Goal: Task Accomplishment & Management: Manage account settings

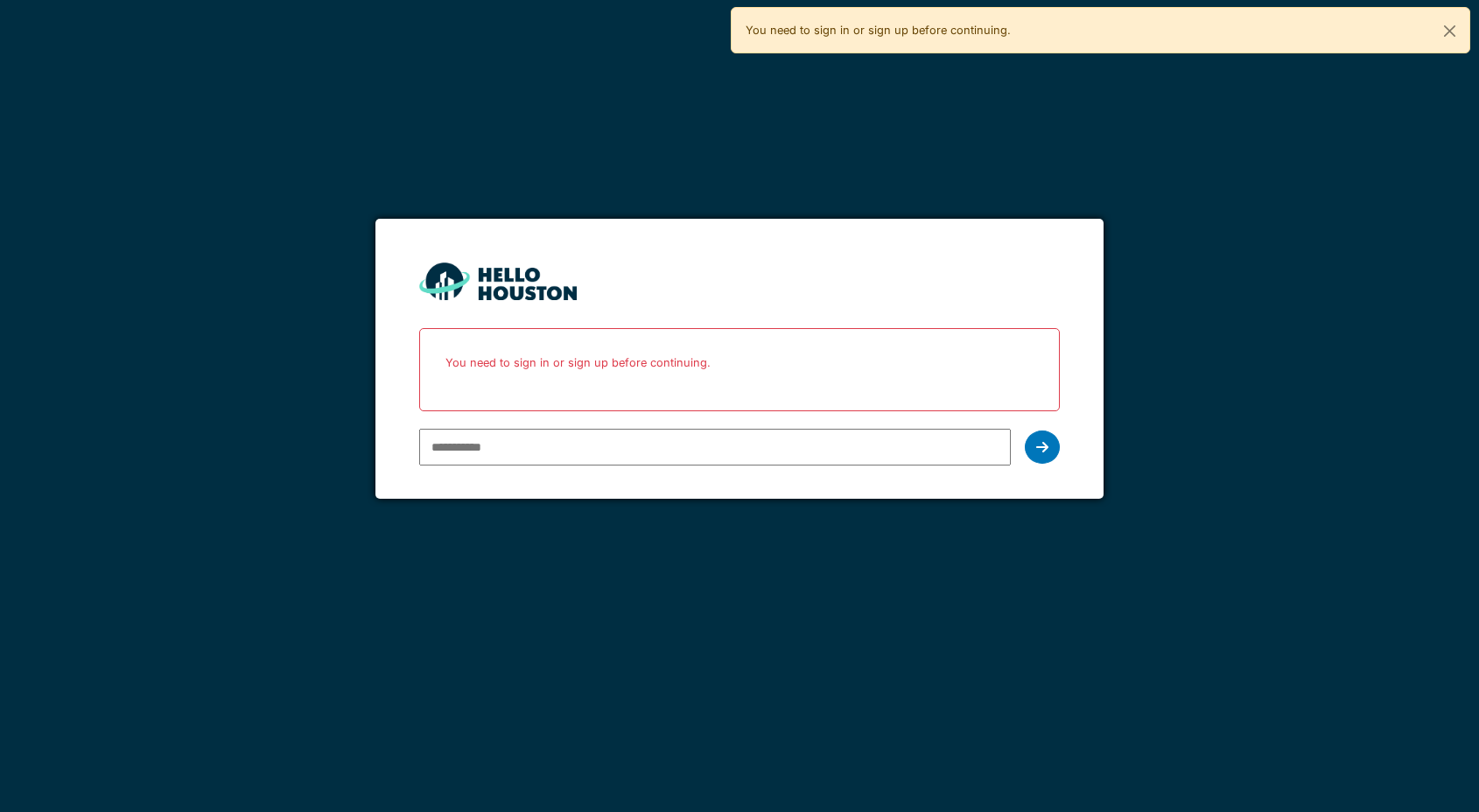
type input "**********"
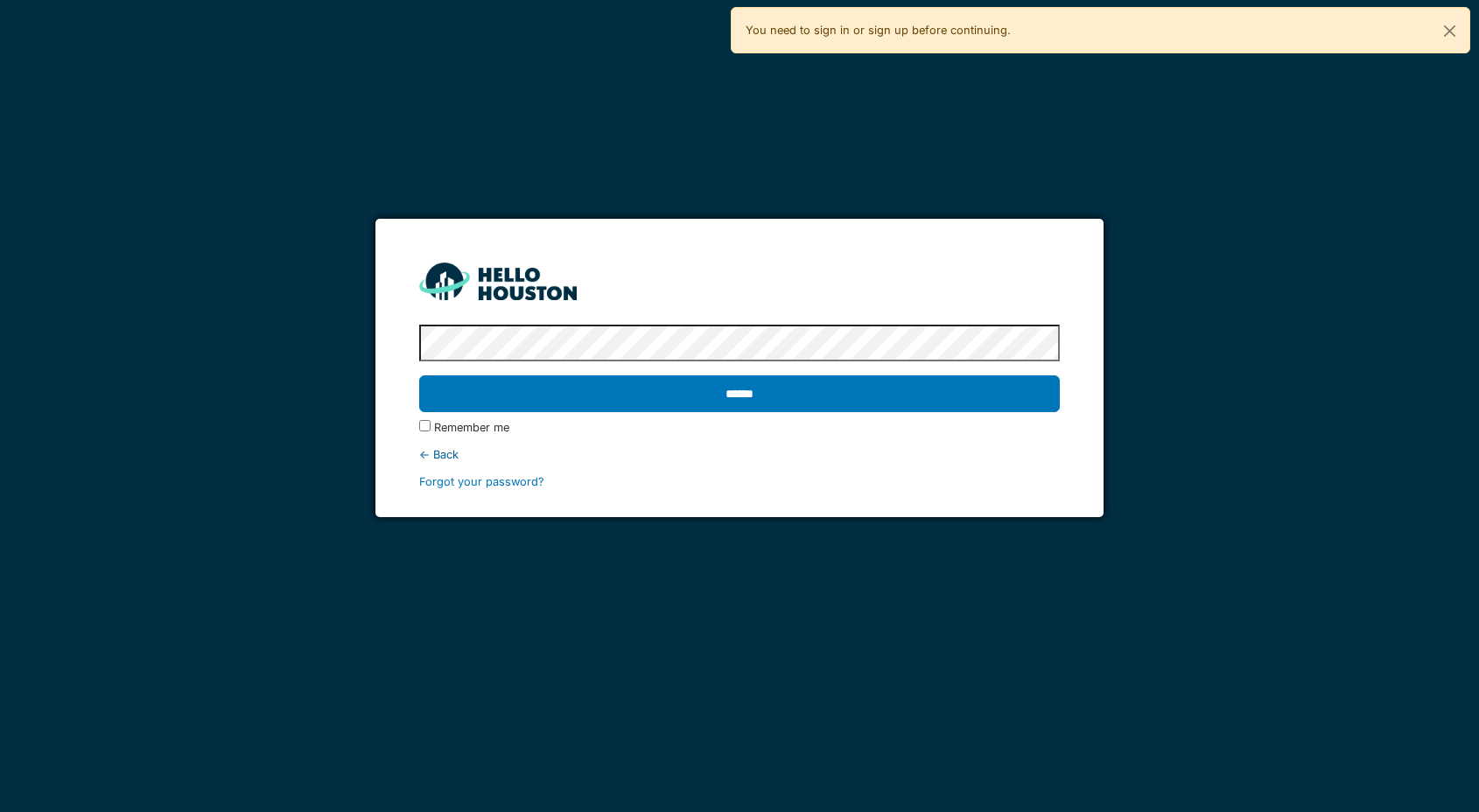
click at [419, 375] on input "******" at bounding box center [739, 393] width 640 height 37
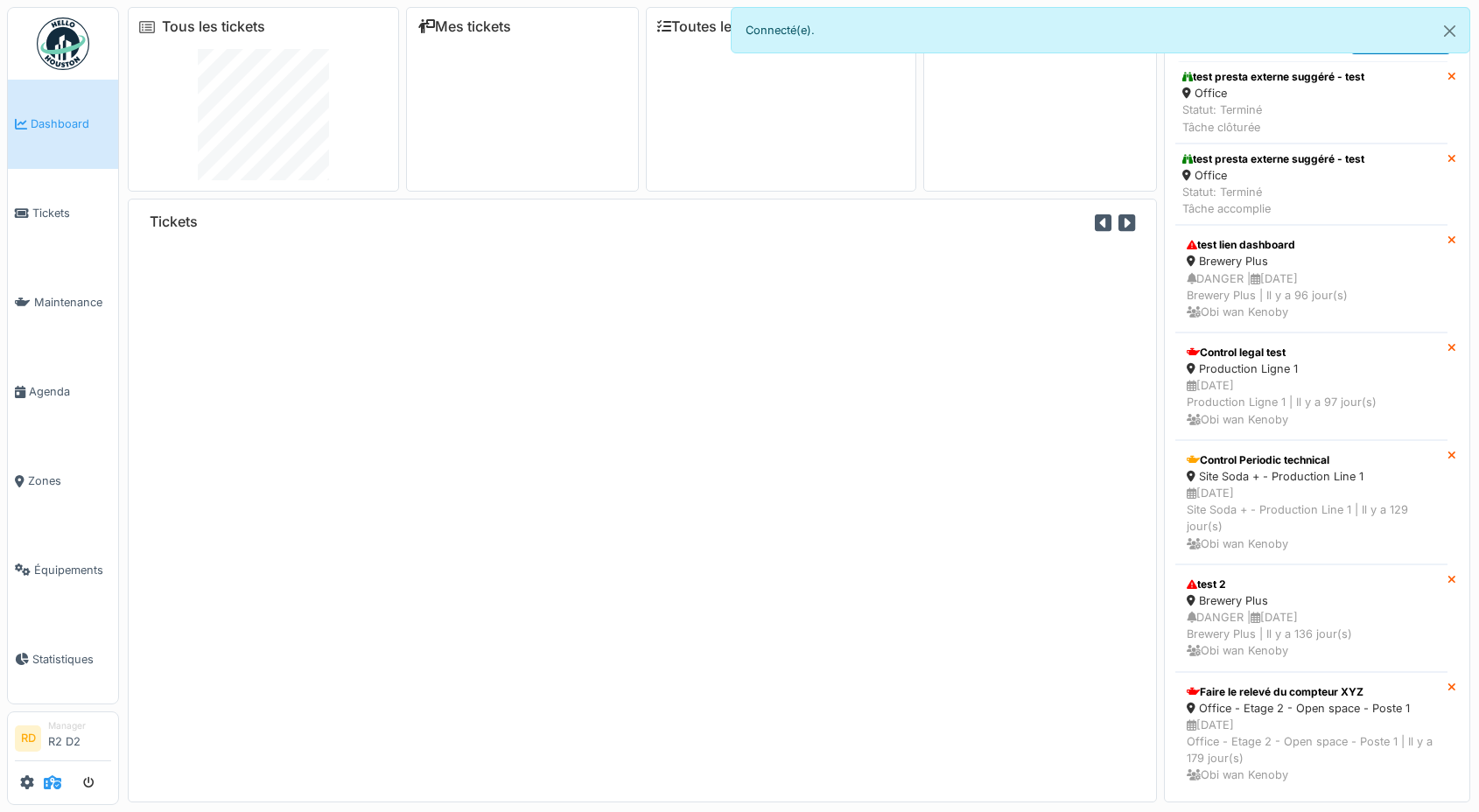
click at [51, 785] on icon at bounding box center [53, 782] width 18 height 14
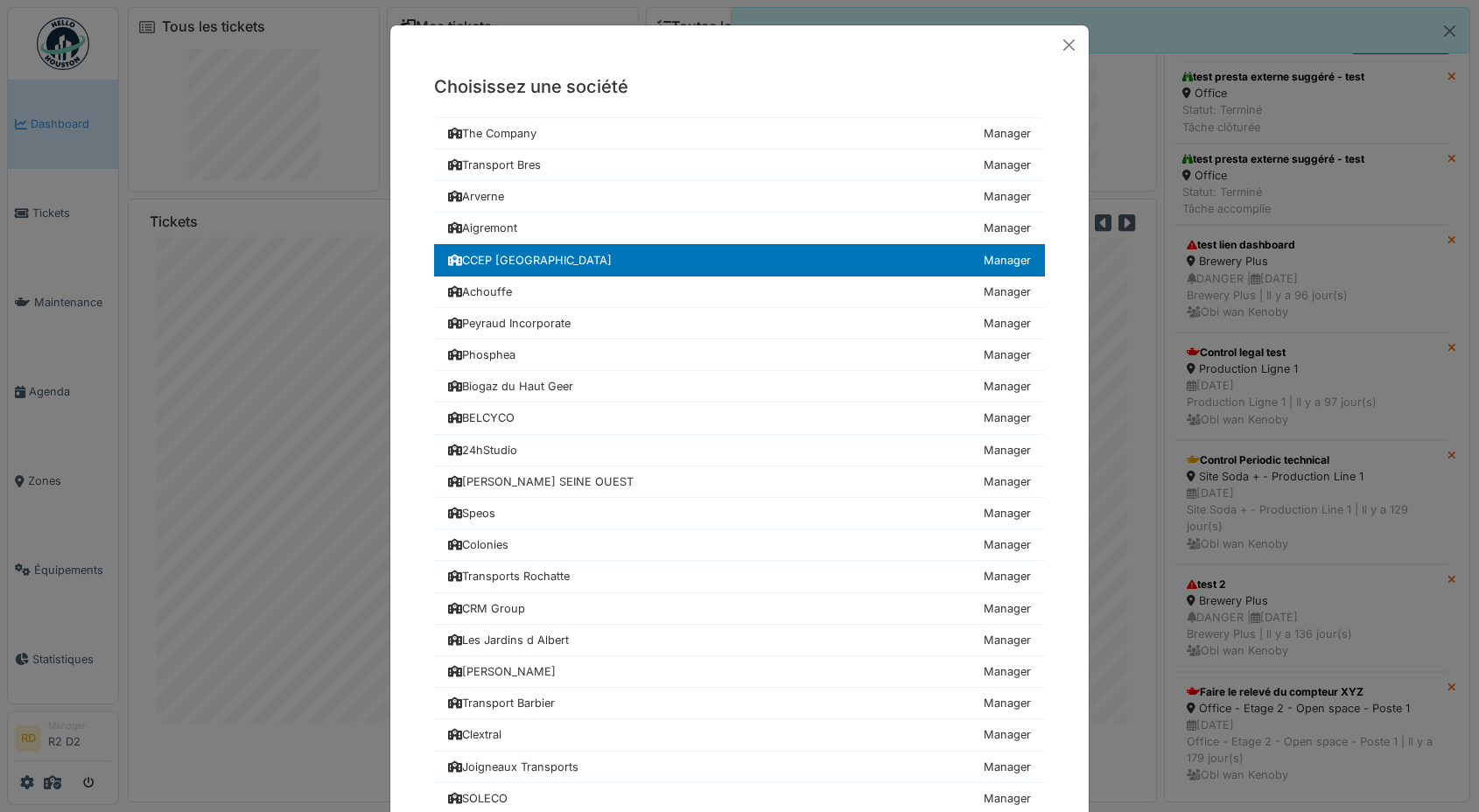
click at [490, 259] on div "CCEP Belgium" at bounding box center [529, 260] width 163 height 17
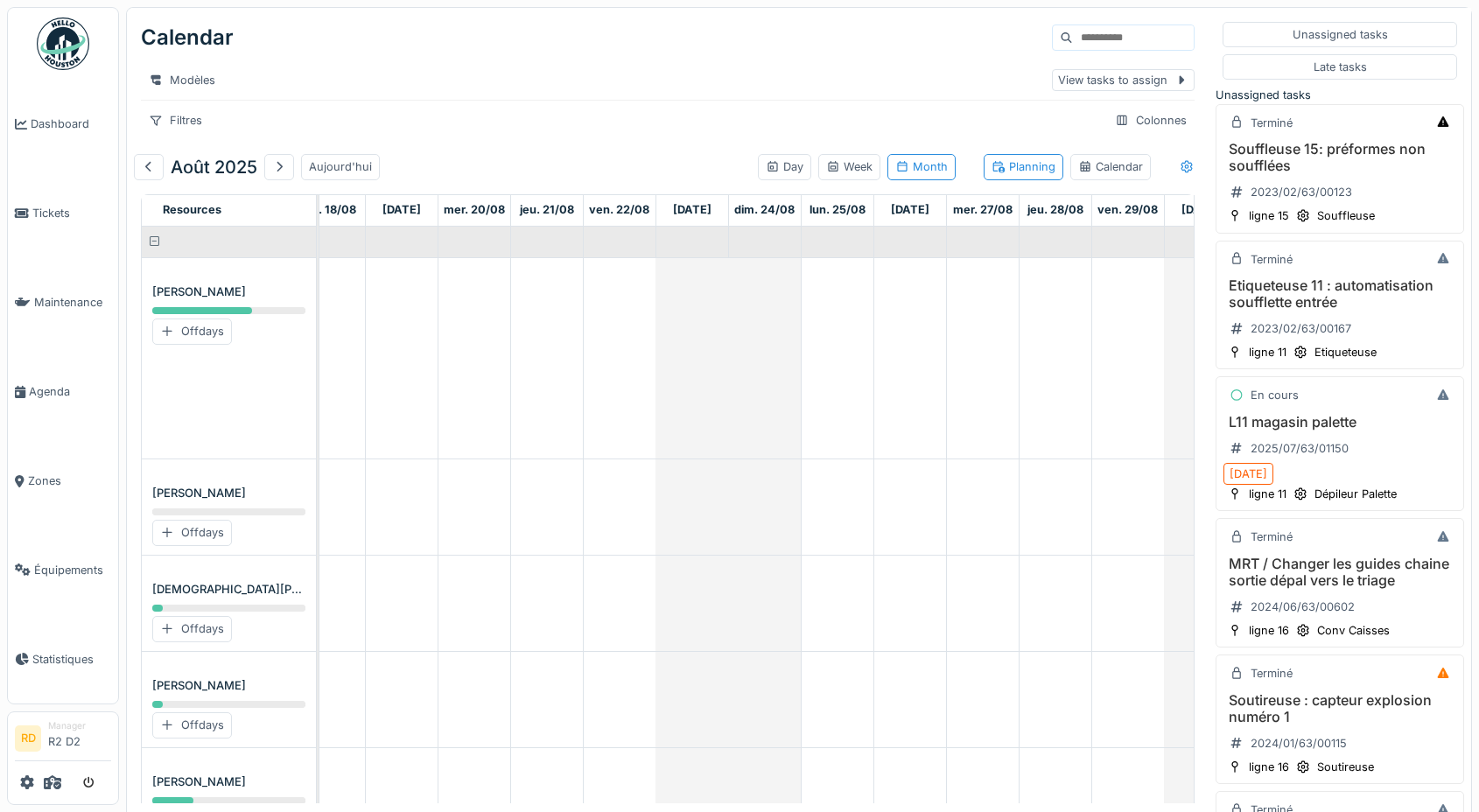
scroll to position [0, 1336]
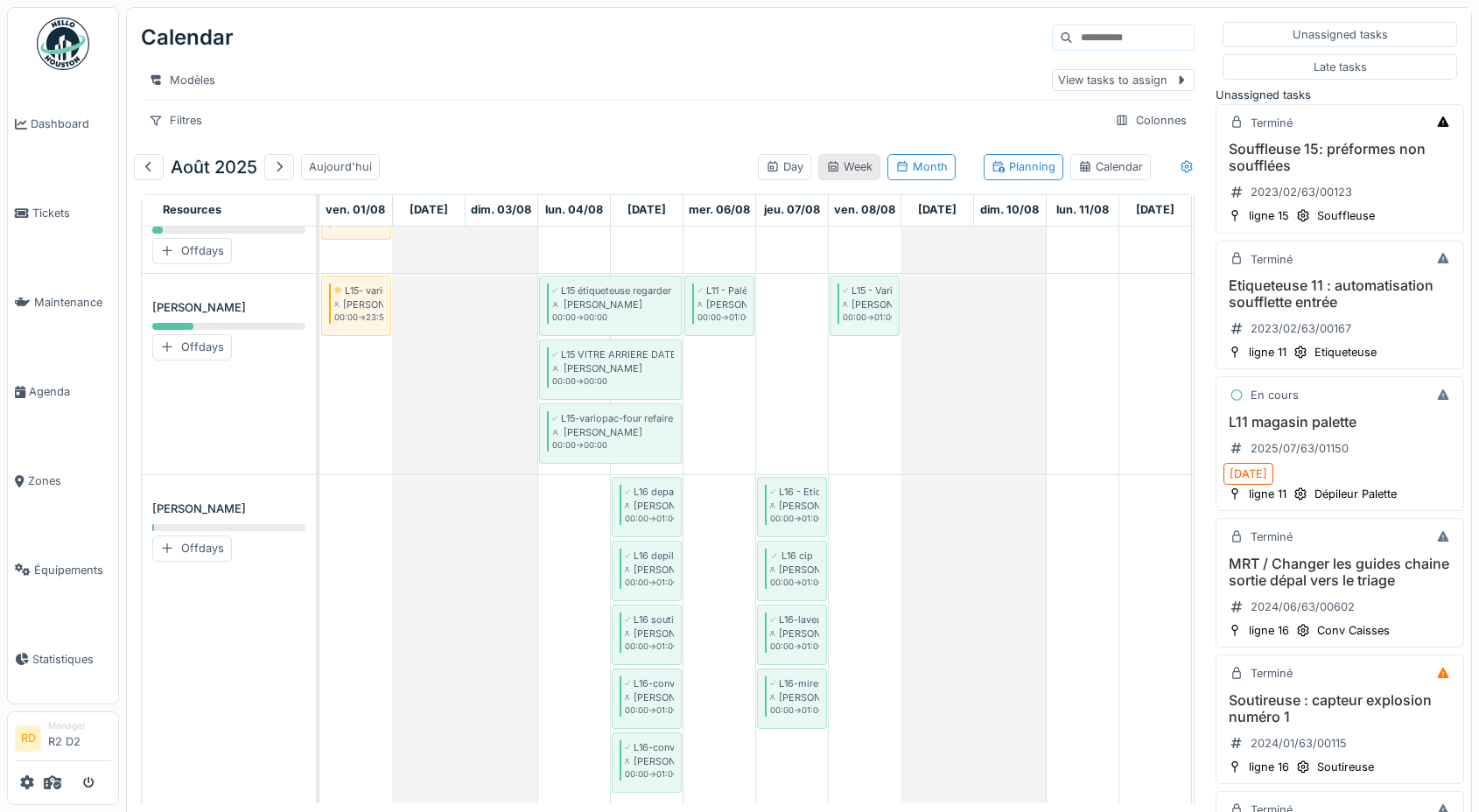
click at [850, 169] on div "Week" at bounding box center [849, 166] width 47 height 17
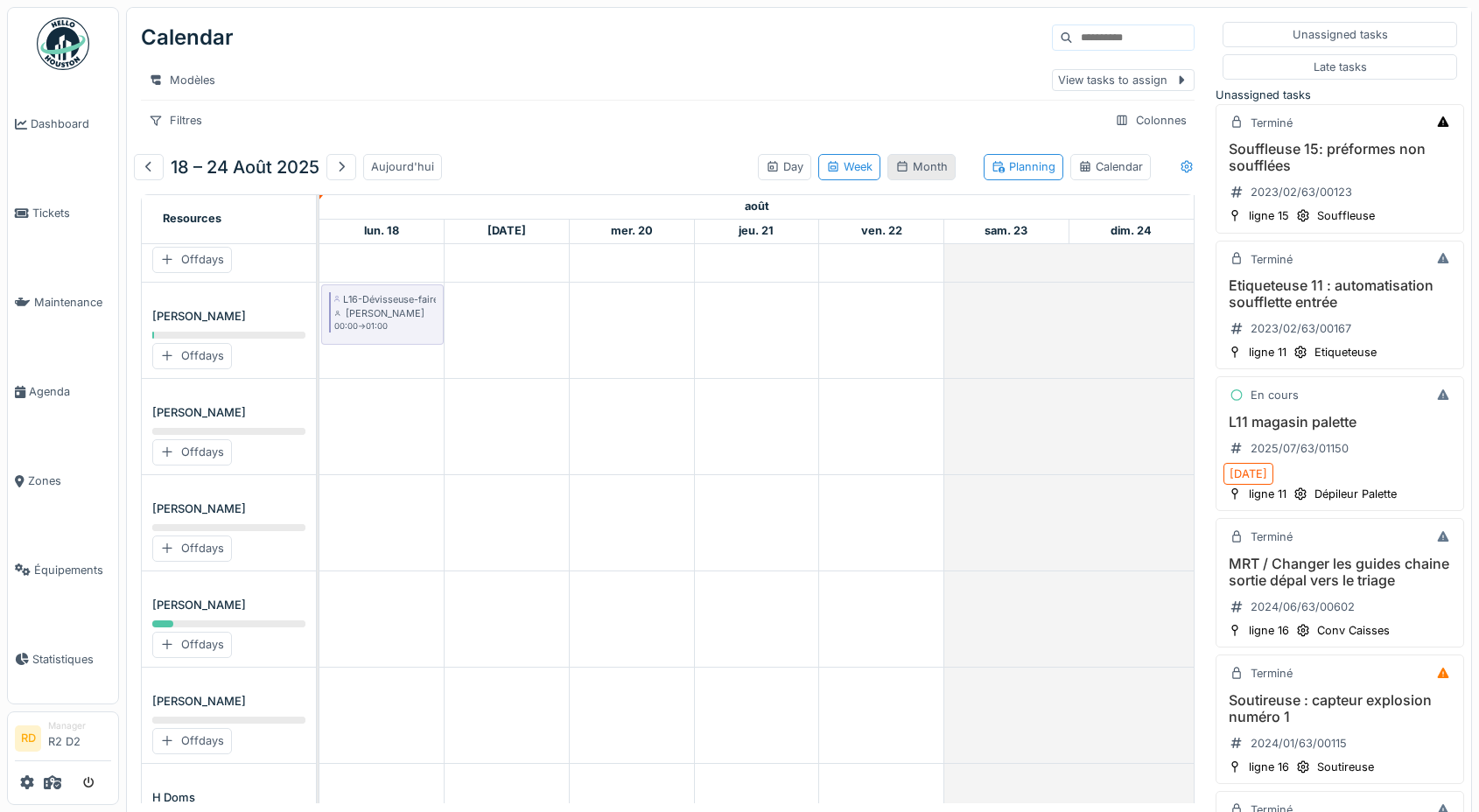
click at [927, 161] on div "Month" at bounding box center [921, 166] width 53 height 17
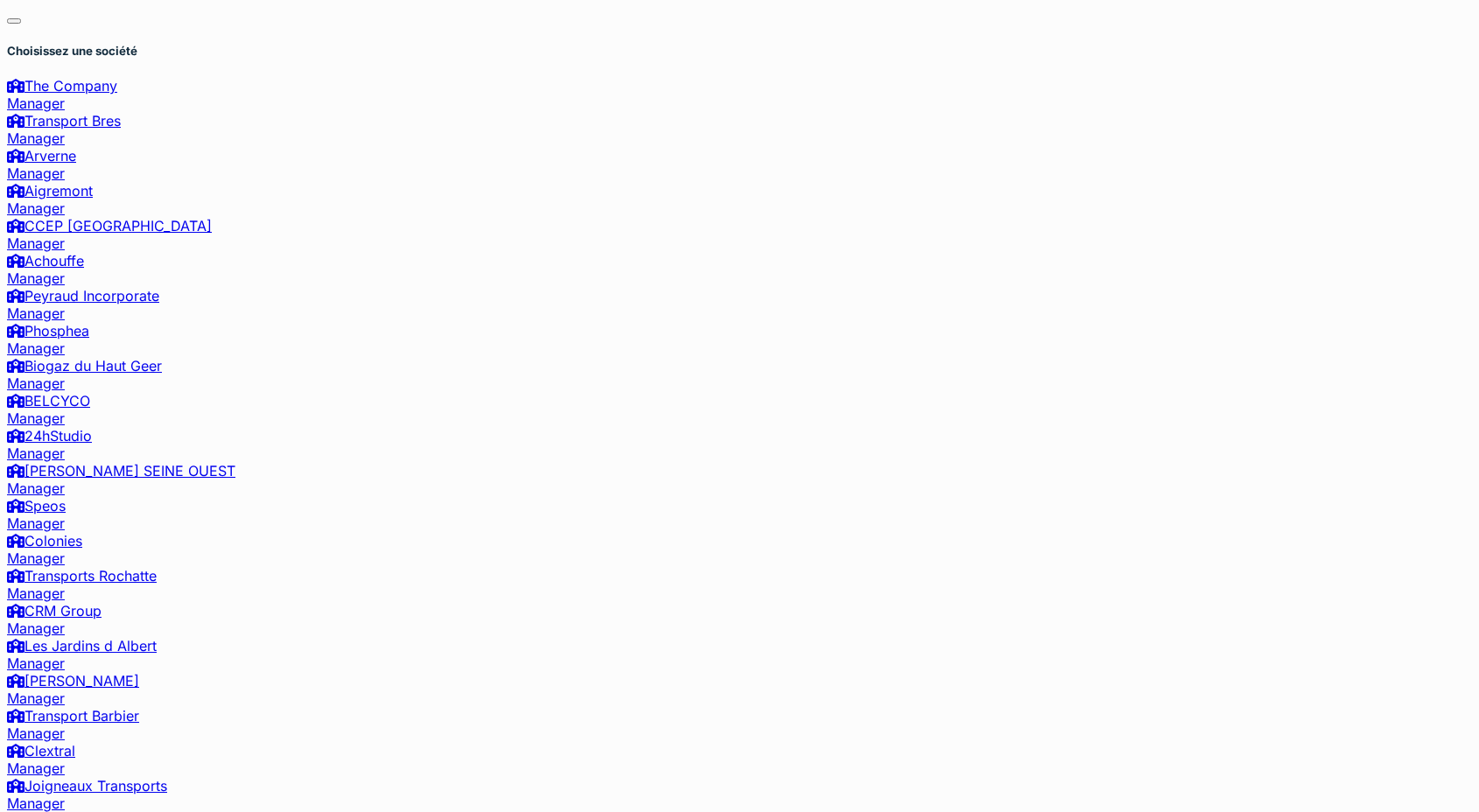
click at [1216, 204] on div "Show unassigned" at bounding box center [1256, 202] width 115 height 18
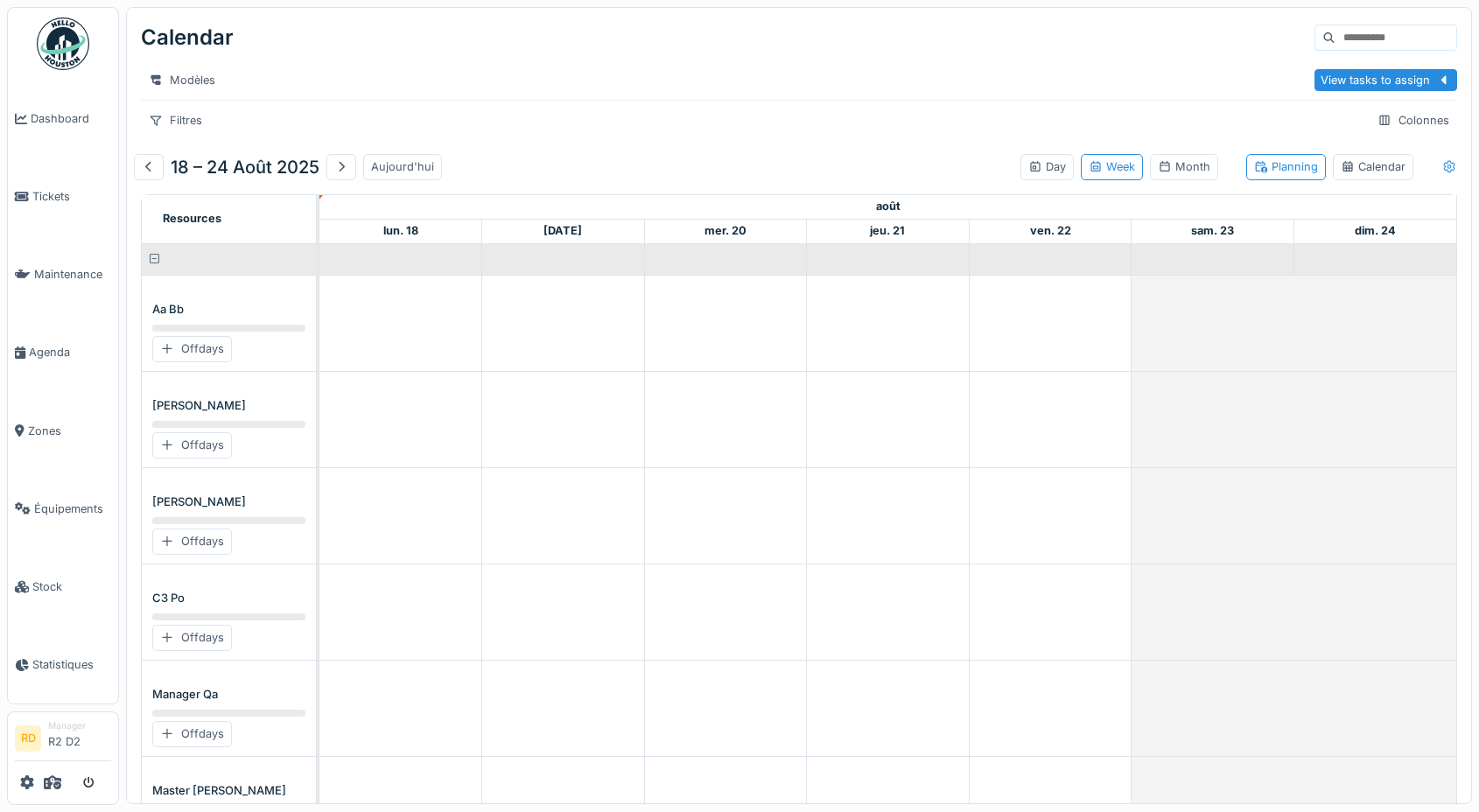
click at [1444, 171] on icon at bounding box center [1449, 166] width 14 height 11
click at [1156, 96] on div "Modèles View tasks to assign" at bounding box center [799, 81] width 1316 height 40
click at [1183, 166] on div "Month" at bounding box center [1183, 166] width 53 height 17
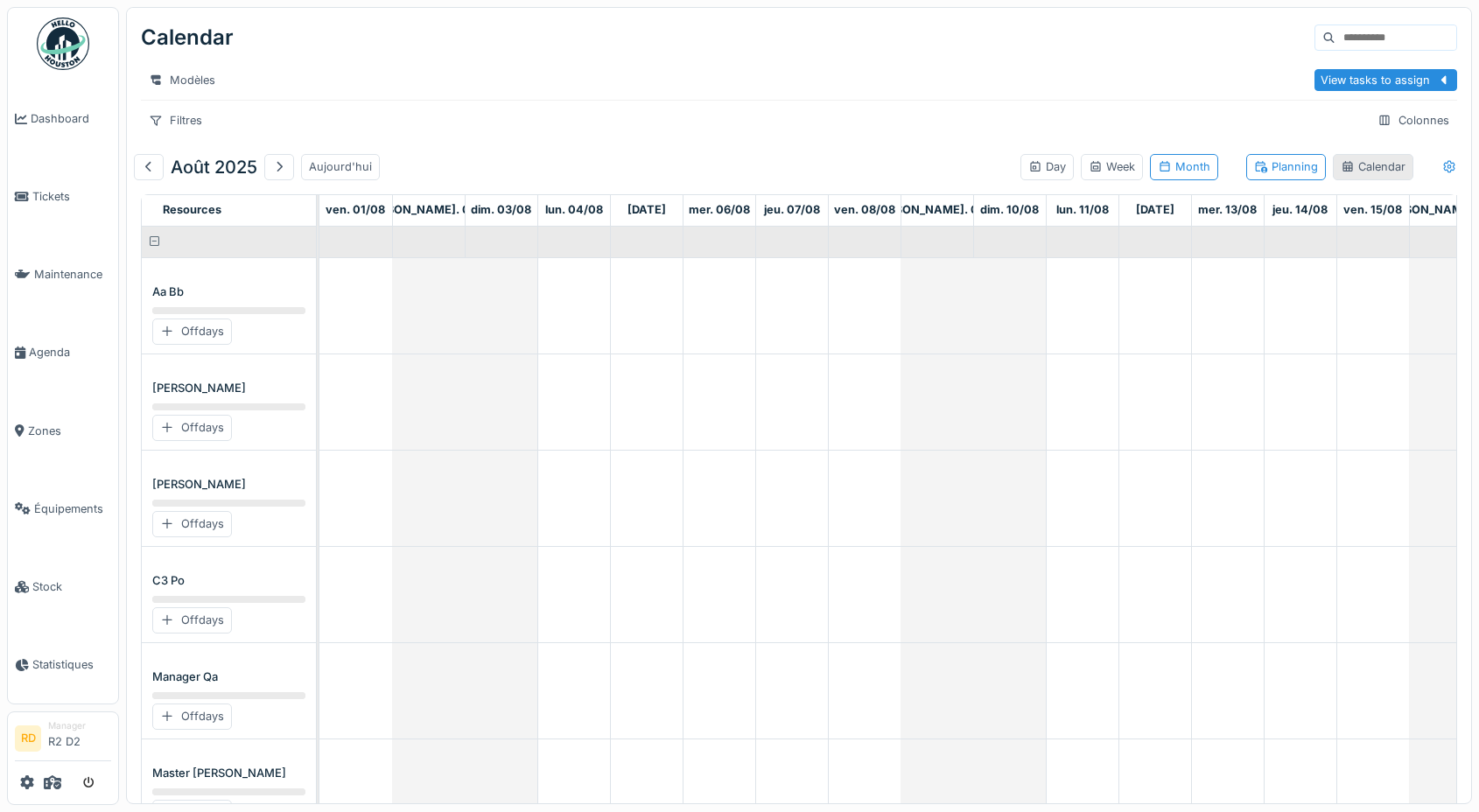
click at [1362, 166] on div "Calendar" at bounding box center [1373, 166] width 65 height 17
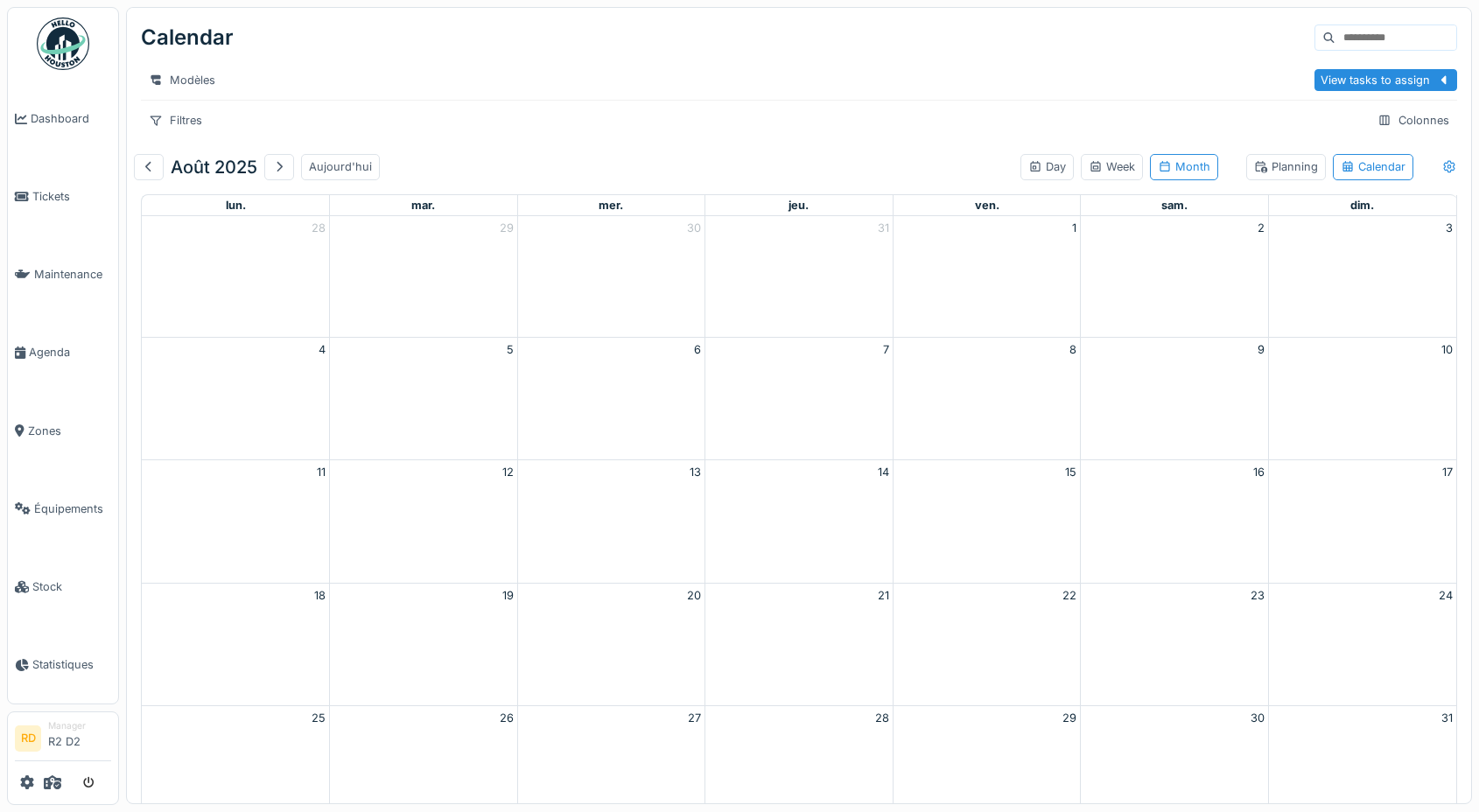
click at [1088, 70] on div "Modèles" at bounding box center [725, 80] width 1166 height 25
click at [1135, 171] on div "Week" at bounding box center [1111, 166] width 47 height 17
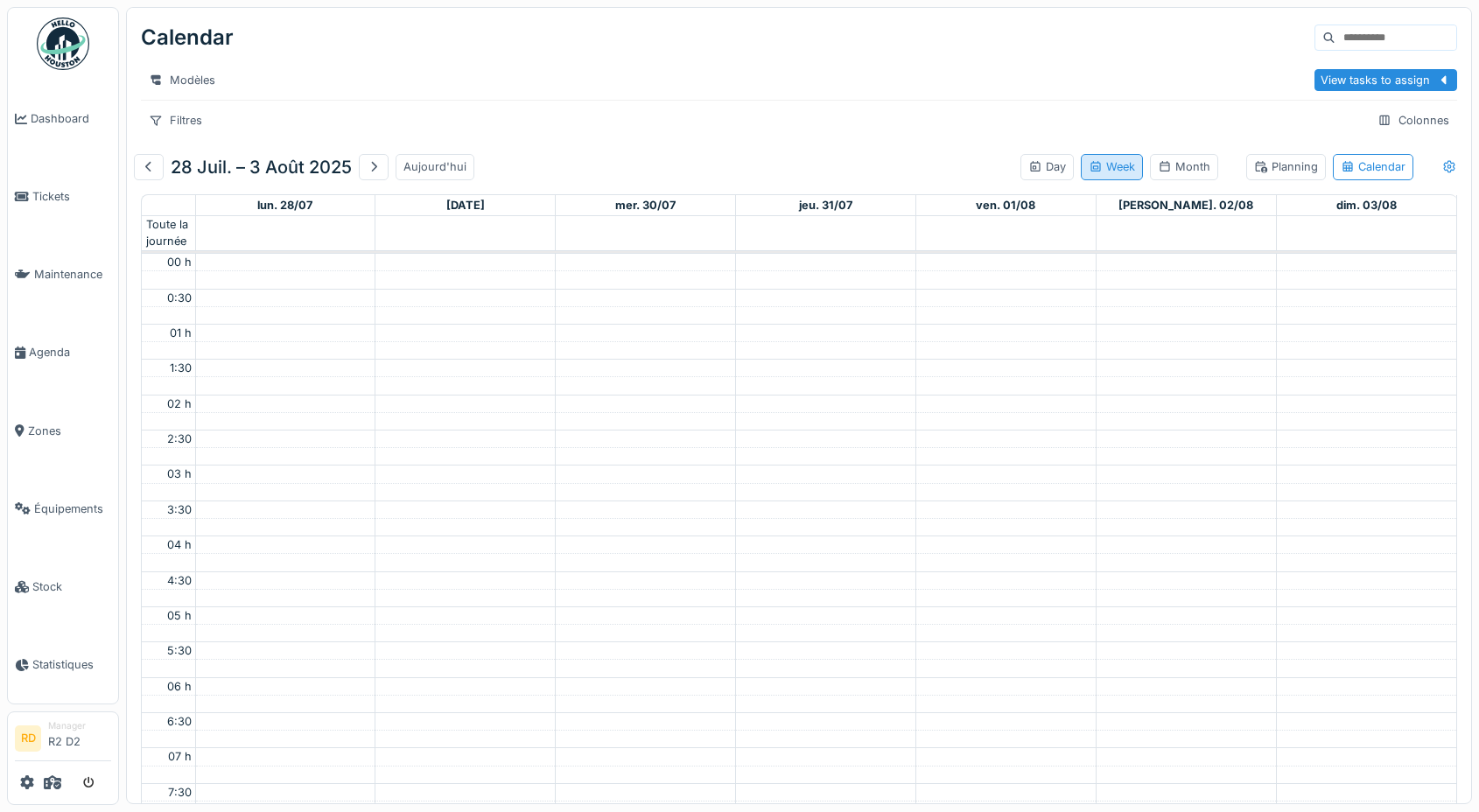
scroll to position [425, 0]
click at [1049, 170] on div "Day" at bounding box center [1047, 166] width 38 height 17
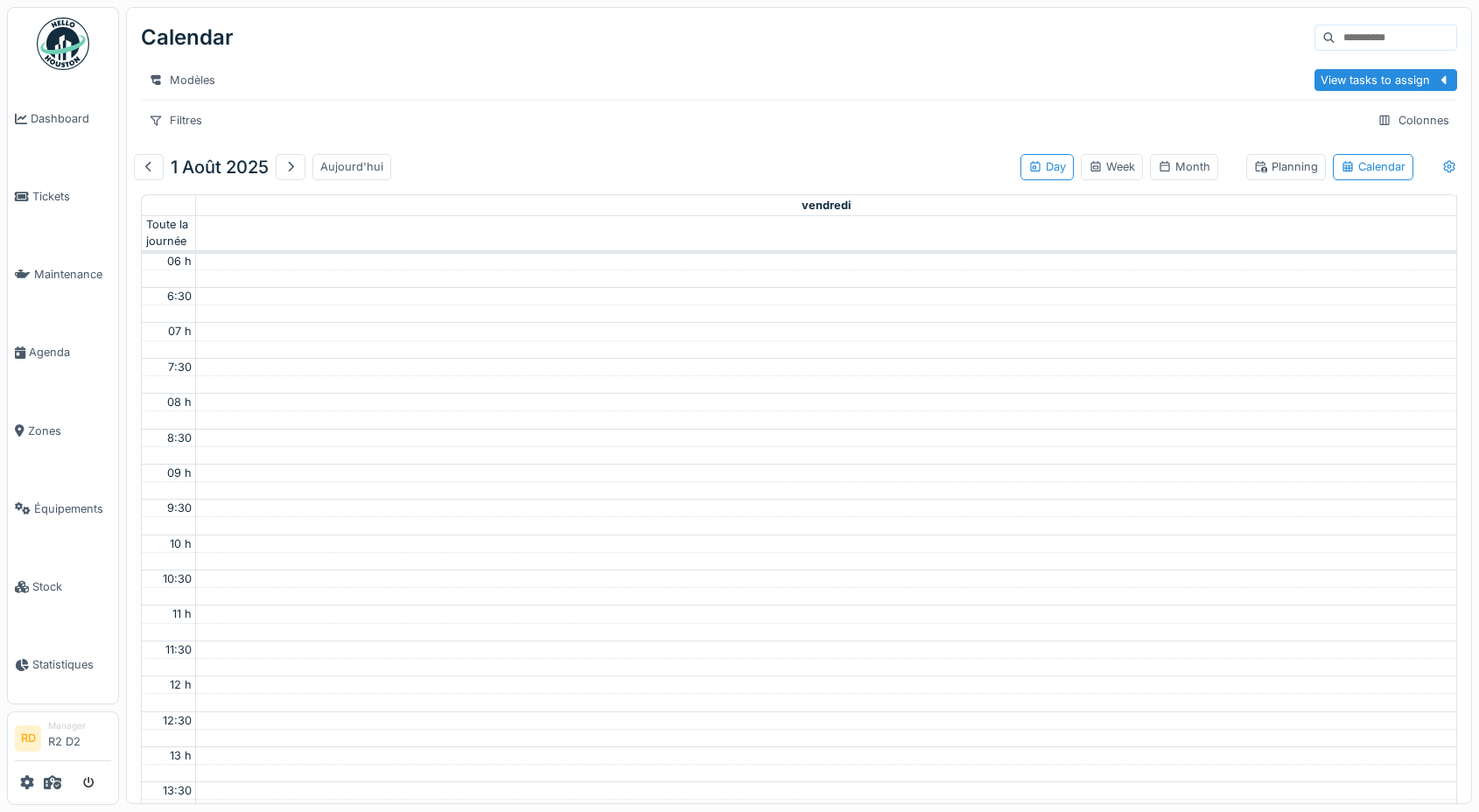
click at [1034, 88] on div "Modèles" at bounding box center [725, 80] width 1166 height 25
click at [1282, 169] on div "Planning" at bounding box center [1286, 166] width 64 height 17
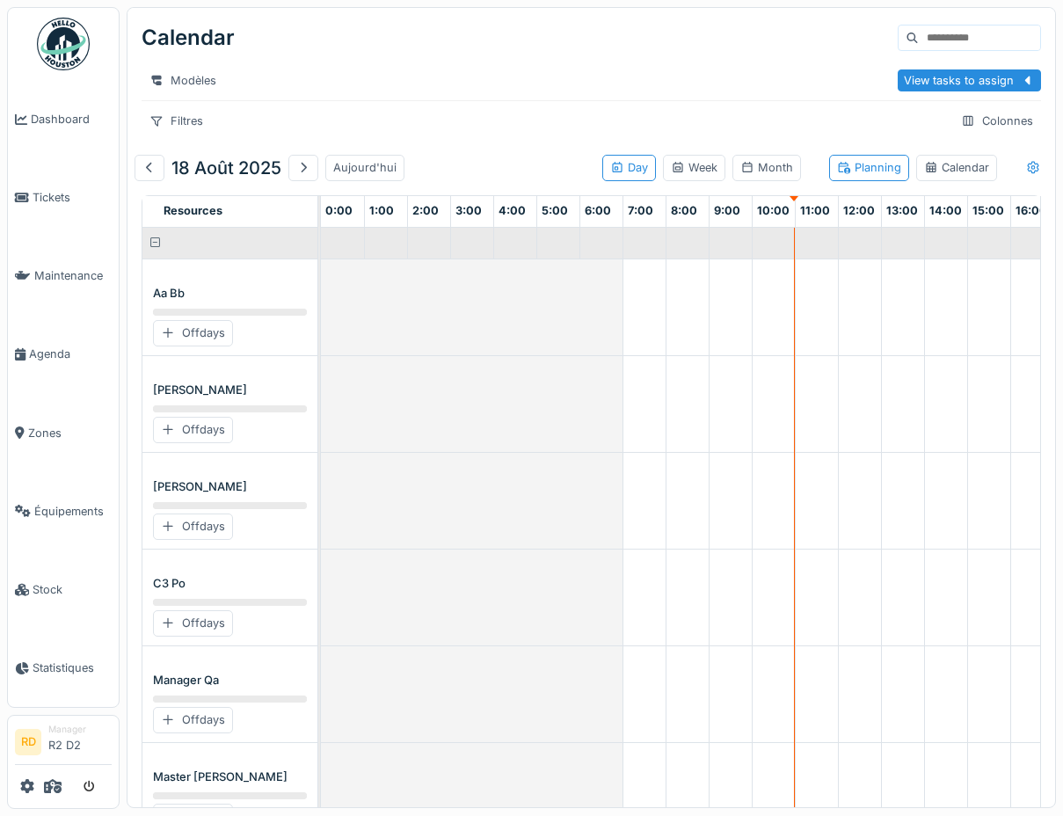
click at [637, 44] on div "Calendar" at bounding box center [591, 38] width 899 height 46
click at [689, 162] on div "Week" at bounding box center [694, 167] width 47 height 17
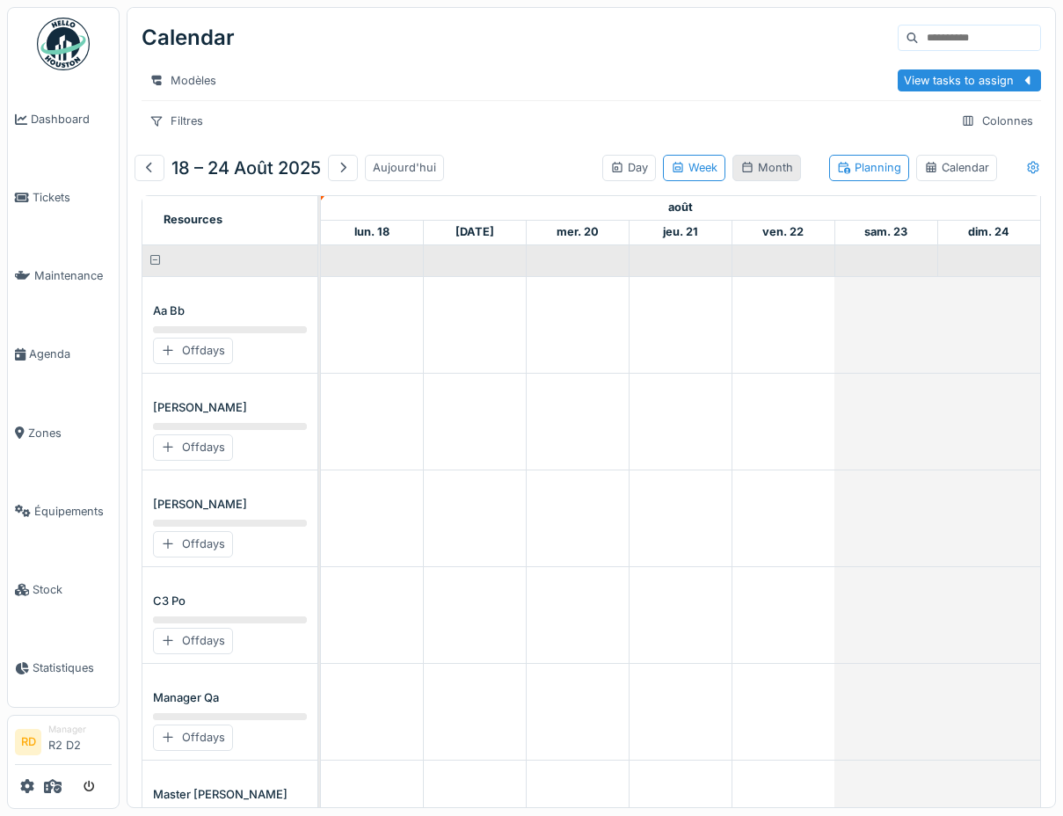
click at [768, 168] on div "Month" at bounding box center [766, 167] width 53 height 17
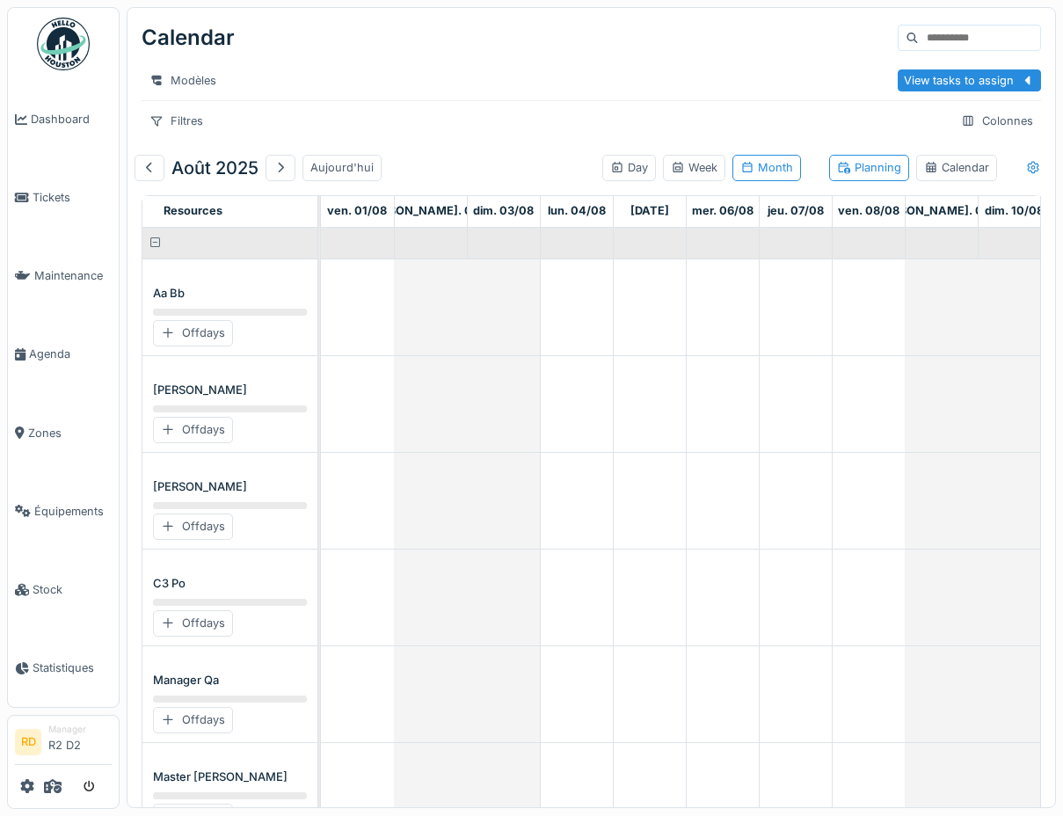
click at [572, 96] on div "Modèles View tasks to assign" at bounding box center [591, 81] width 899 height 40
click at [54, 363] on link "Agenda" at bounding box center [63, 354] width 111 height 78
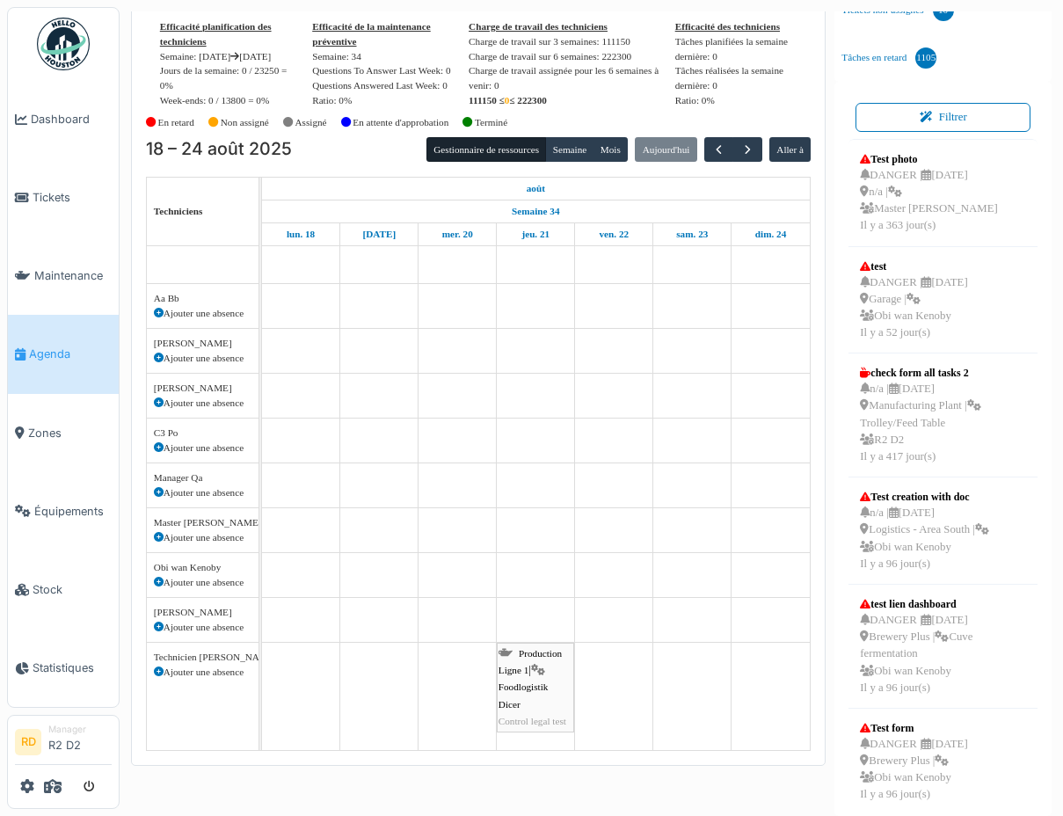
scroll to position [450, 0]
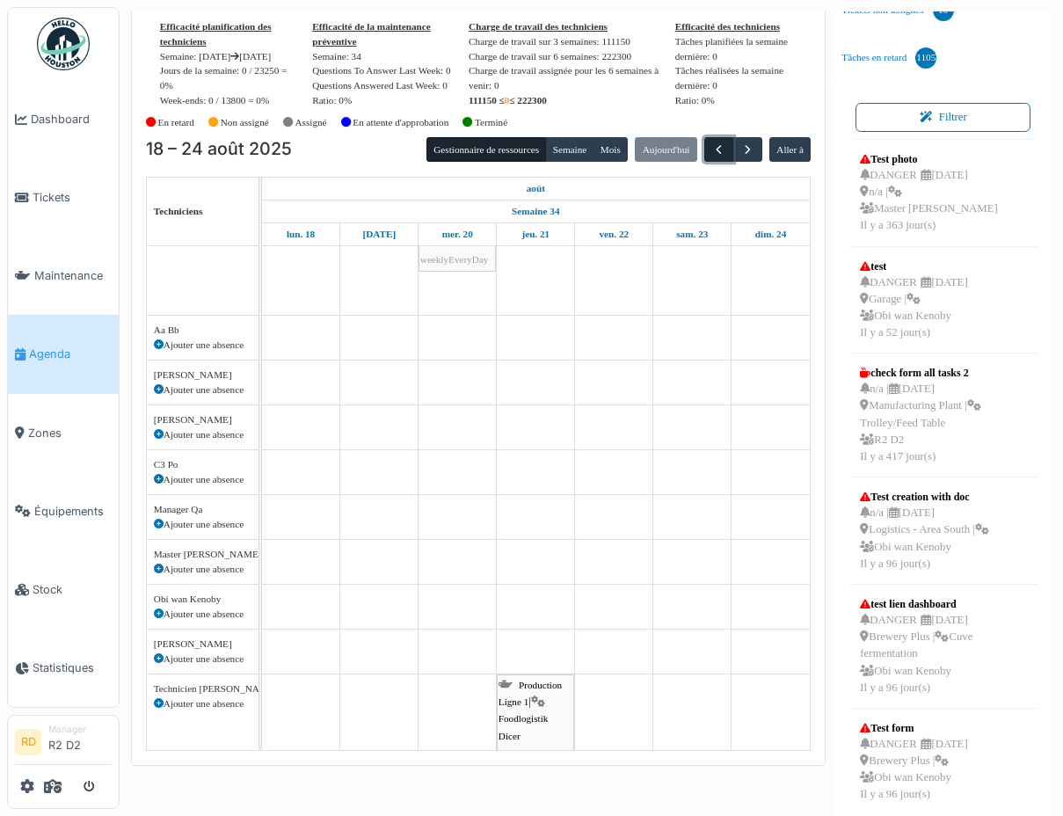
click at [716, 157] on span "button" at bounding box center [718, 149] width 15 height 15
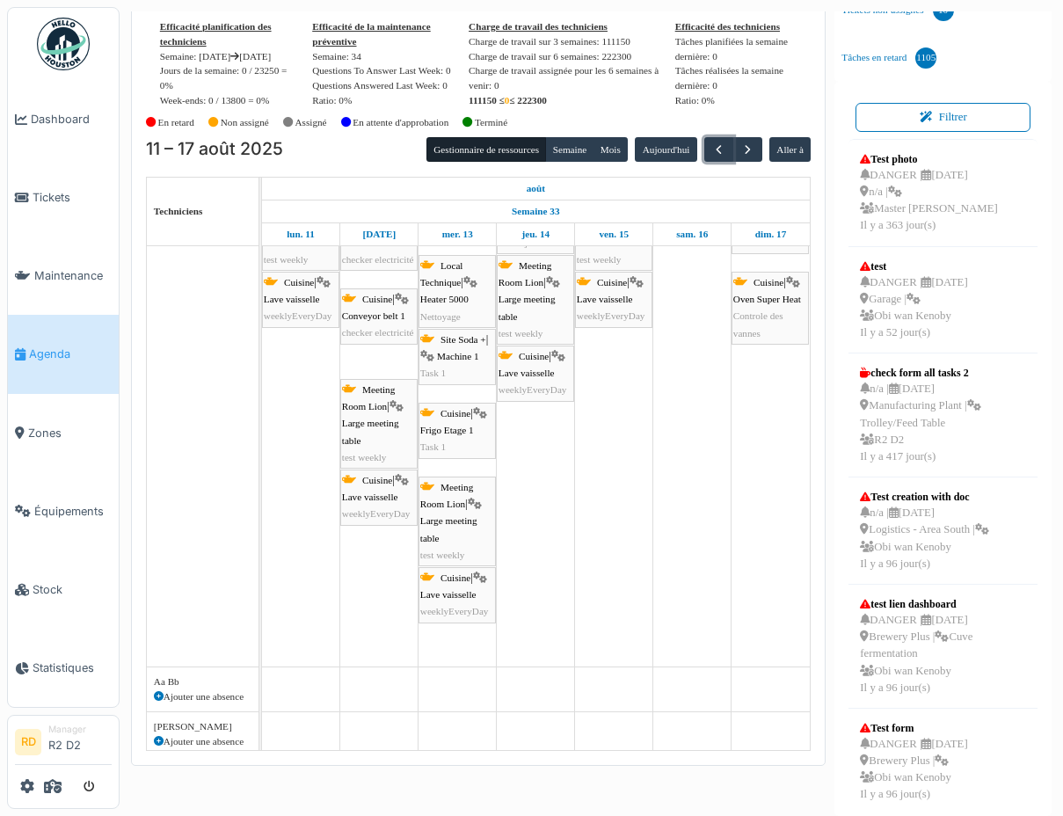
scroll to position [0, 0]
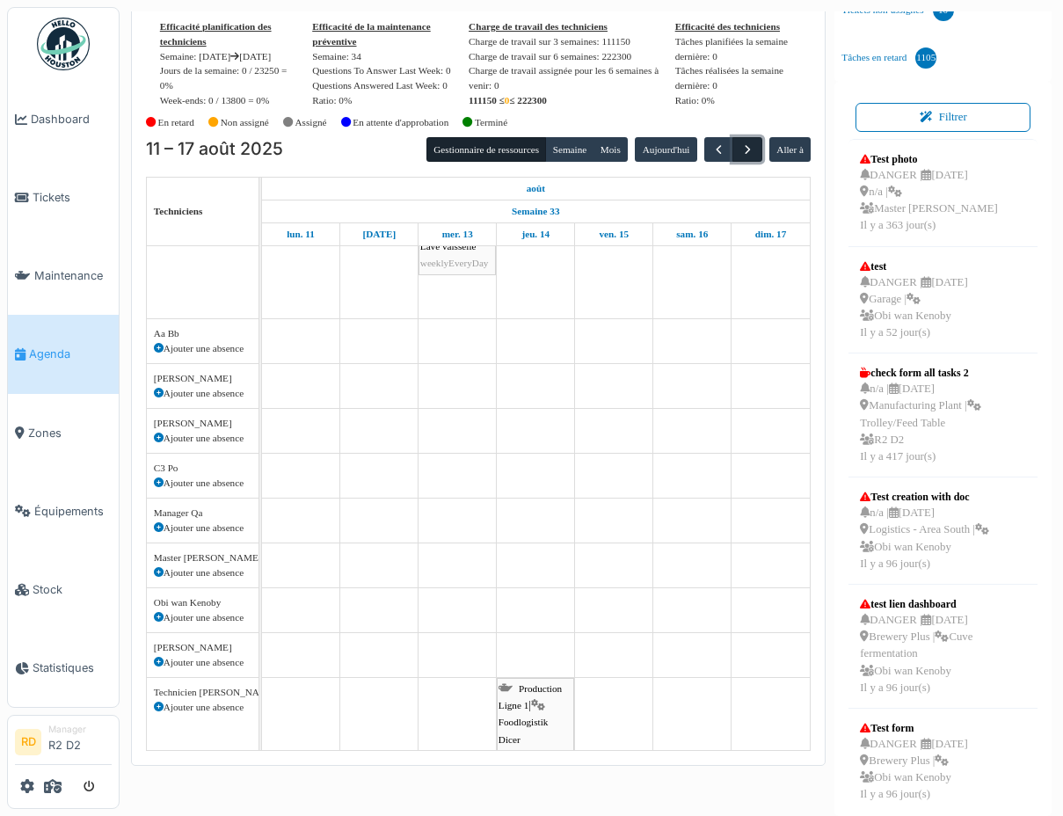
click at [745, 157] on span "button" at bounding box center [747, 149] width 15 height 15
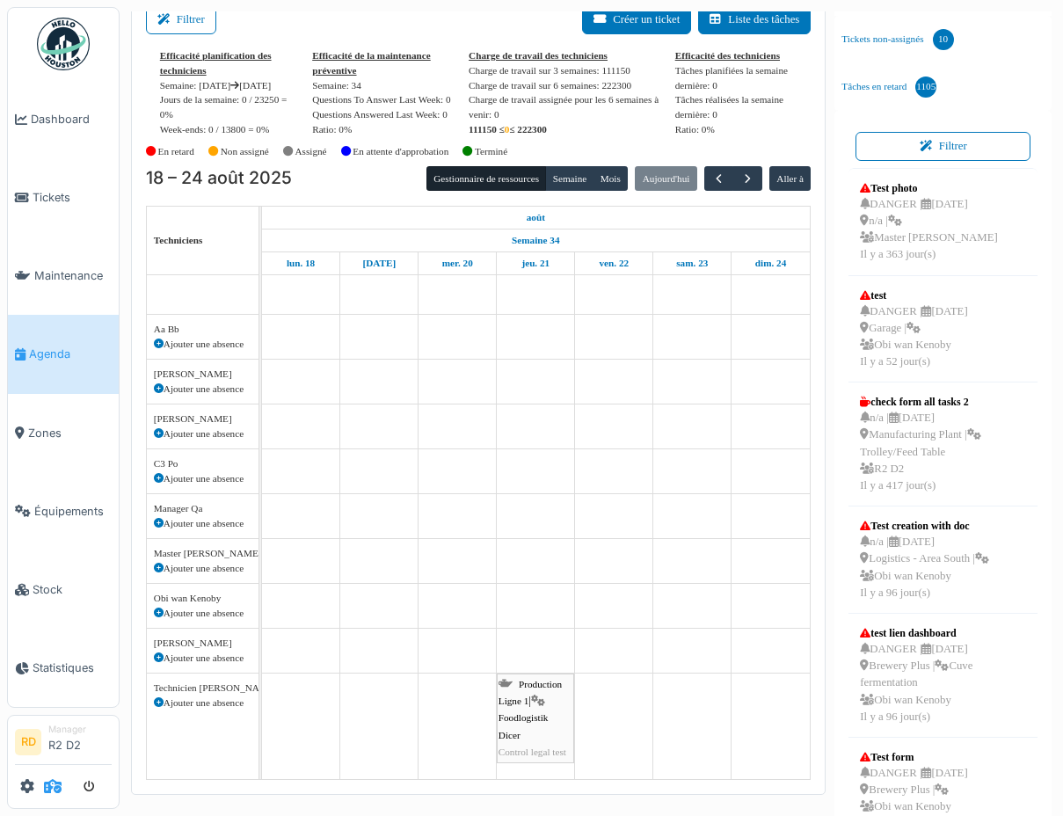
click at [54, 783] on icon at bounding box center [53, 786] width 18 height 14
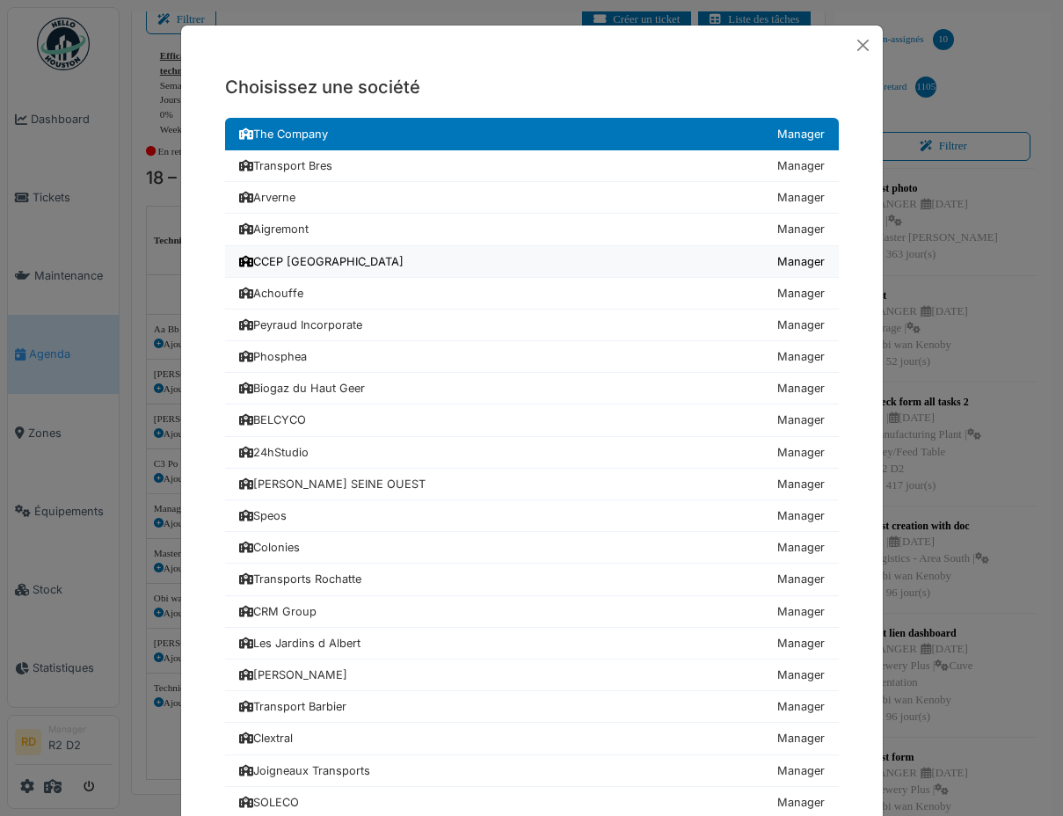
click at [312, 265] on div "CCEP Belgium" at bounding box center [321, 261] width 164 height 17
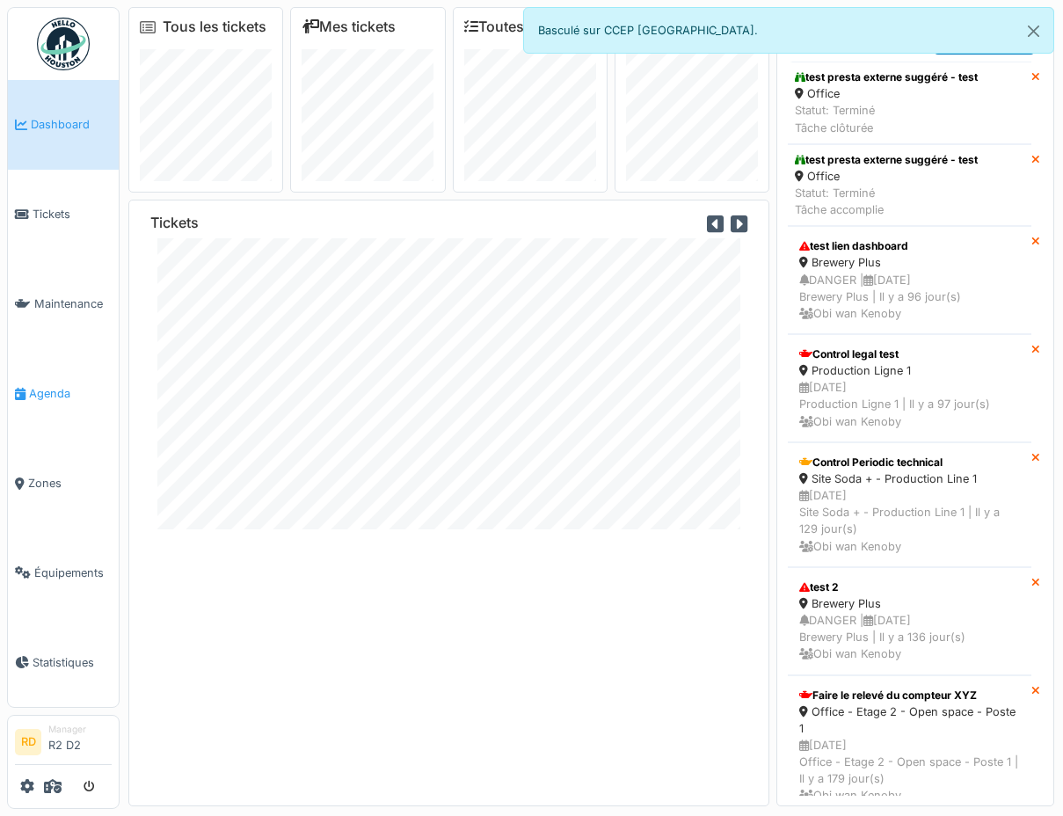
click at [57, 391] on span "Agenda" at bounding box center [70, 393] width 83 height 17
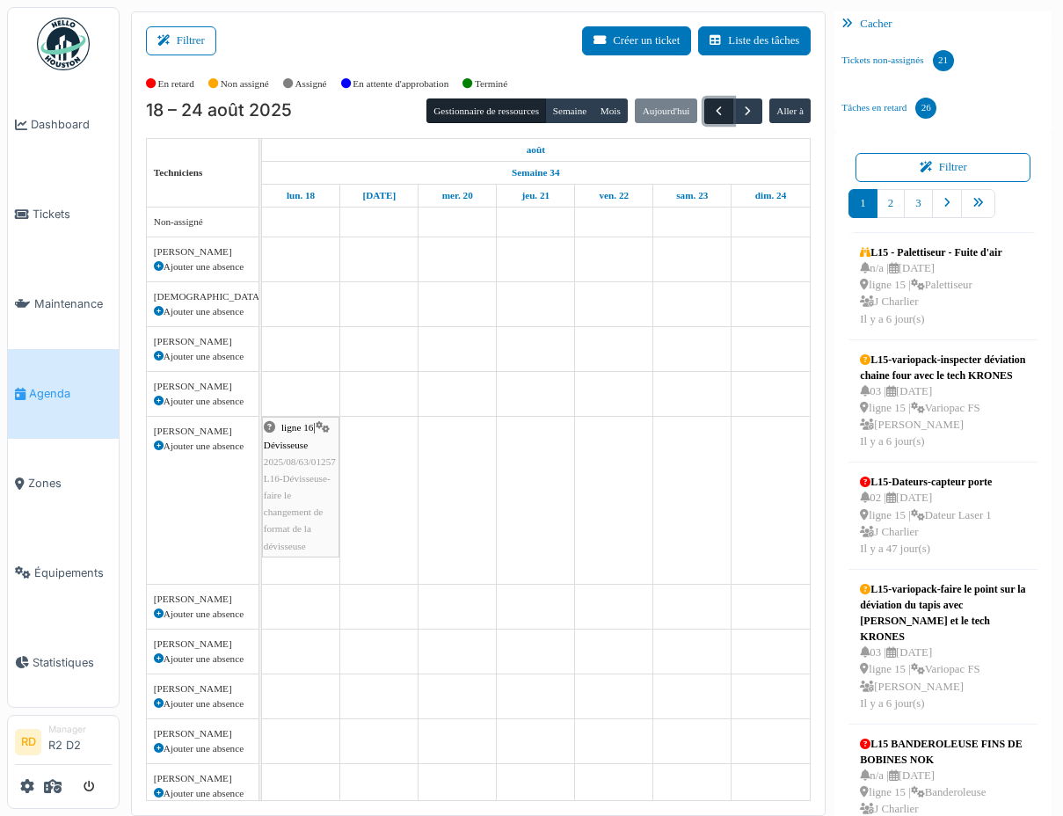
click at [717, 115] on span "button" at bounding box center [718, 111] width 15 height 15
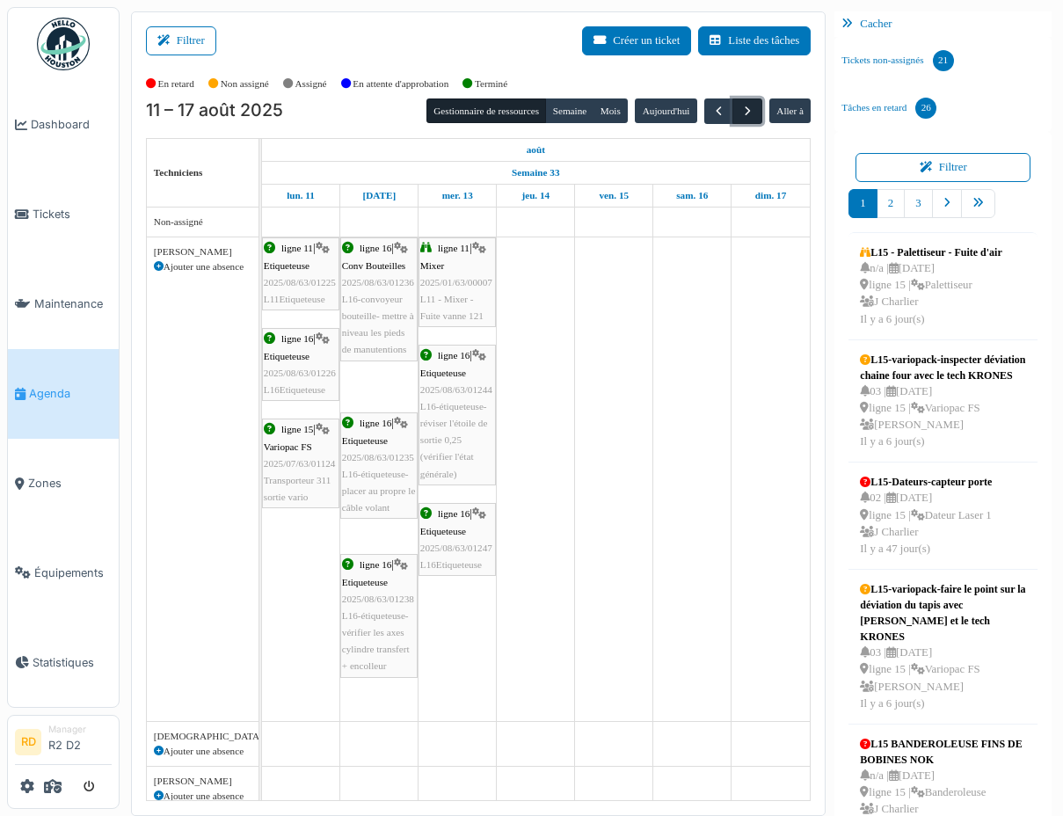
click at [743, 114] on span "button" at bounding box center [747, 111] width 15 height 15
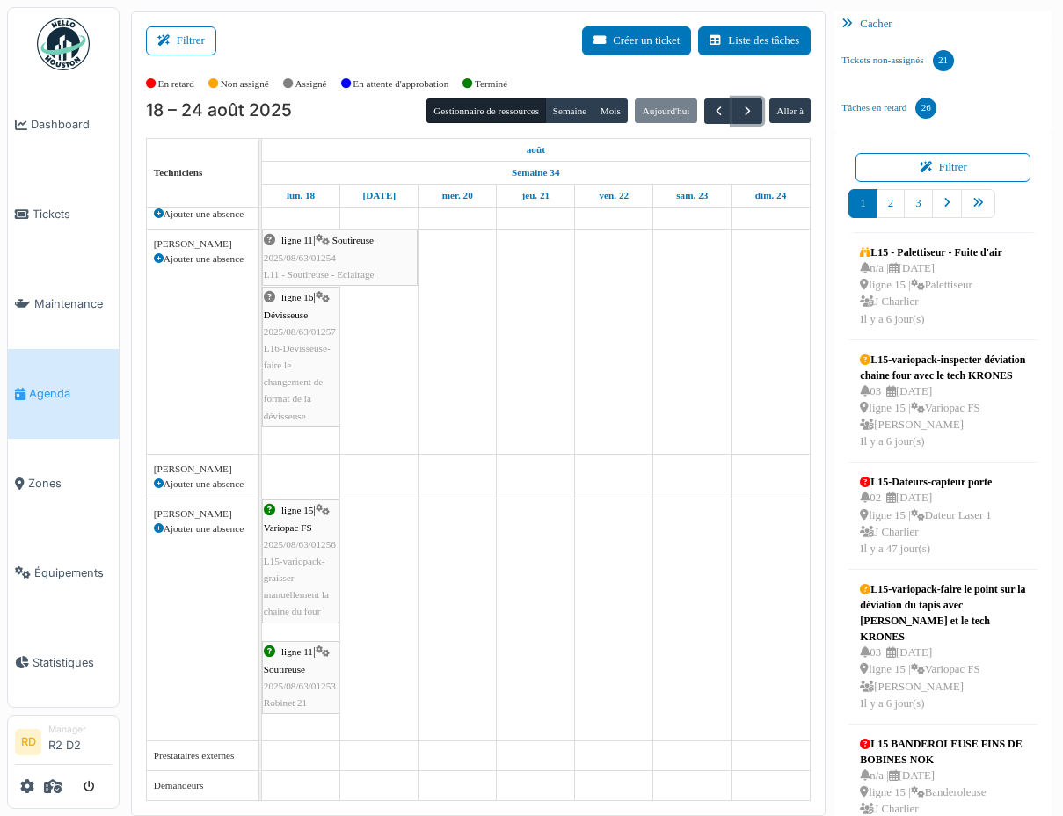
scroll to position [664, 0]
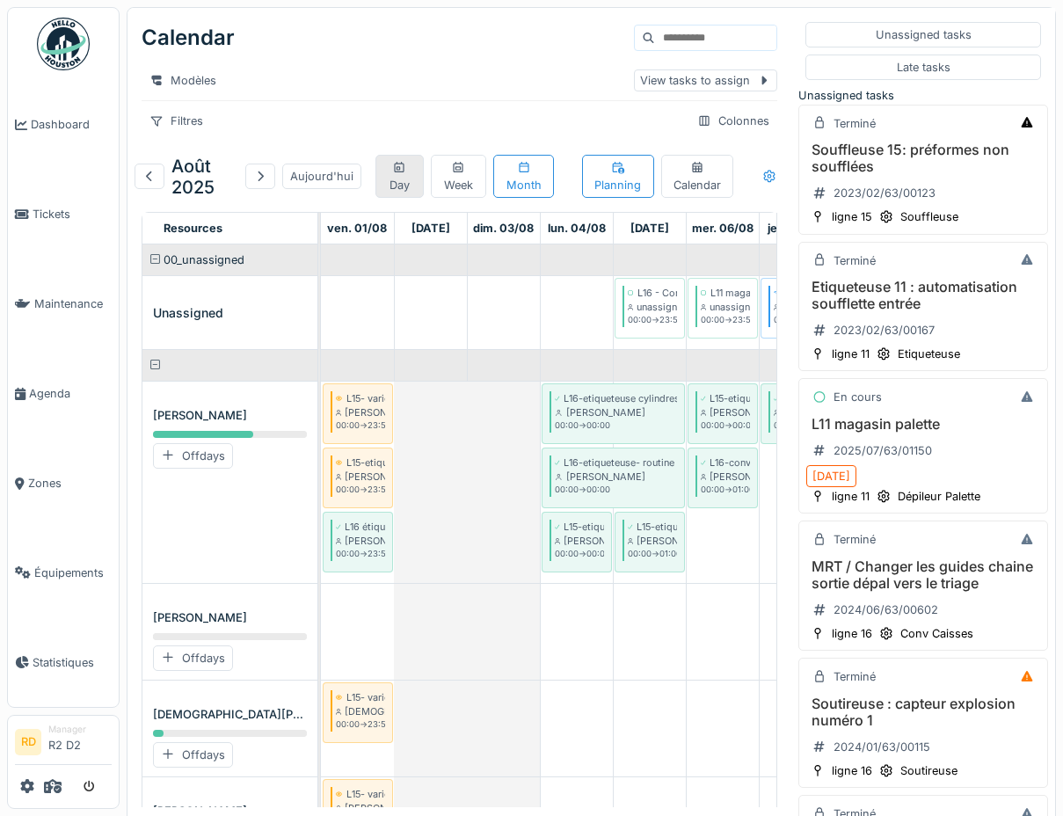
click at [403, 178] on div "Day" at bounding box center [399, 175] width 33 height 33
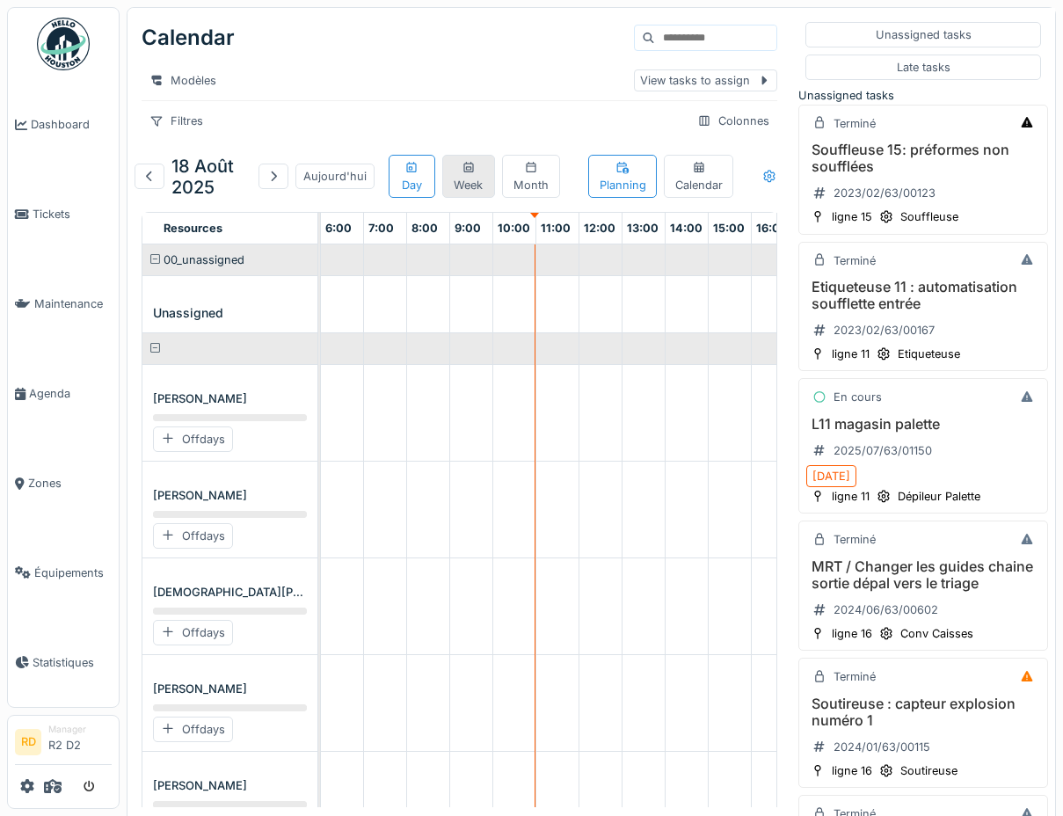
click at [467, 177] on div "Week" at bounding box center [469, 175] width 38 height 33
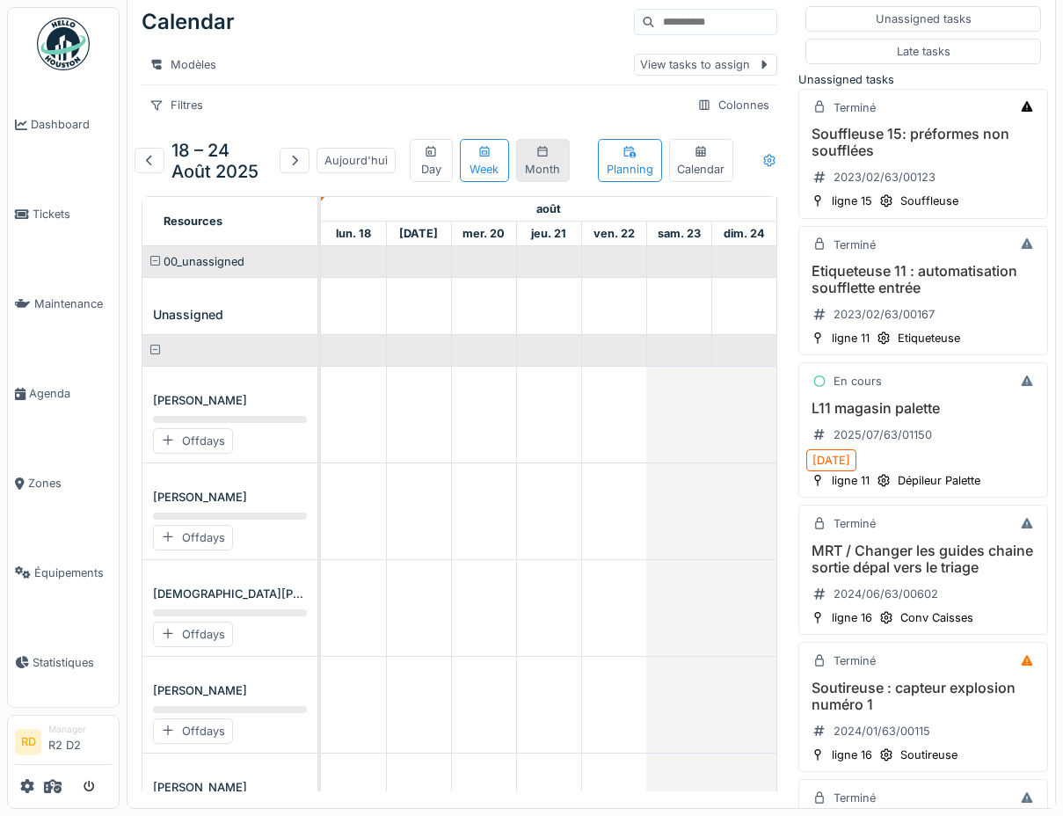
click at [534, 163] on div "Month" at bounding box center [543, 159] width 38 height 33
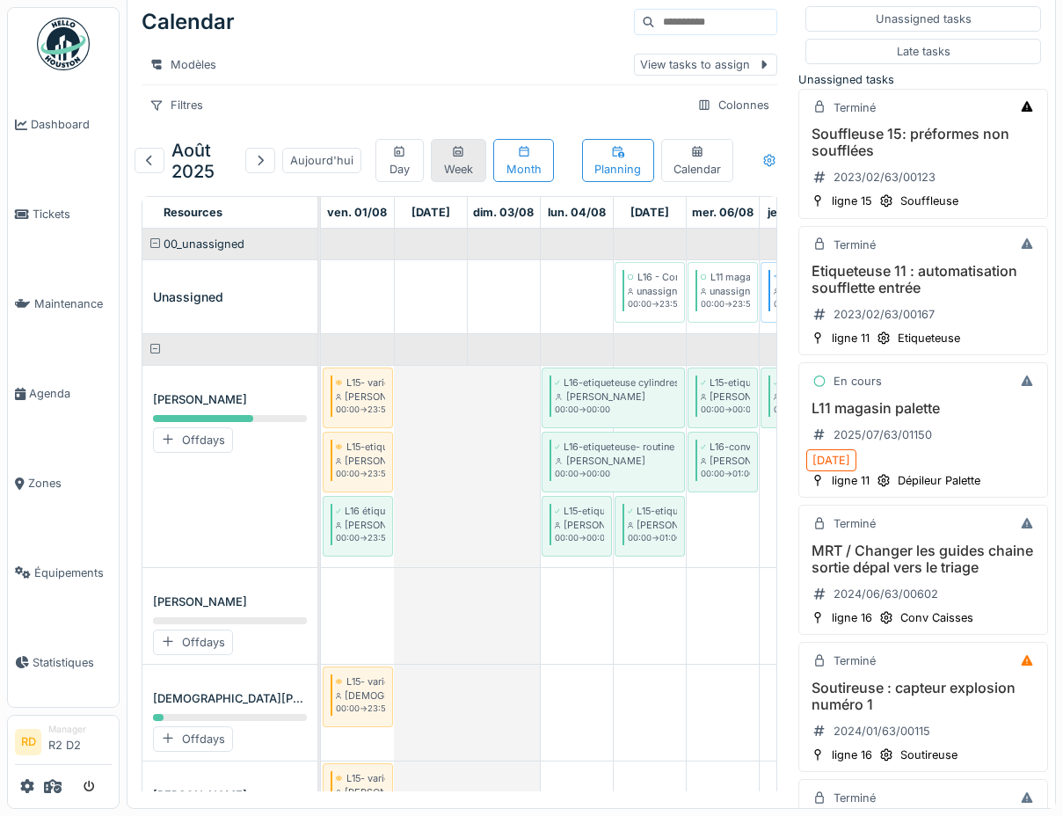
click at [464, 162] on div "Week" at bounding box center [459, 159] width 40 height 33
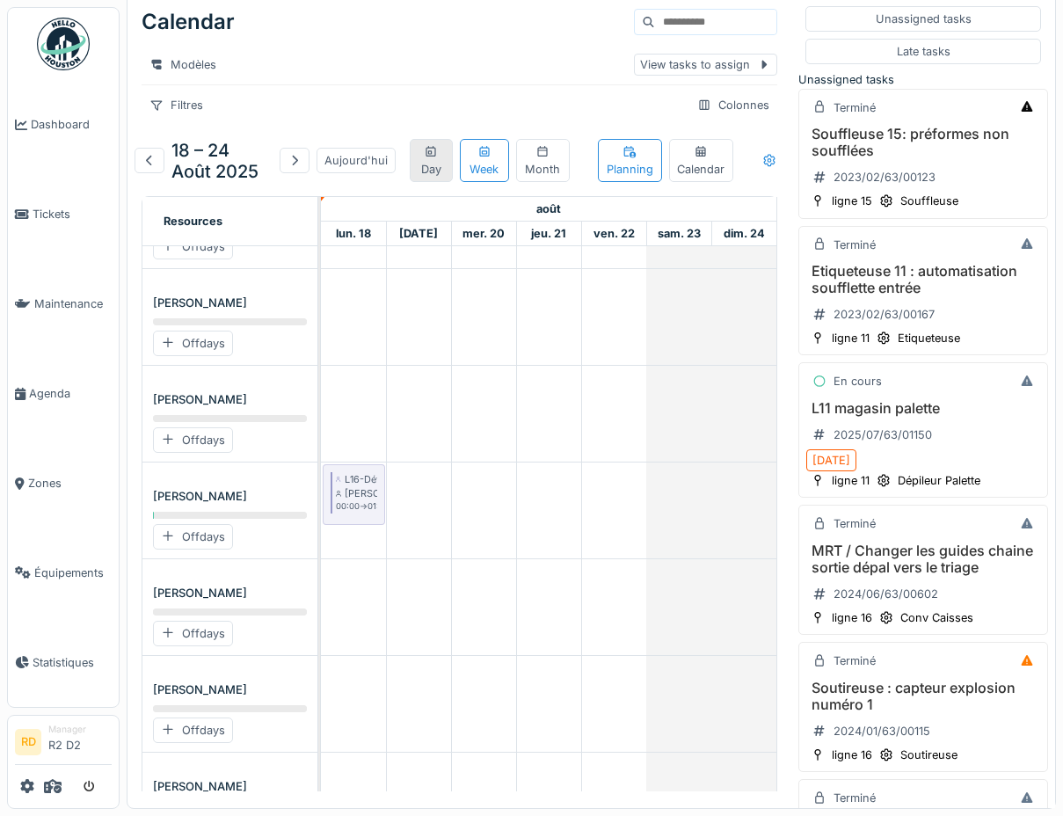
click at [428, 163] on div "Day" at bounding box center [431, 159] width 27 height 33
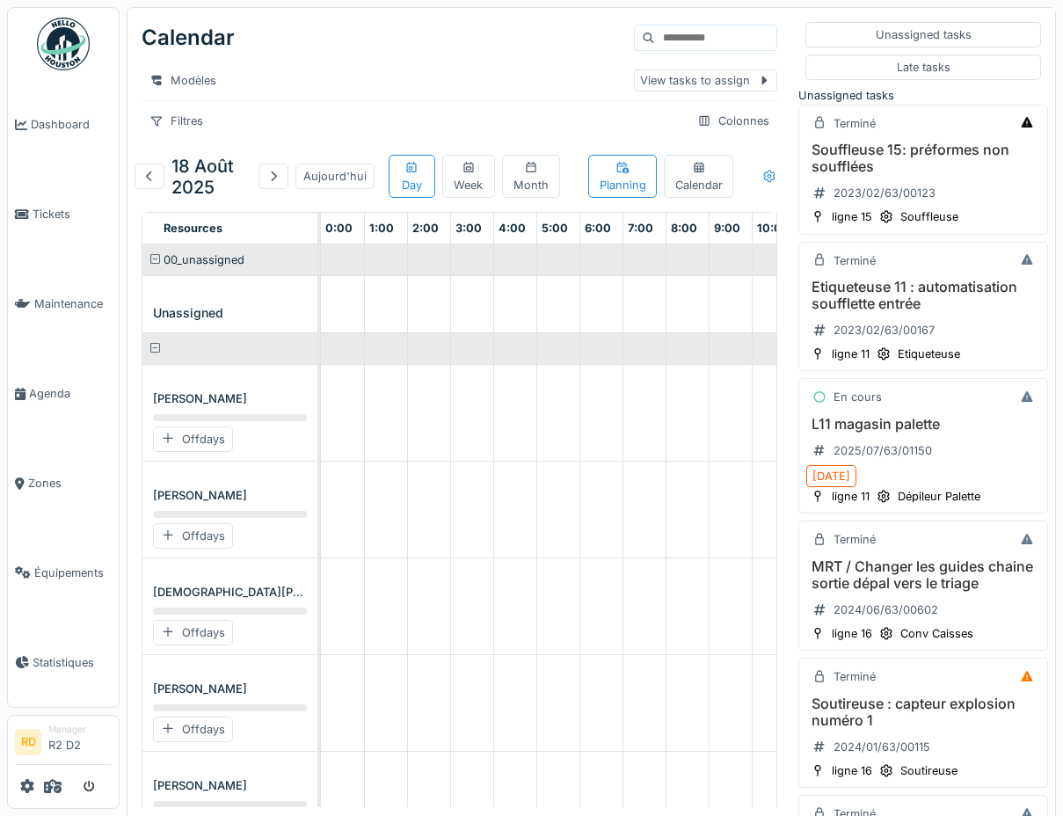
click at [764, 178] on icon at bounding box center [768, 176] width 11 height 12
click at [832, 243] on div "Show worked time" at bounding box center [842, 240] width 124 height 21
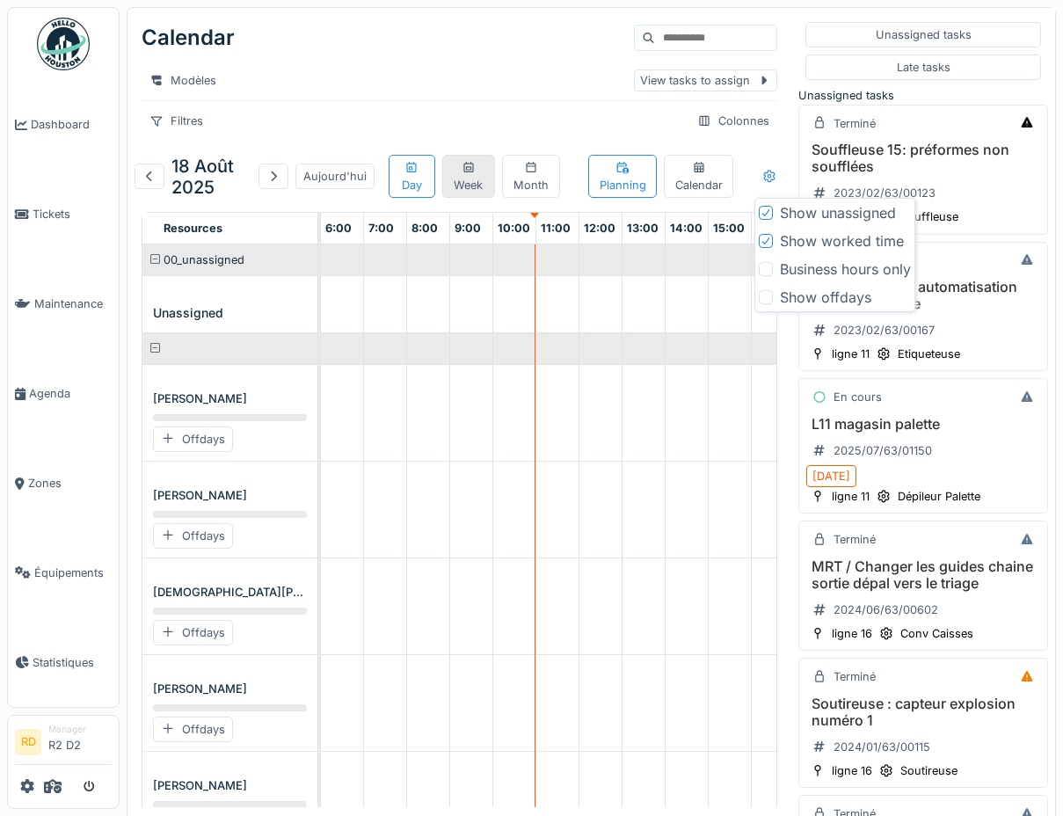
click at [463, 184] on div "Week" at bounding box center [469, 175] width 38 height 33
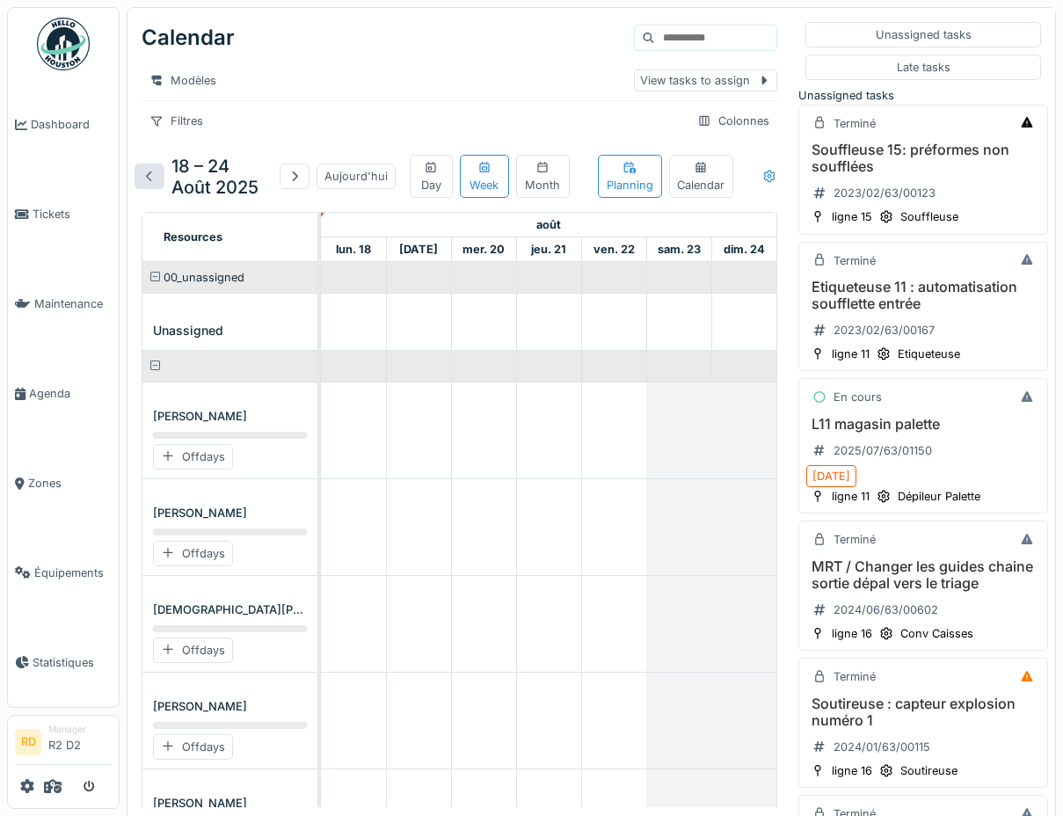
click at [147, 178] on div at bounding box center [149, 176] width 14 height 17
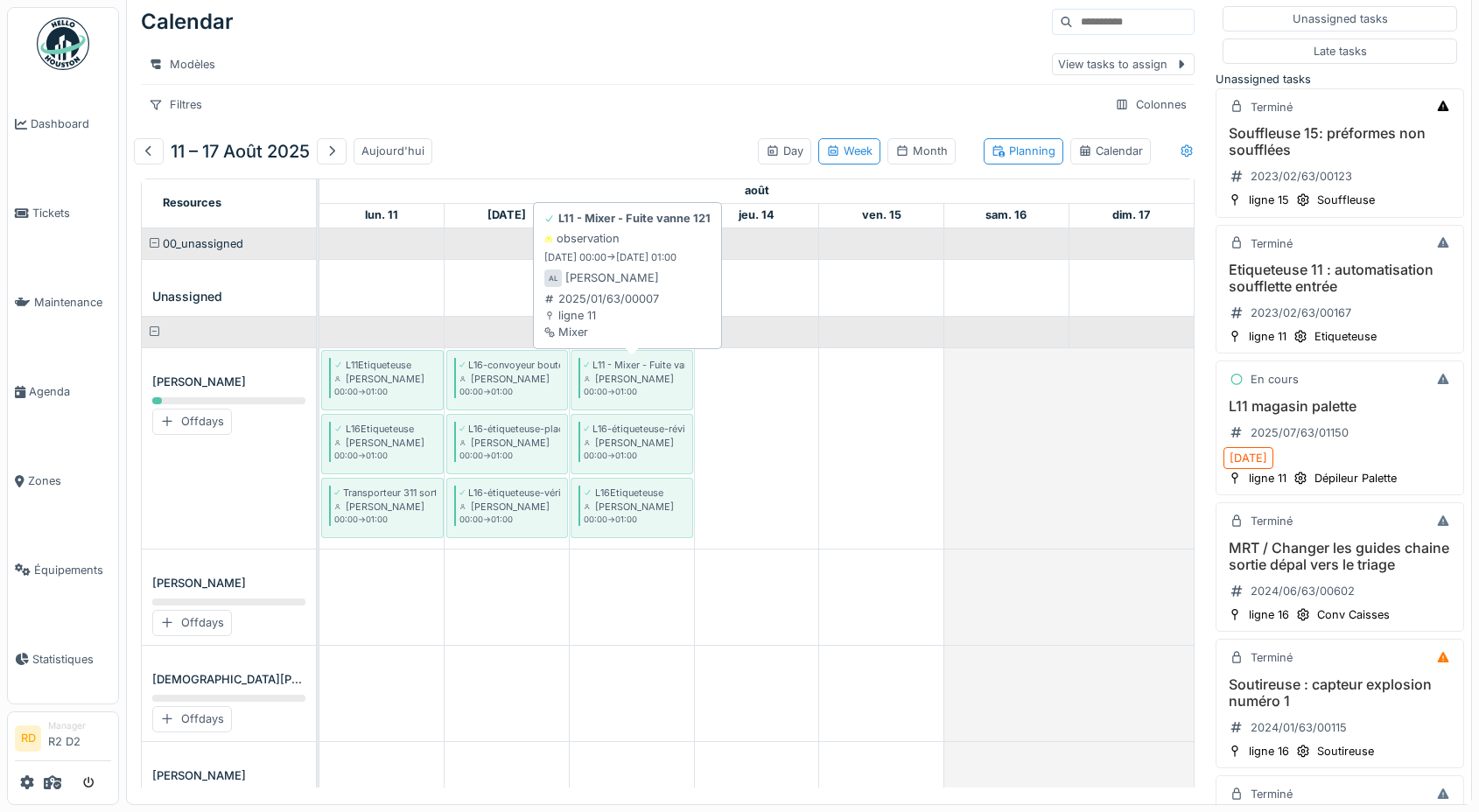
click at [621, 379] on div "Alain Leenders" at bounding box center [634, 379] width 102 height 14
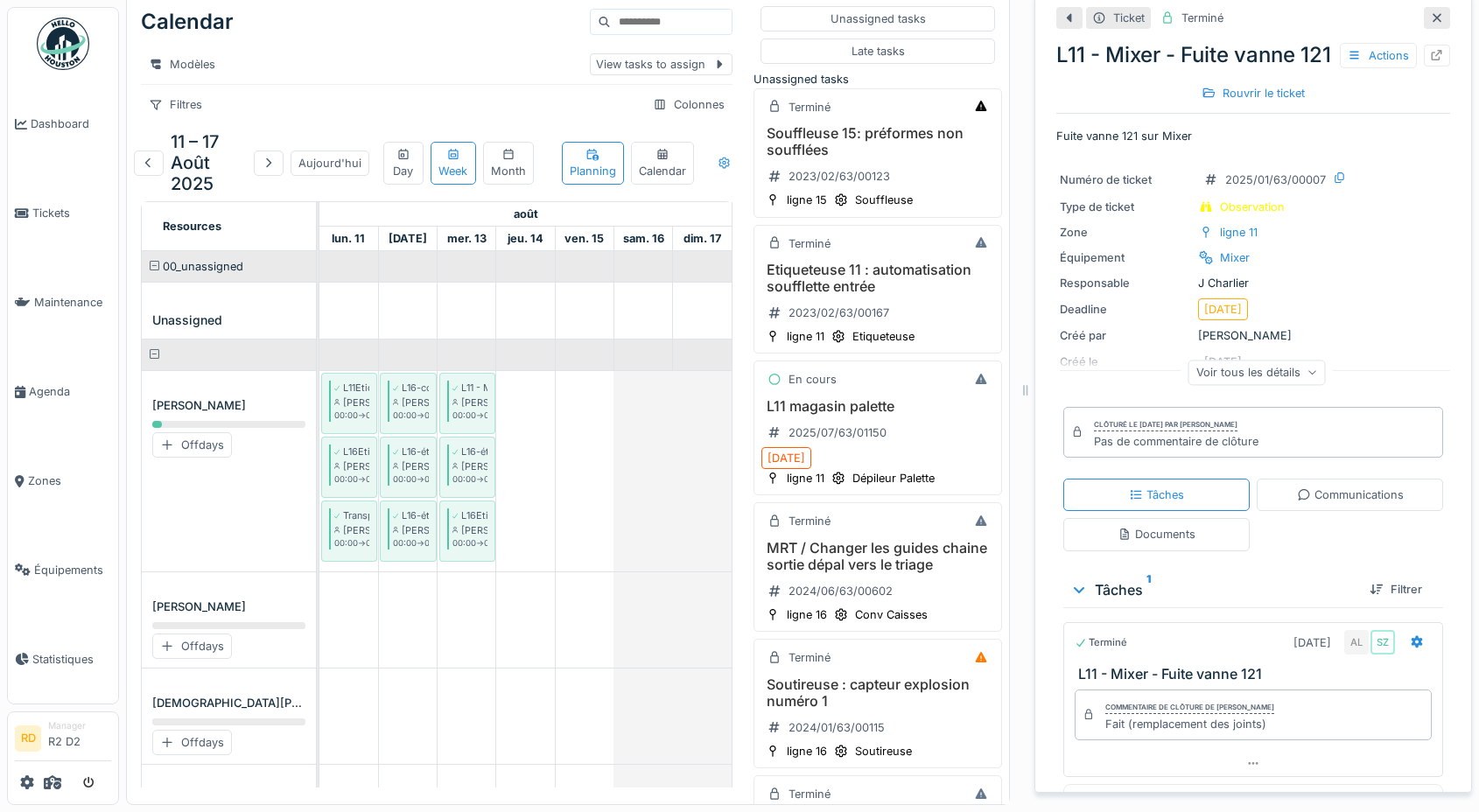
click at [1057, 24] on div at bounding box center [1436, 18] width 14 height 17
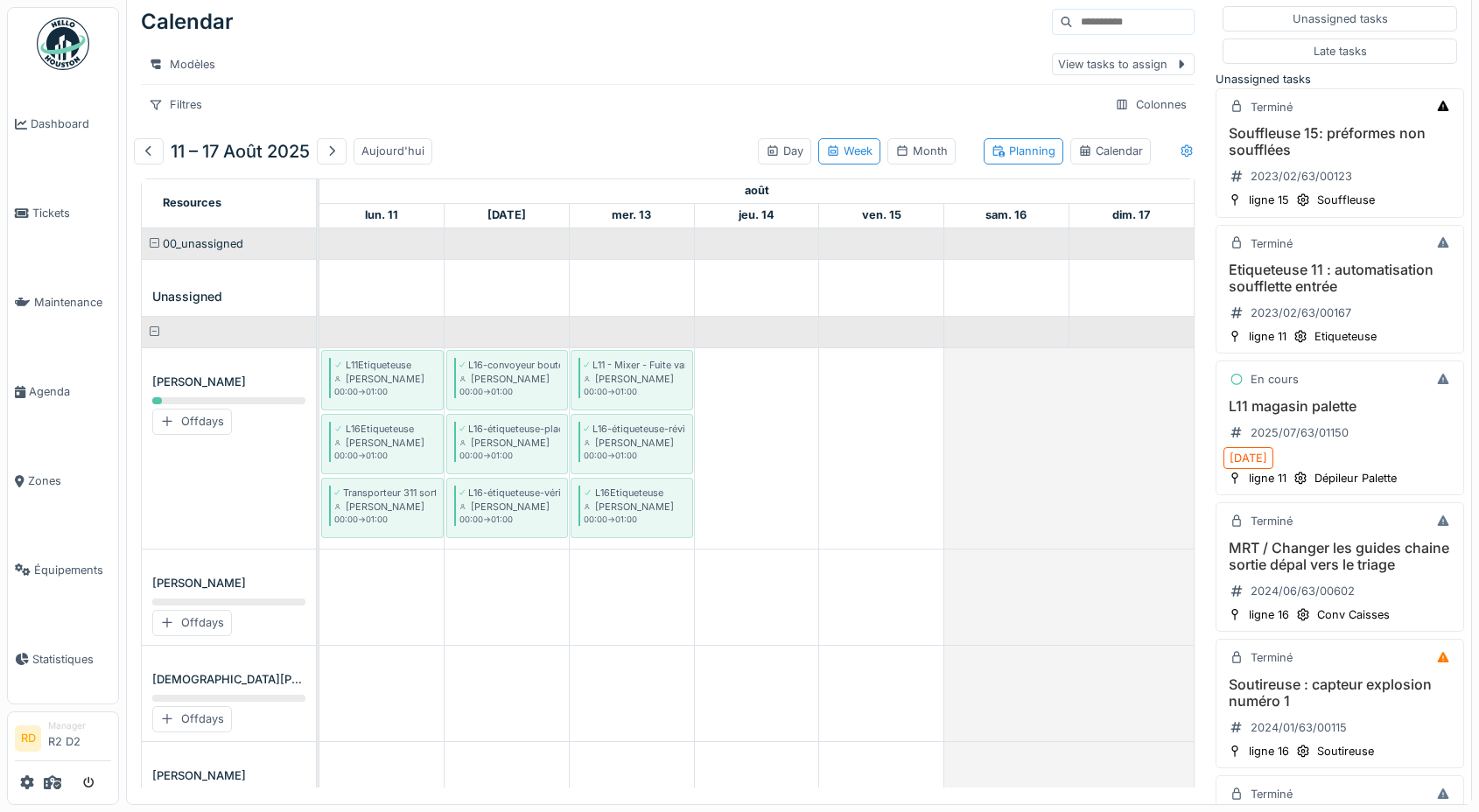
click at [1057, 67] on icon at bounding box center [1181, 64] width 14 height 11
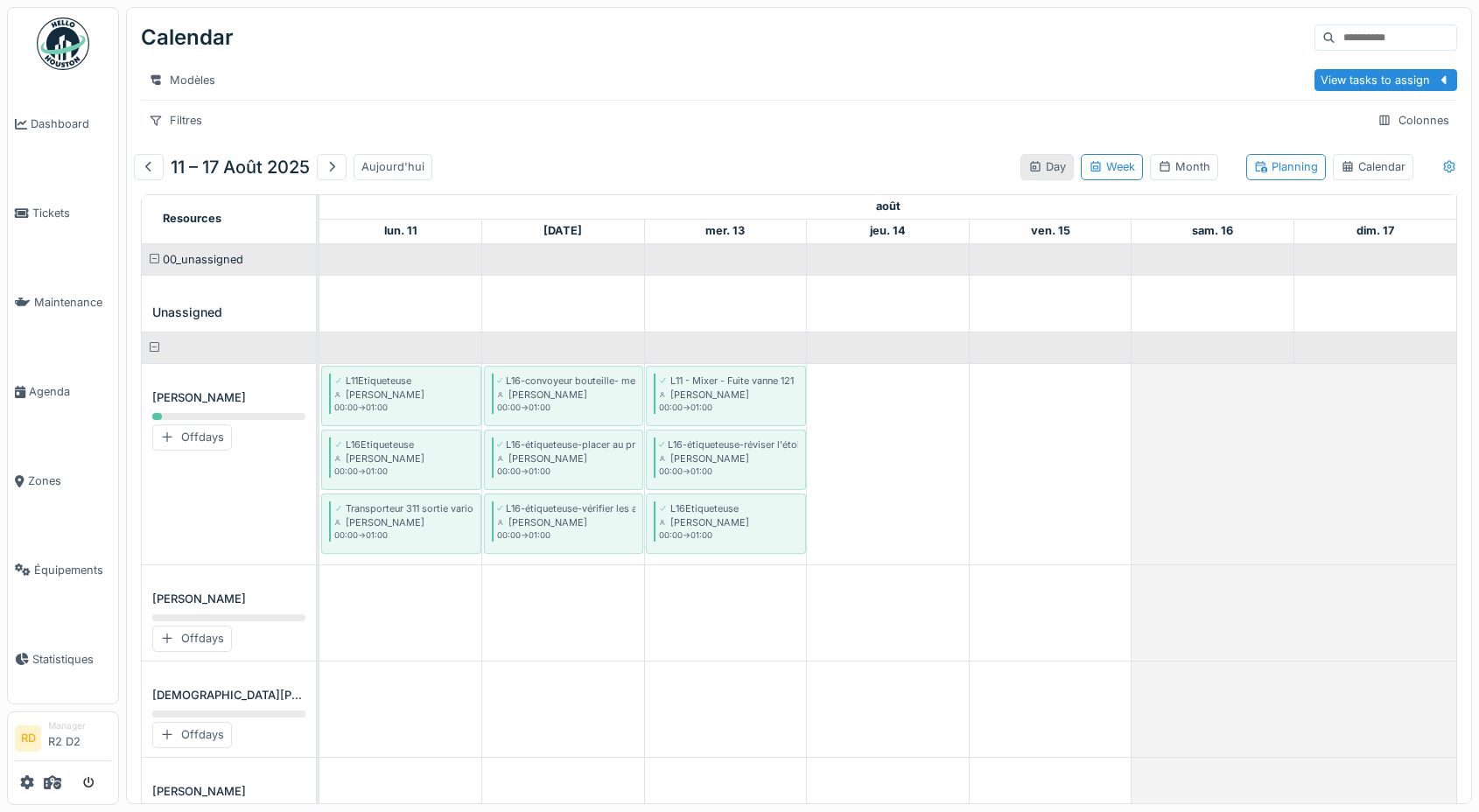
click at [1047, 169] on div "Day" at bounding box center [1047, 166] width 38 height 17
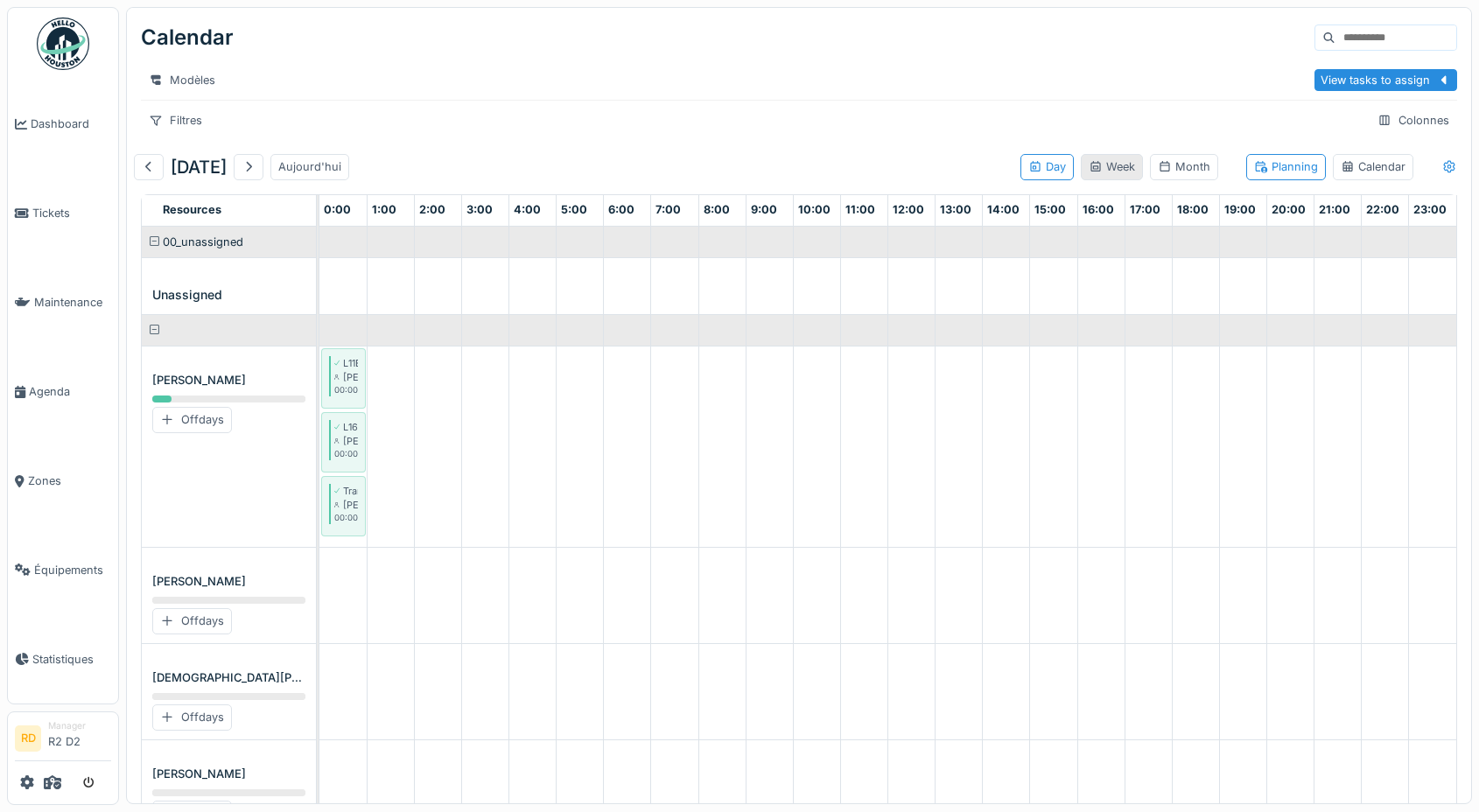
click at [1057, 168] on div "Week" at bounding box center [1111, 166] width 47 height 17
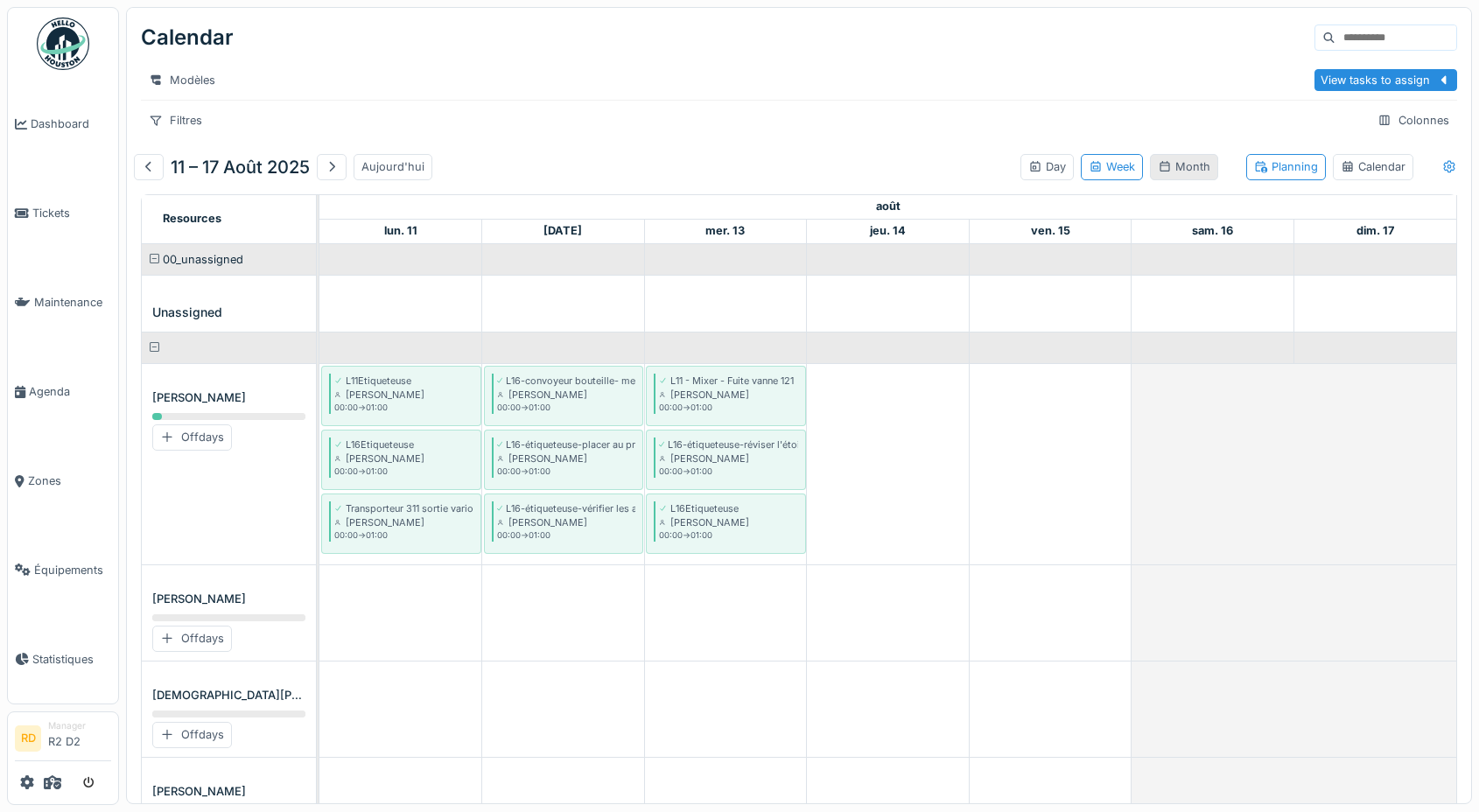
click at [1057, 163] on icon at bounding box center [1164, 166] width 14 height 11
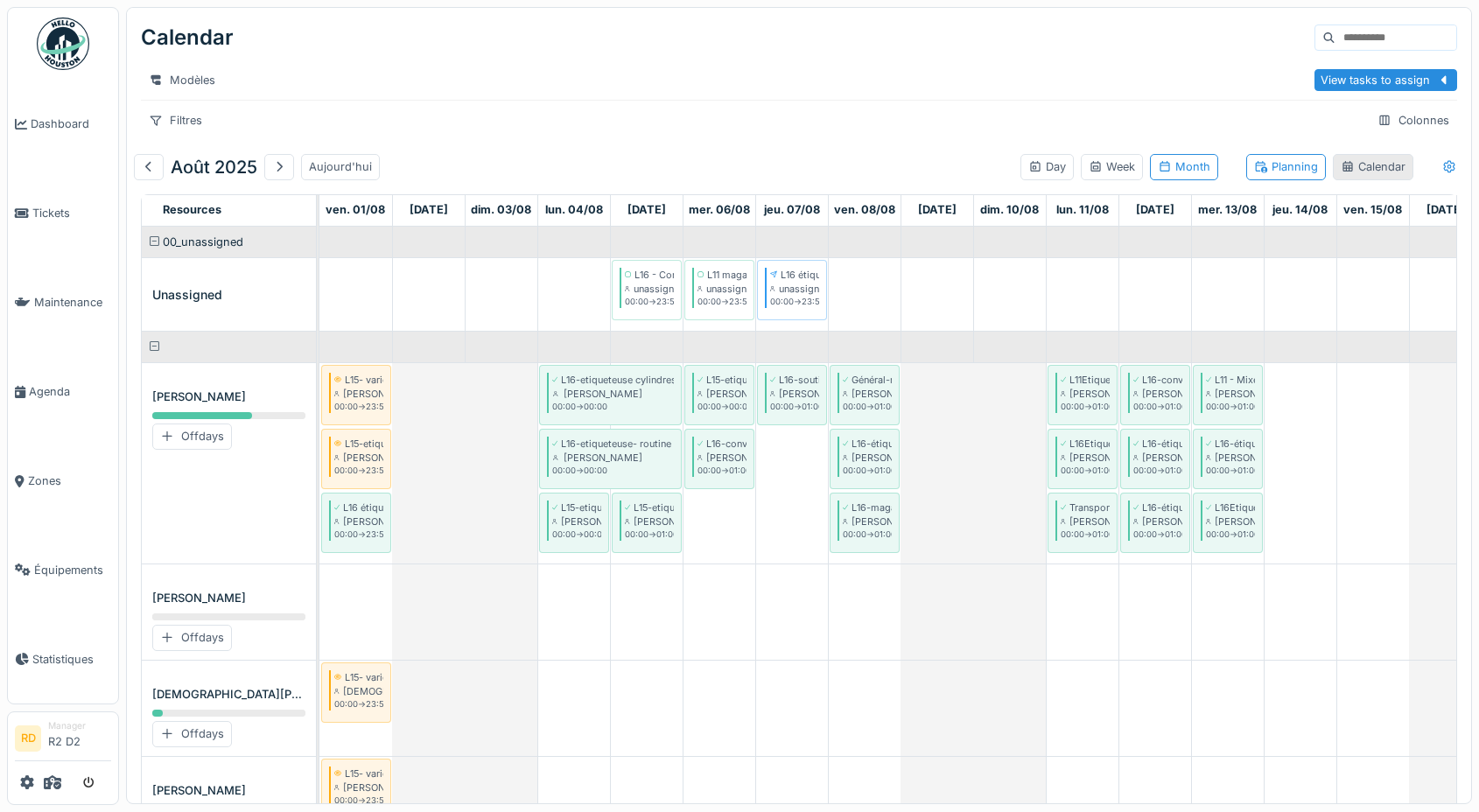
click at [1057, 164] on div "Calendar" at bounding box center [1373, 166] width 65 height 17
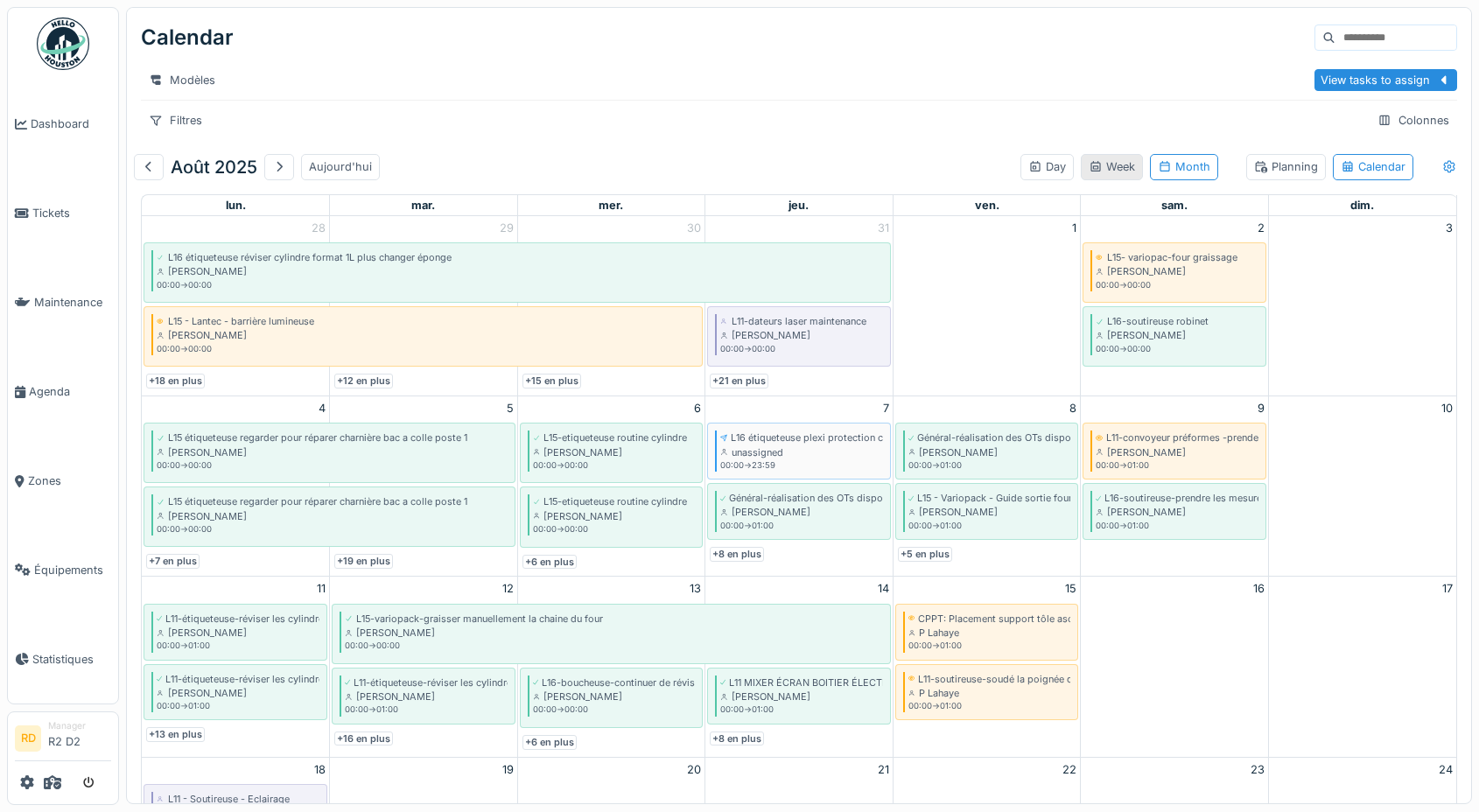
click at [1057, 168] on div "Week" at bounding box center [1111, 166] width 47 height 17
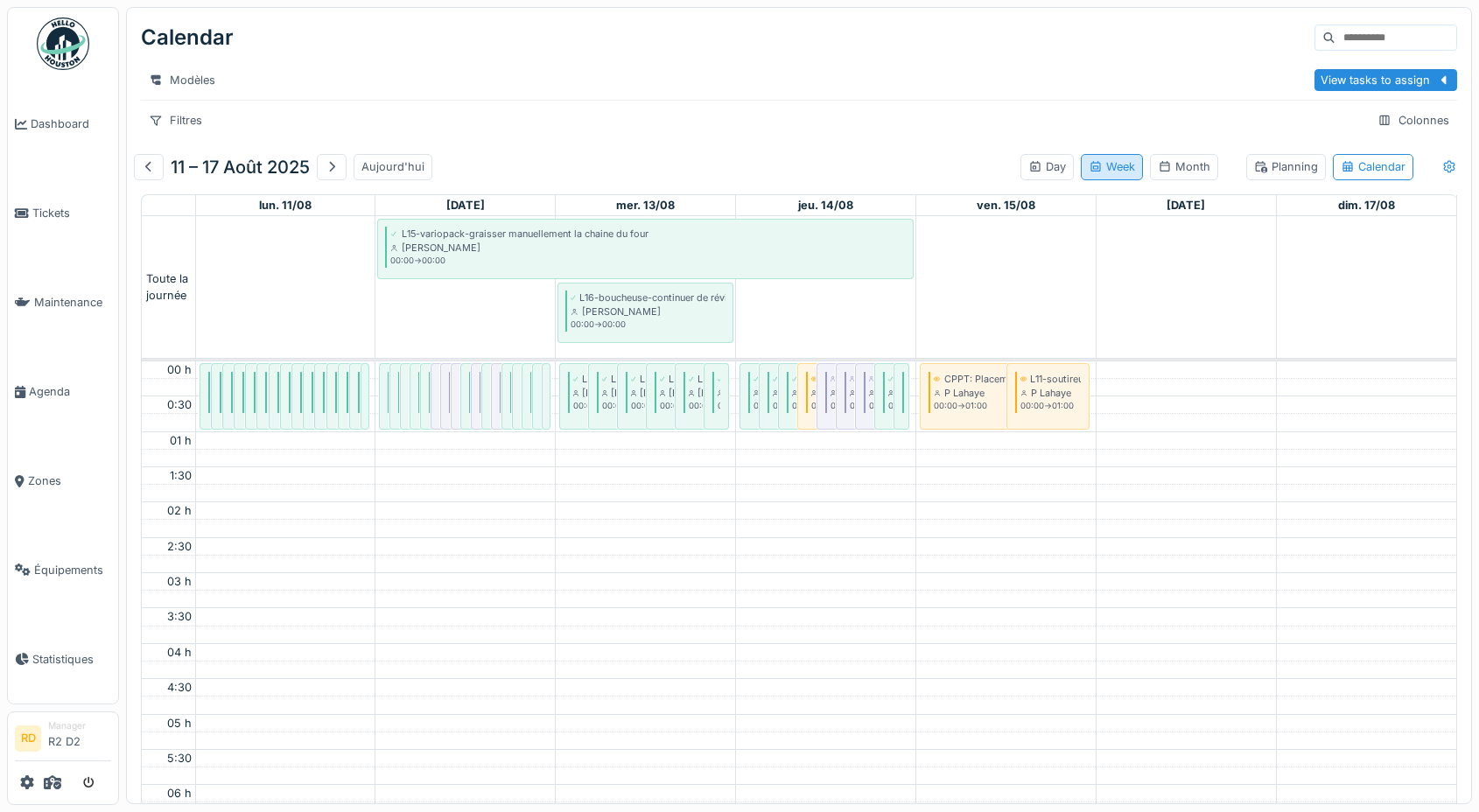
scroll to position [425, 0]
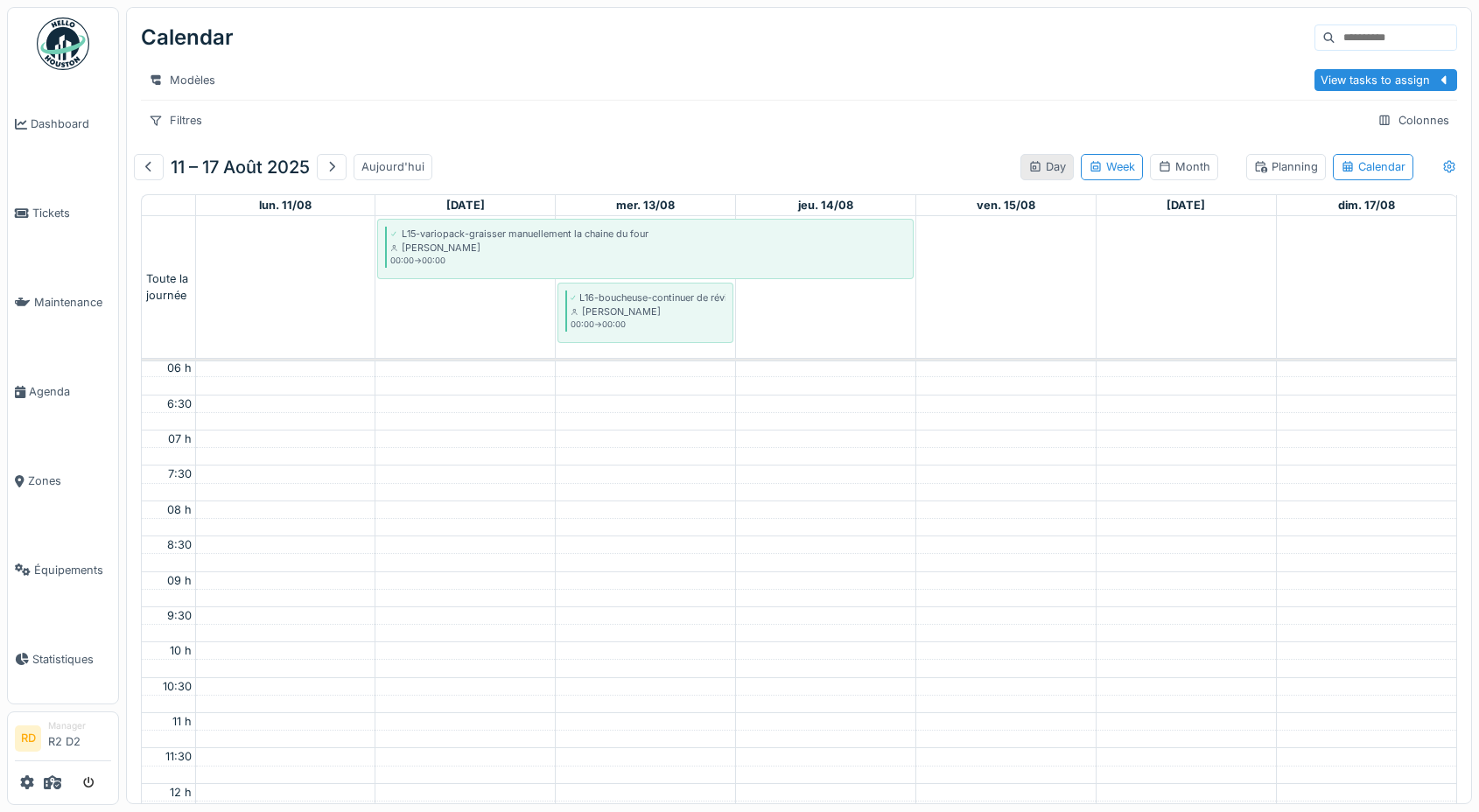
click at [1057, 165] on div "Day" at bounding box center [1047, 166] width 38 height 17
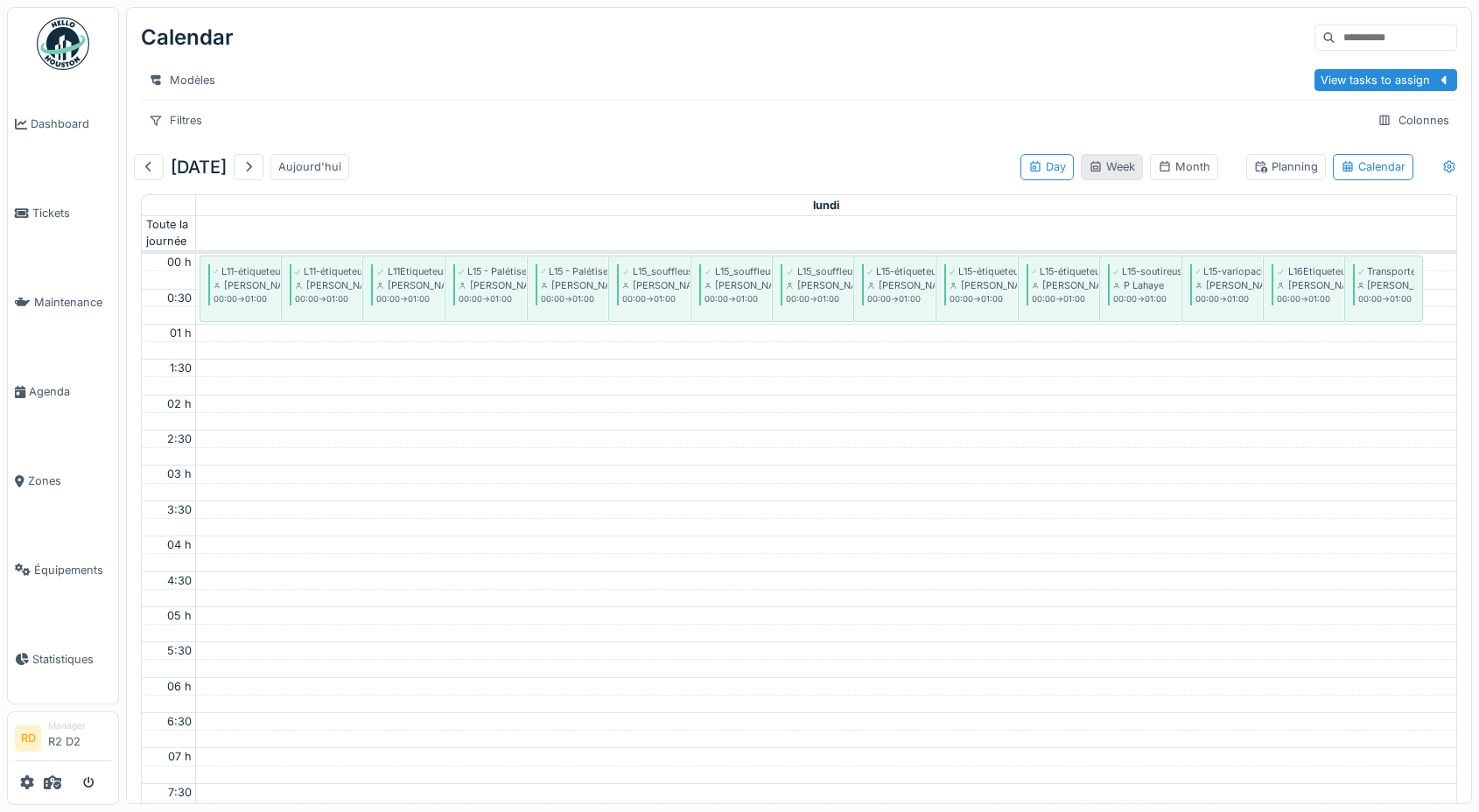
click at [1057, 162] on div "Week" at bounding box center [1111, 166] width 47 height 17
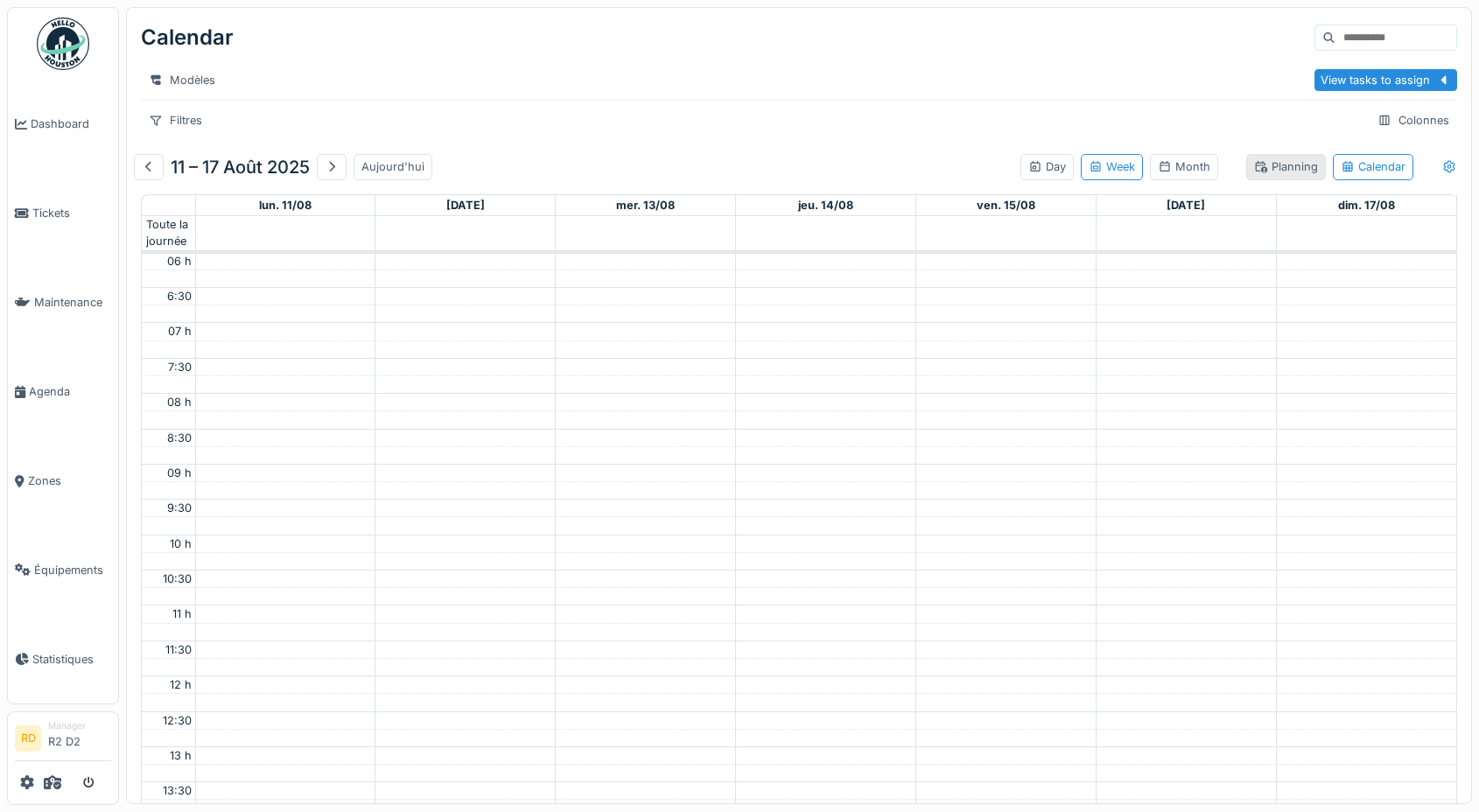
click at [1057, 162] on div "Planning" at bounding box center [1286, 166] width 64 height 17
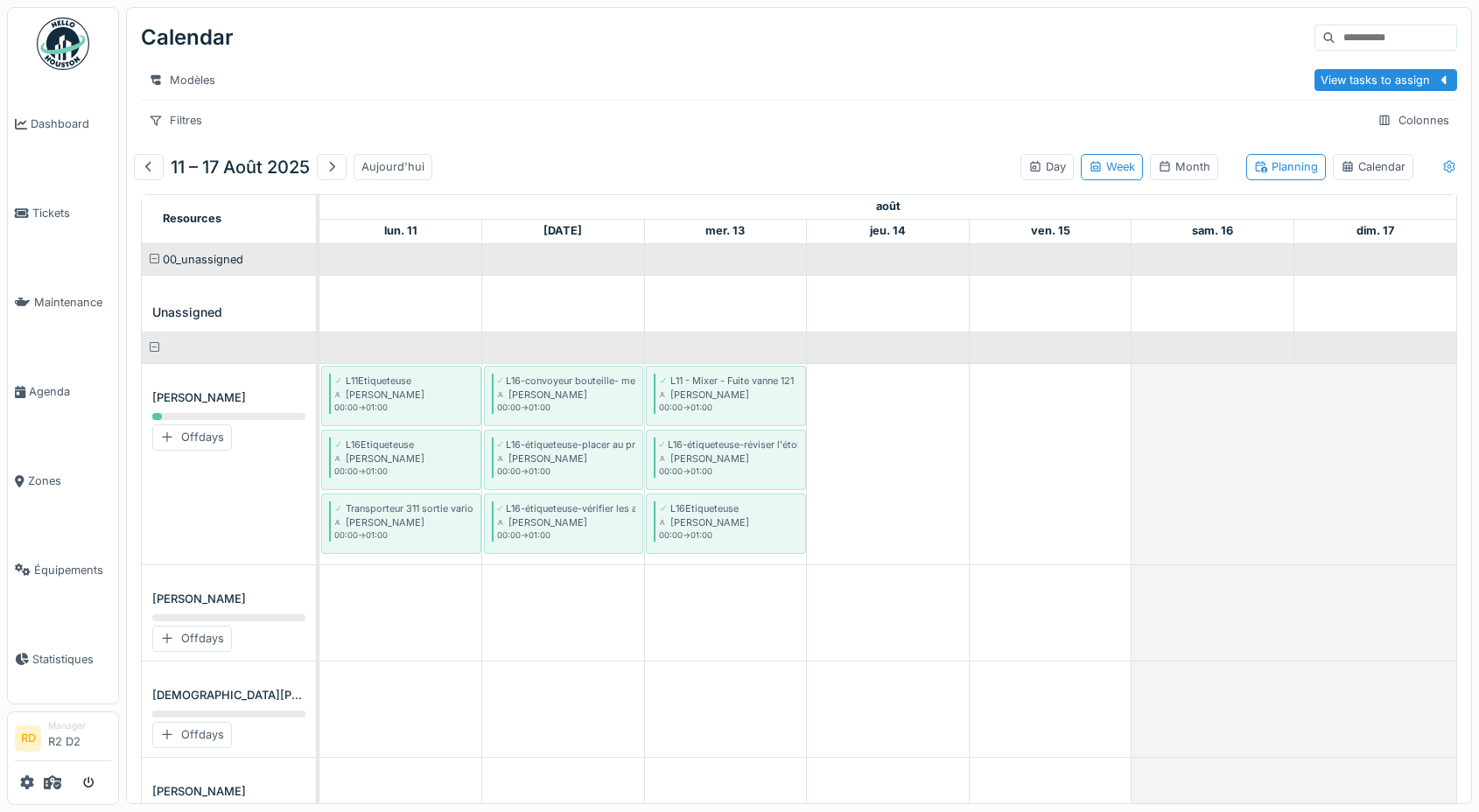
click at [1057, 168] on icon at bounding box center [1447, 167] width 11 height 12
click at [1057, 261] on div "Business hours only" at bounding box center [1391, 260] width 130 height 21
click at [1042, 160] on div "Day" at bounding box center [1047, 166] width 38 height 17
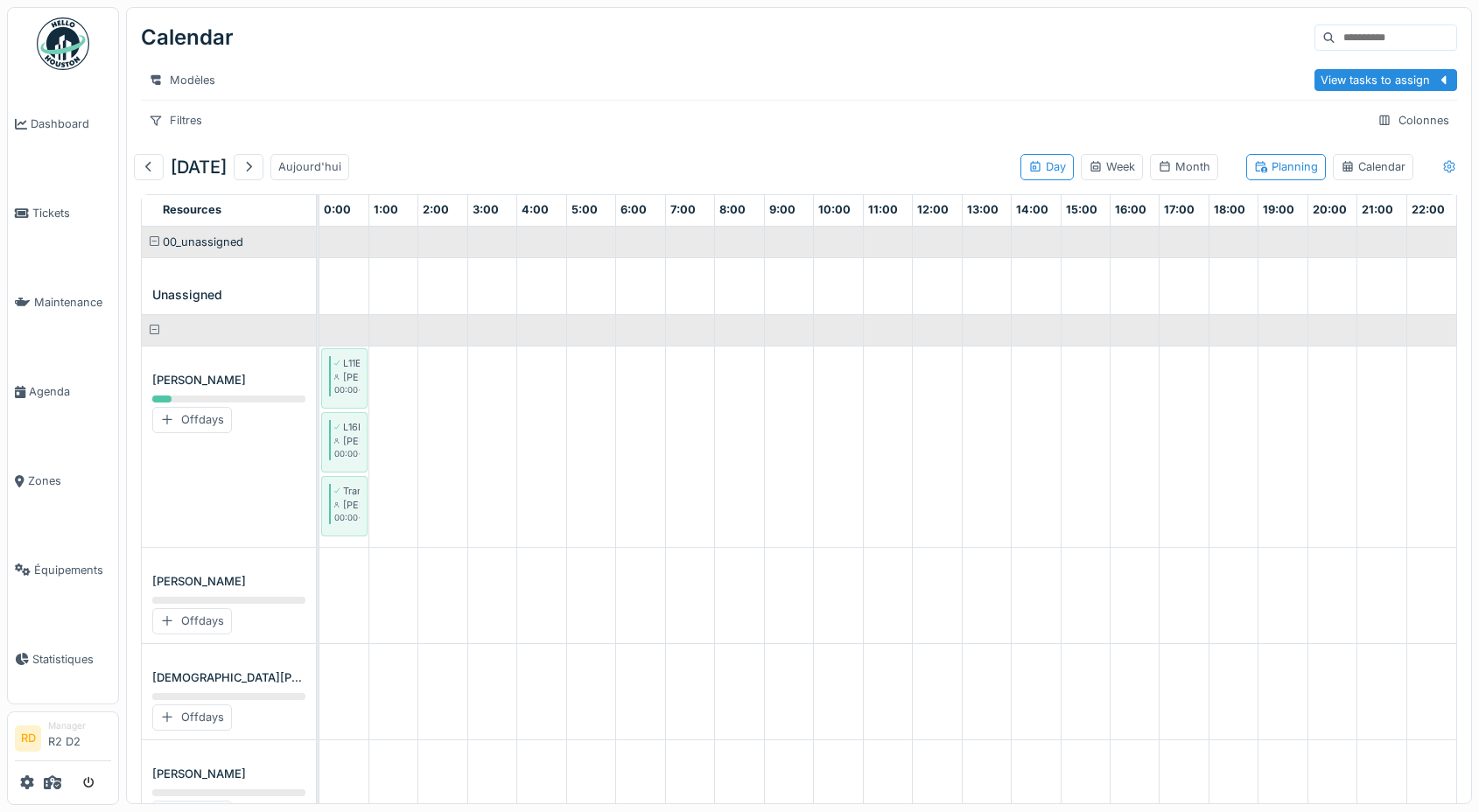
click at [1057, 169] on icon at bounding box center [1449, 166] width 14 height 11
click at [1057, 288] on div "Show offdays" at bounding box center [1372, 288] width 91 height 21
click at [1057, 165] on icon at bounding box center [1095, 166] width 14 height 11
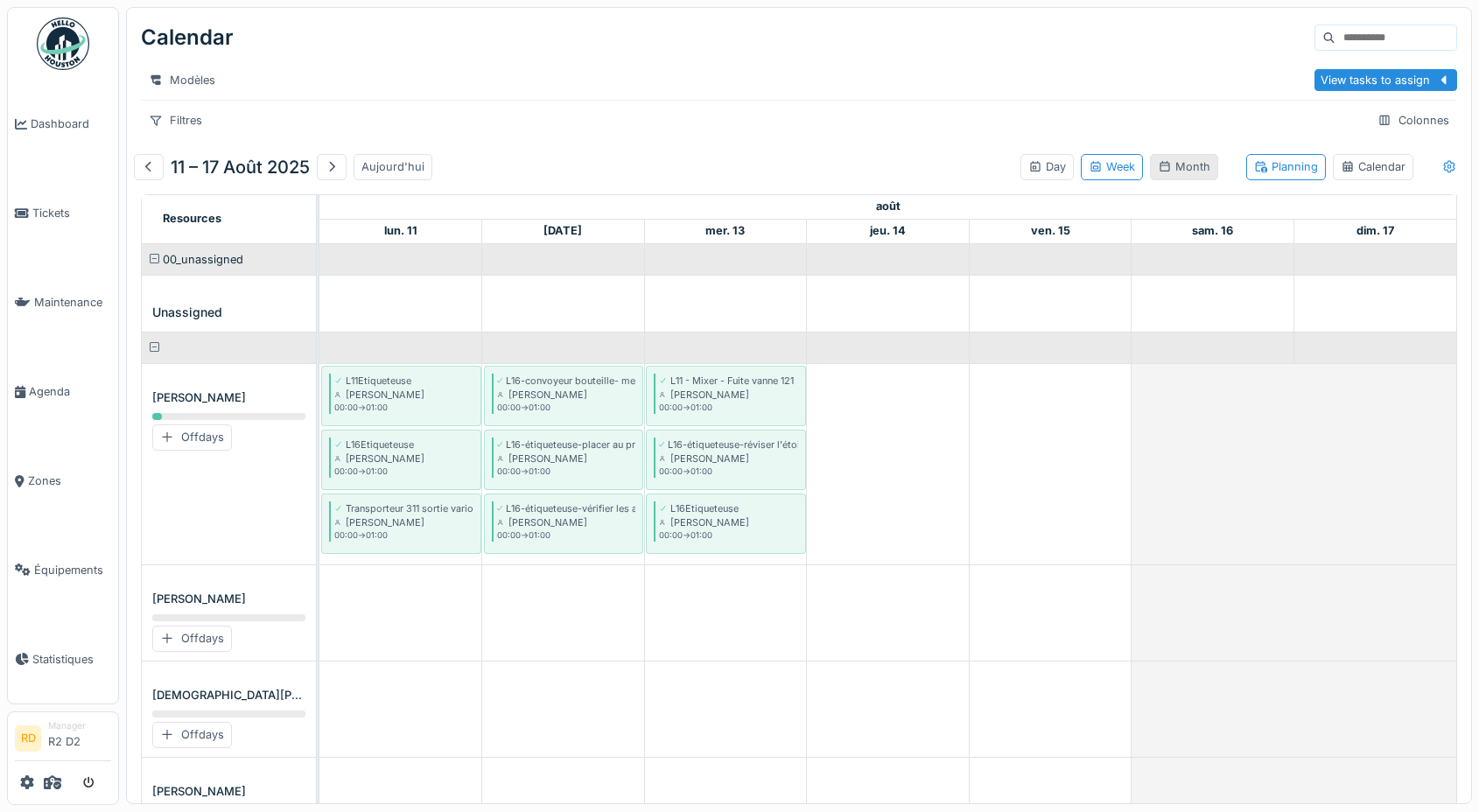
click at [1057, 169] on div "Month" at bounding box center [1183, 166] width 53 height 17
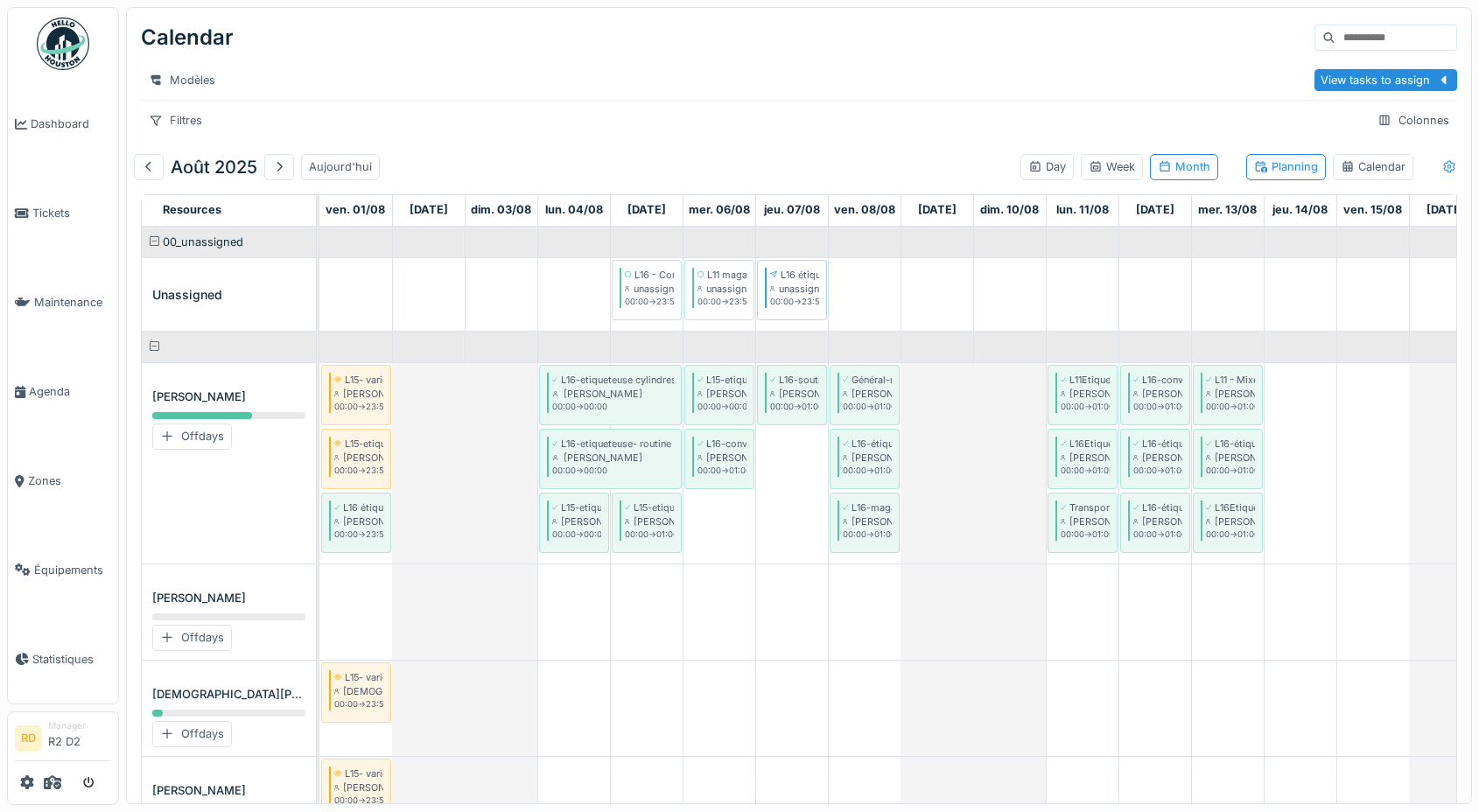
click at [1057, 167] on icon at bounding box center [1447, 167] width 11 height 12
click at [1057, 166] on icon at bounding box center [1447, 167] width 11 height 12
click at [1057, 118] on div "Colonnes" at bounding box center [1413, 119] width 88 height 25
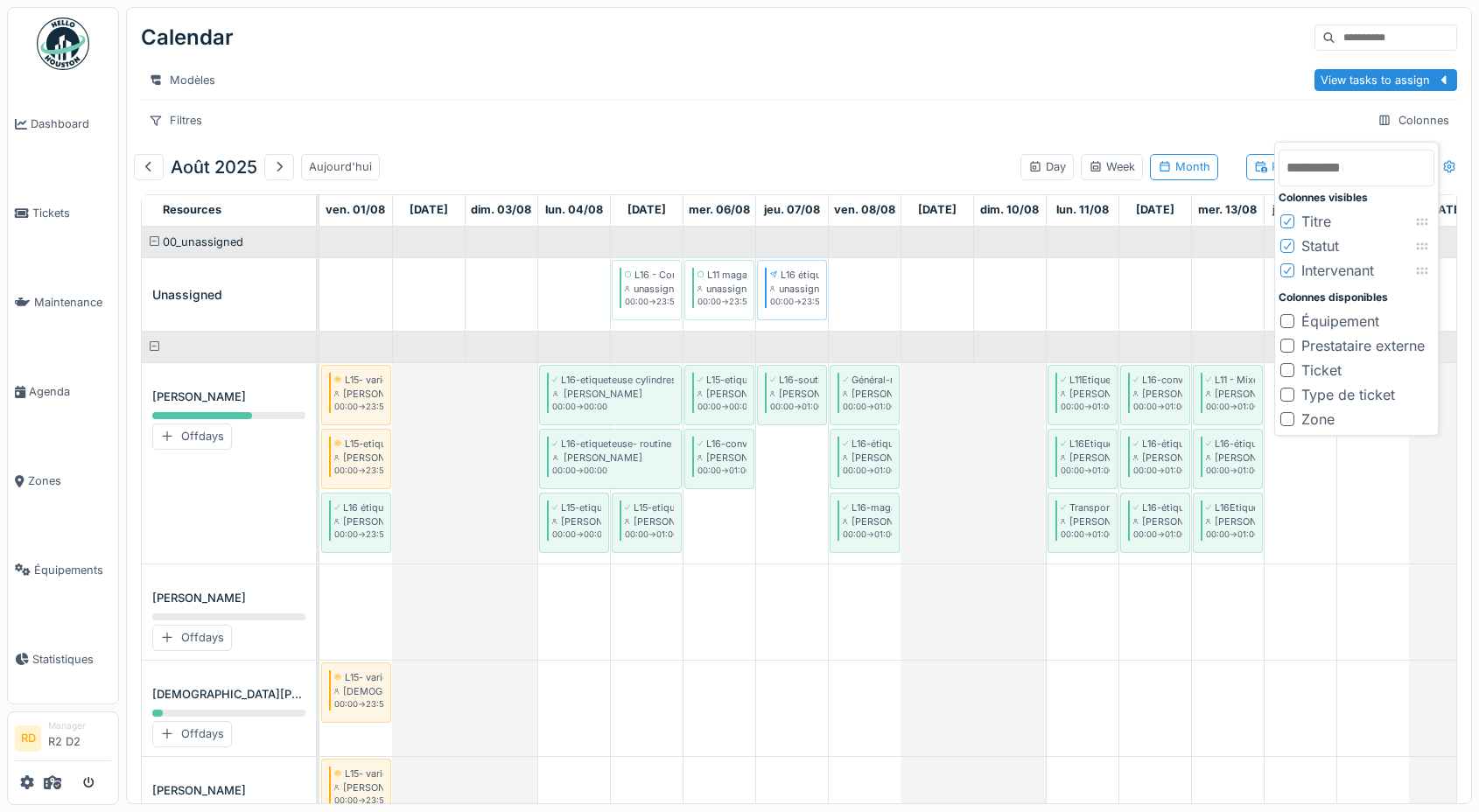
click at [1057, 328] on div "Équipement" at bounding box center [1340, 320] width 78 height 21
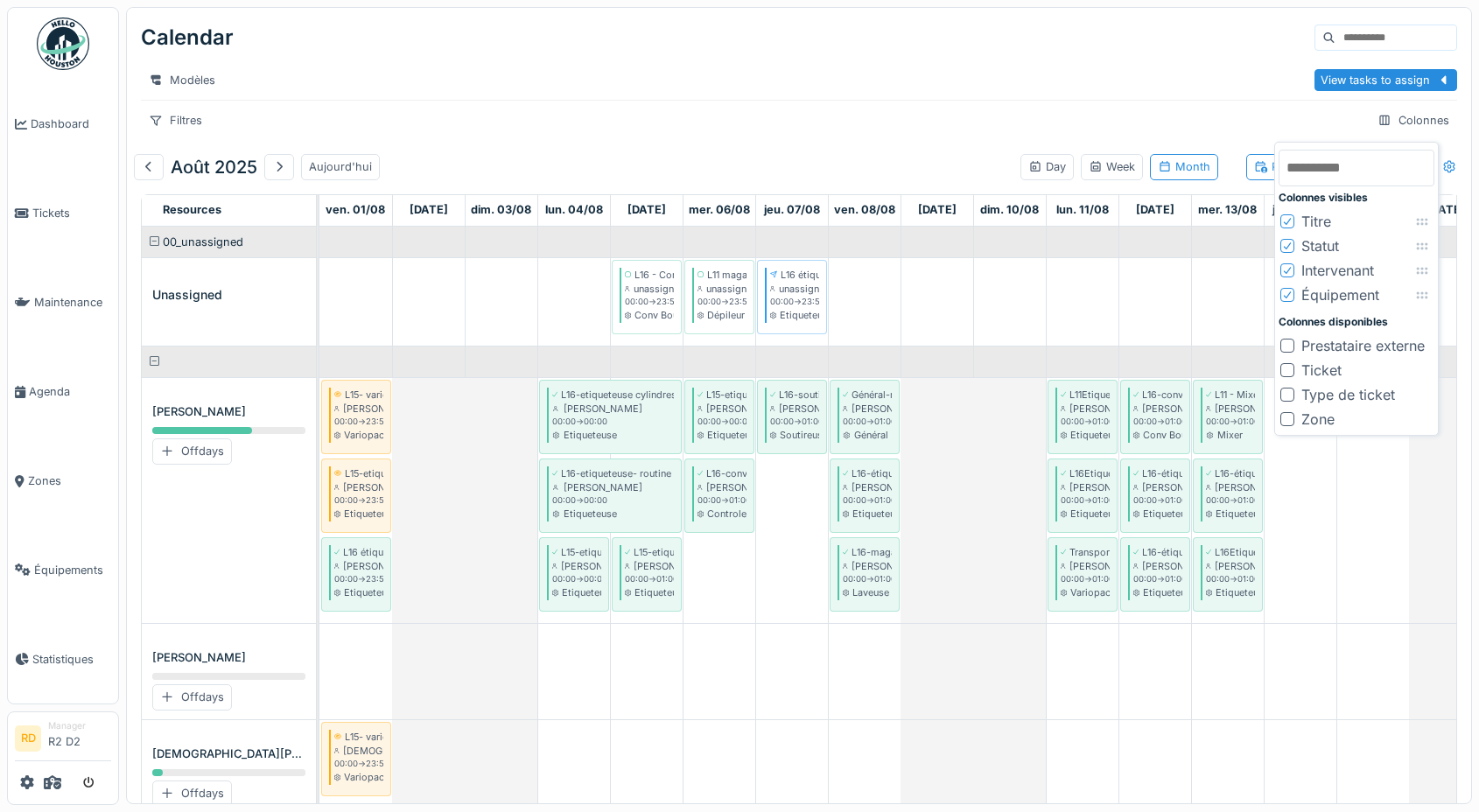
click at [1057, 356] on div "Prestataire externe" at bounding box center [1363, 345] width 123 height 21
click at [1057, 376] on div "Ticket" at bounding box center [1318, 369] width 40 height 21
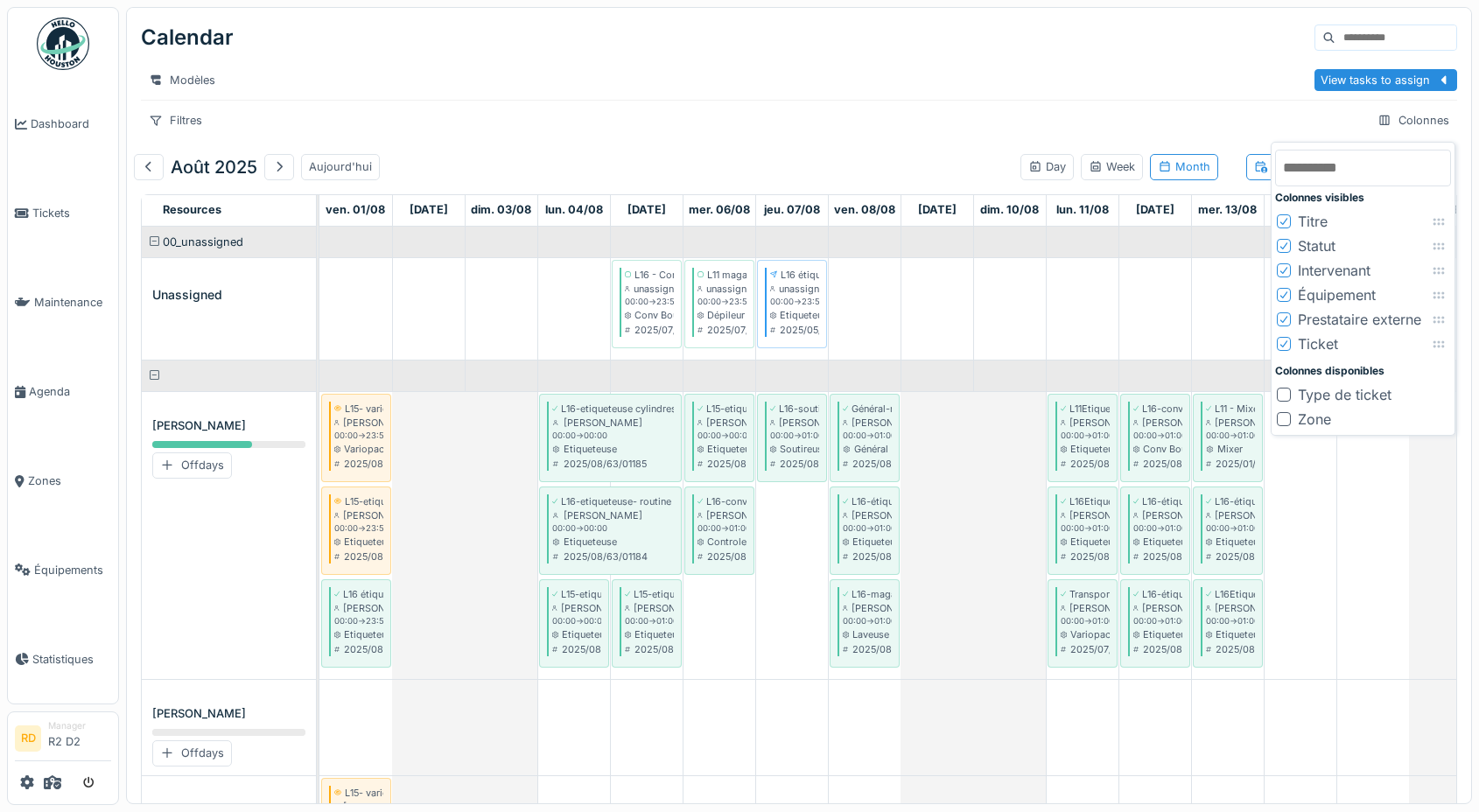
click at [1057, 399] on div "Type de ticket" at bounding box center [1345, 394] width 94 height 21
click at [1057, 415] on div "Zone" at bounding box center [1314, 418] width 33 height 21
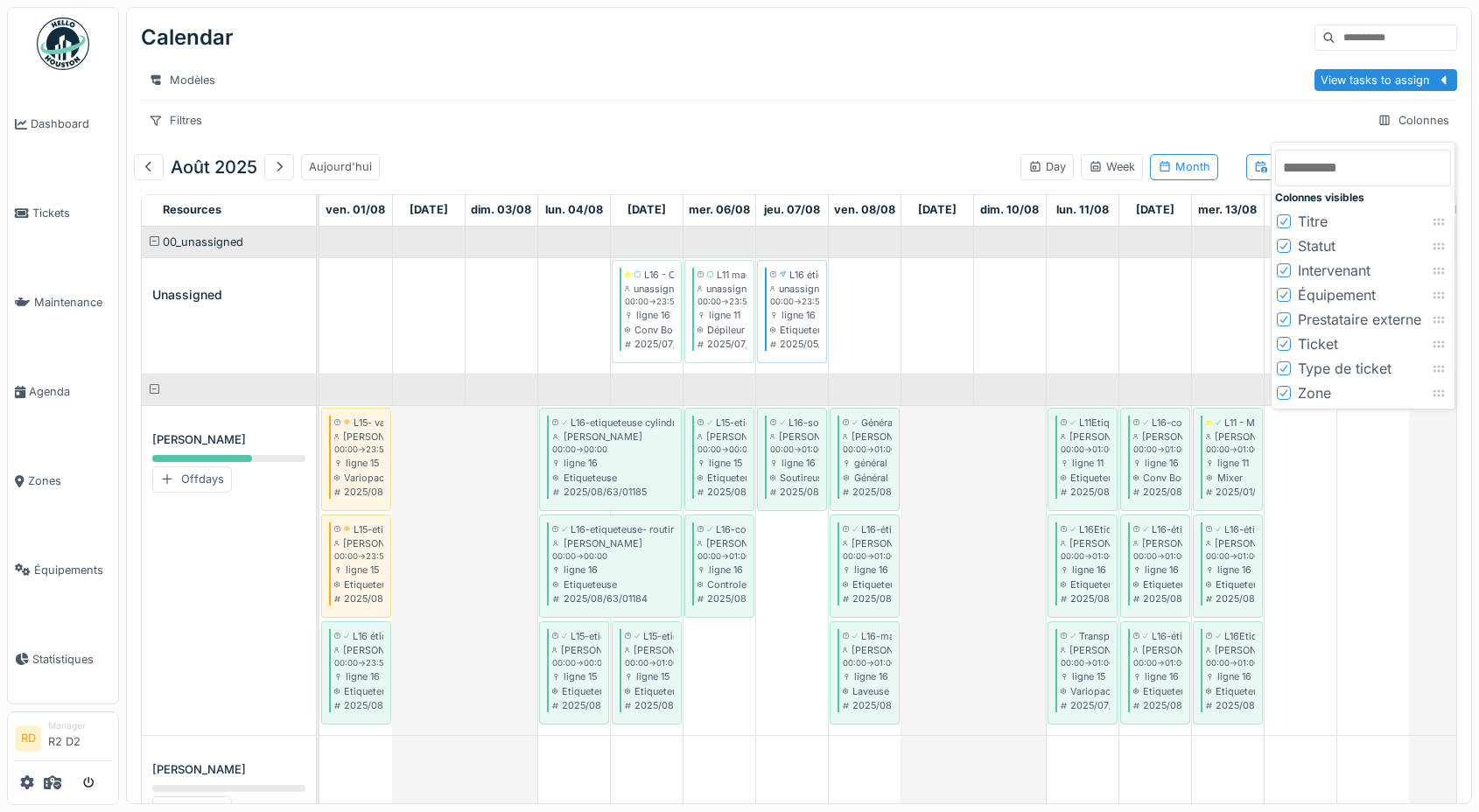
click at [1057, 293] on div "Équipement" at bounding box center [1337, 295] width 78 height 21
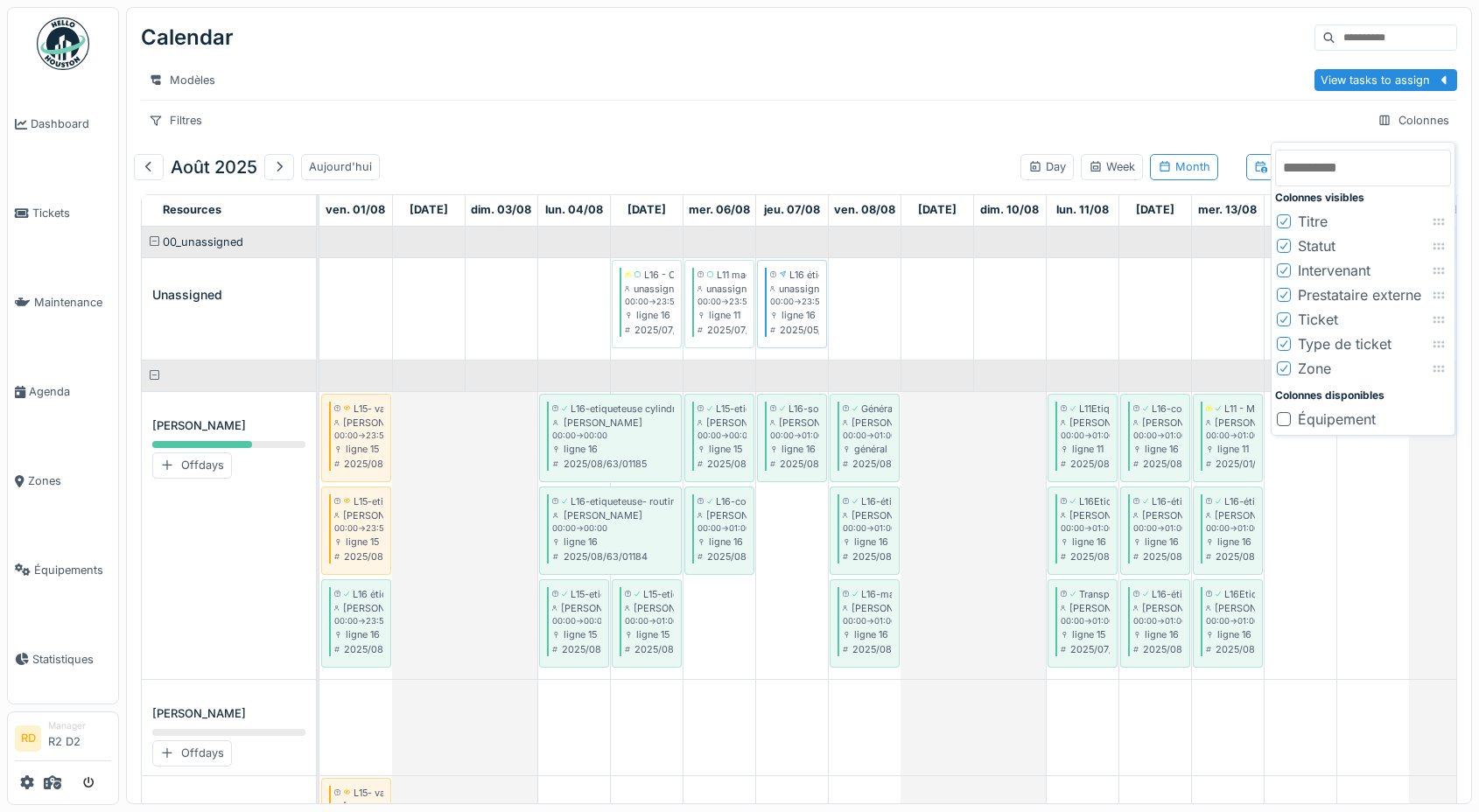
click at [1057, 302] on div "Prestataire externe" at bounding box center [1360, 295] width 123 height 21
click at [1057, 302] on div "Ticket" at bounding box center [1321, 295] width 40 height 21
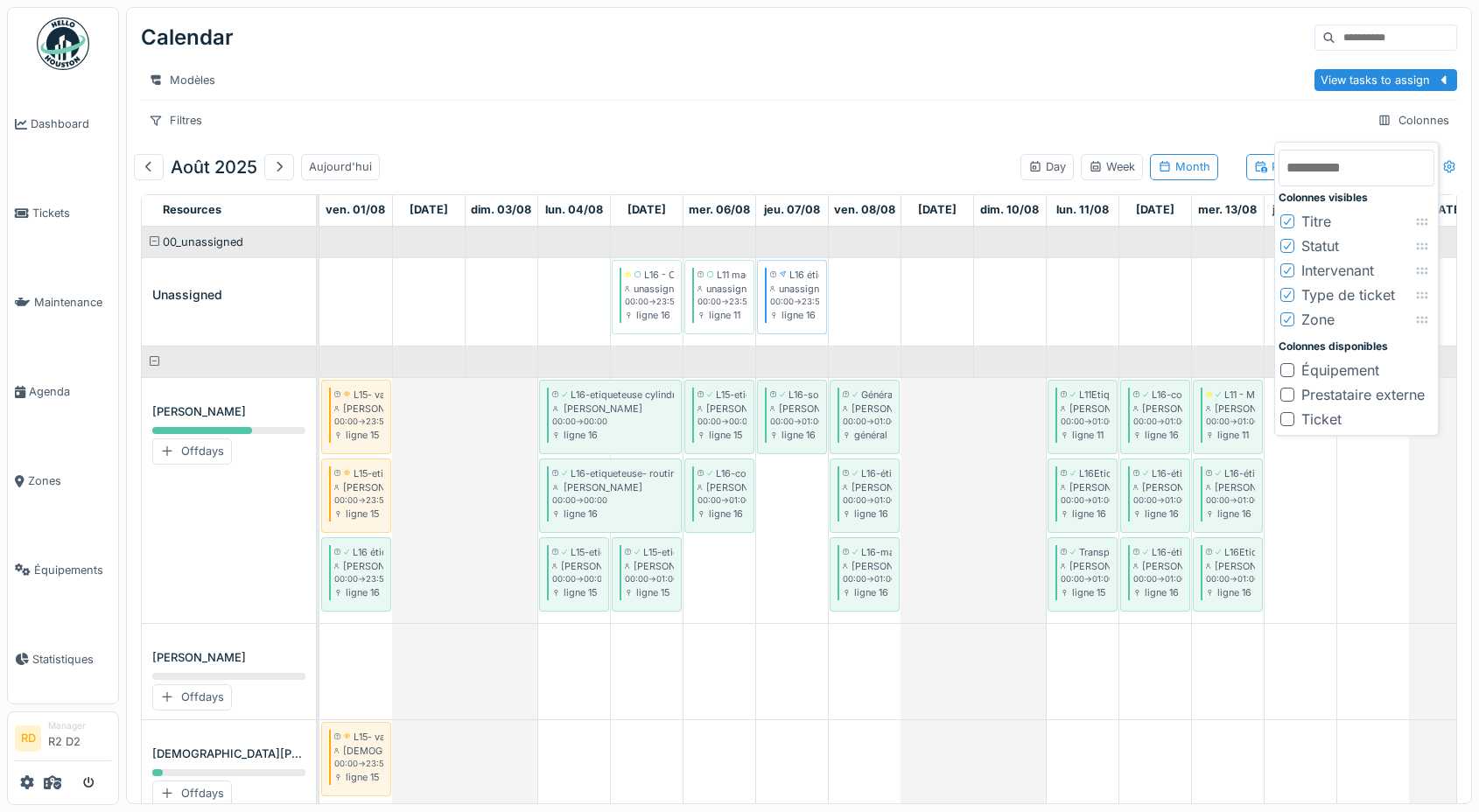
click at [1057, 302] on div "Type de ticket" at bounding box center [1348, 295] width 94 height 21
click at [1057, 295] on div "Zone" at bounding box center [1317, 295] width 33 height 21
click at [1057, 297] on div "Type de ticket" at bounding box center [1348, 295] width 94 height 21
click at [1057, 297] on div "Zone" at bounding box center [1317, 295] width 33 height 21
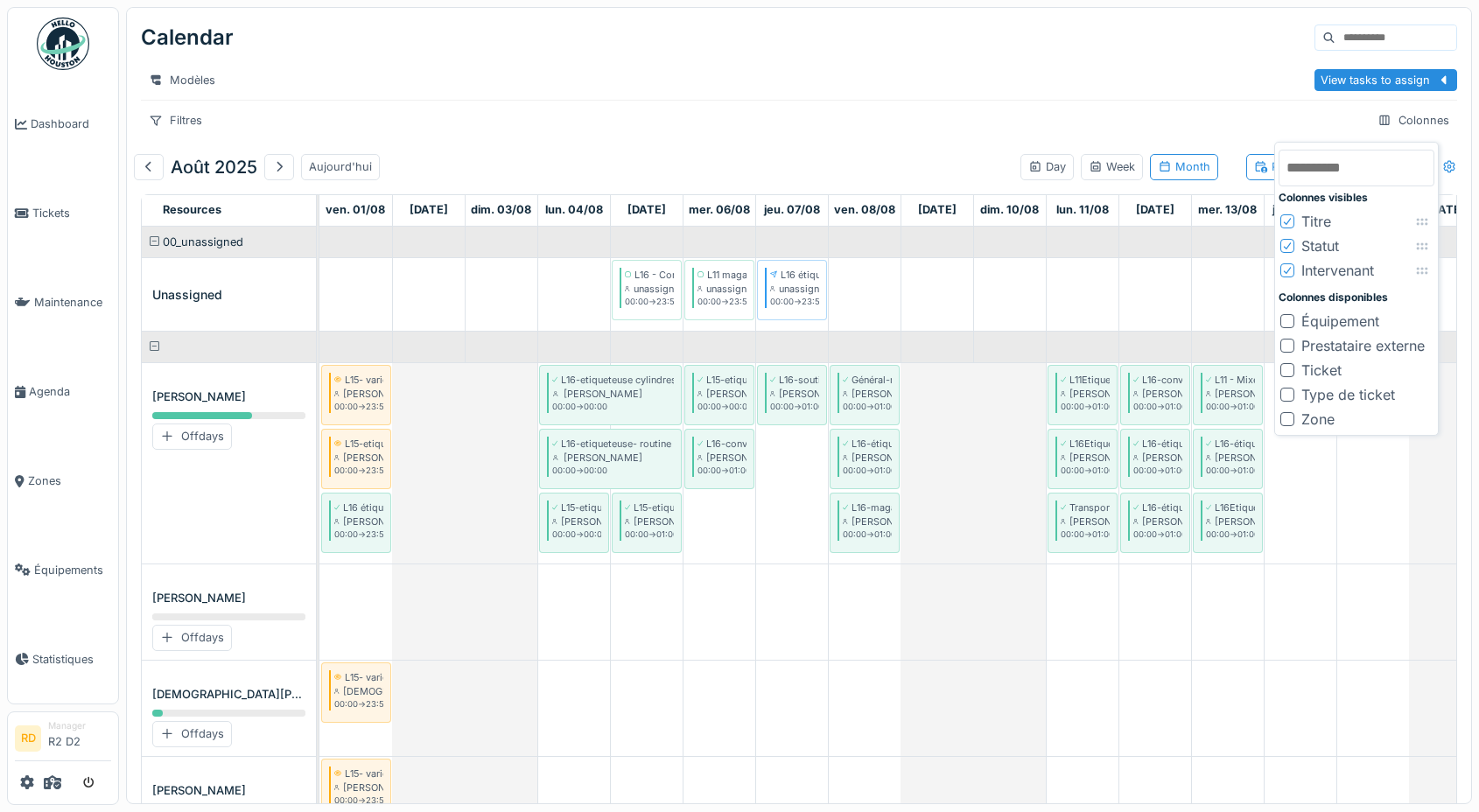
click at [1057, 248] on div "Statut" at bounding box center [1320, 245] width 38 height 21
click at [1057, 243] on div "Intervenant" at bounding box center [1337, 245] width 73 height 21
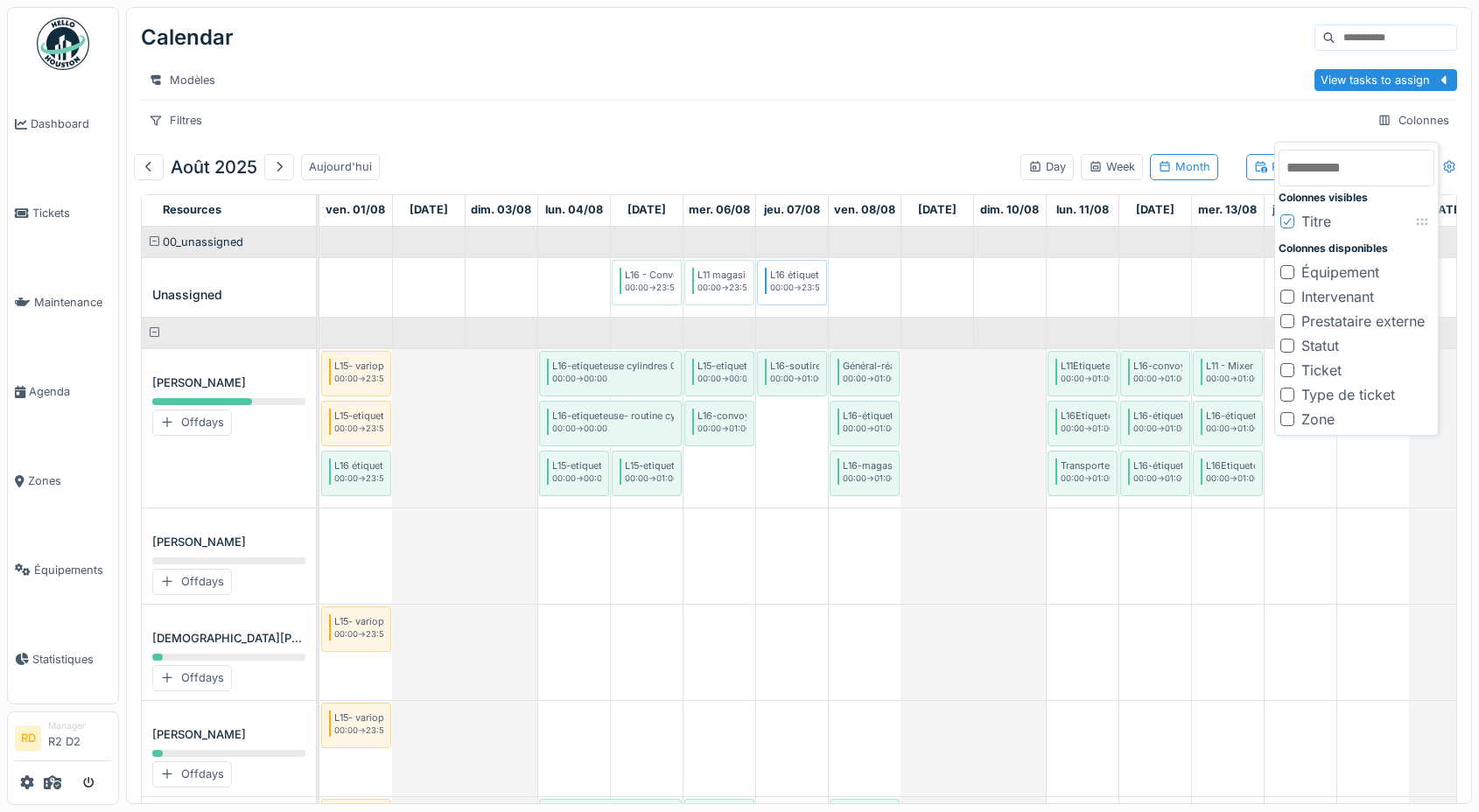
click at [1057, 221] on div "Titre" at bounding box center [1316, 221] width 30 height 21
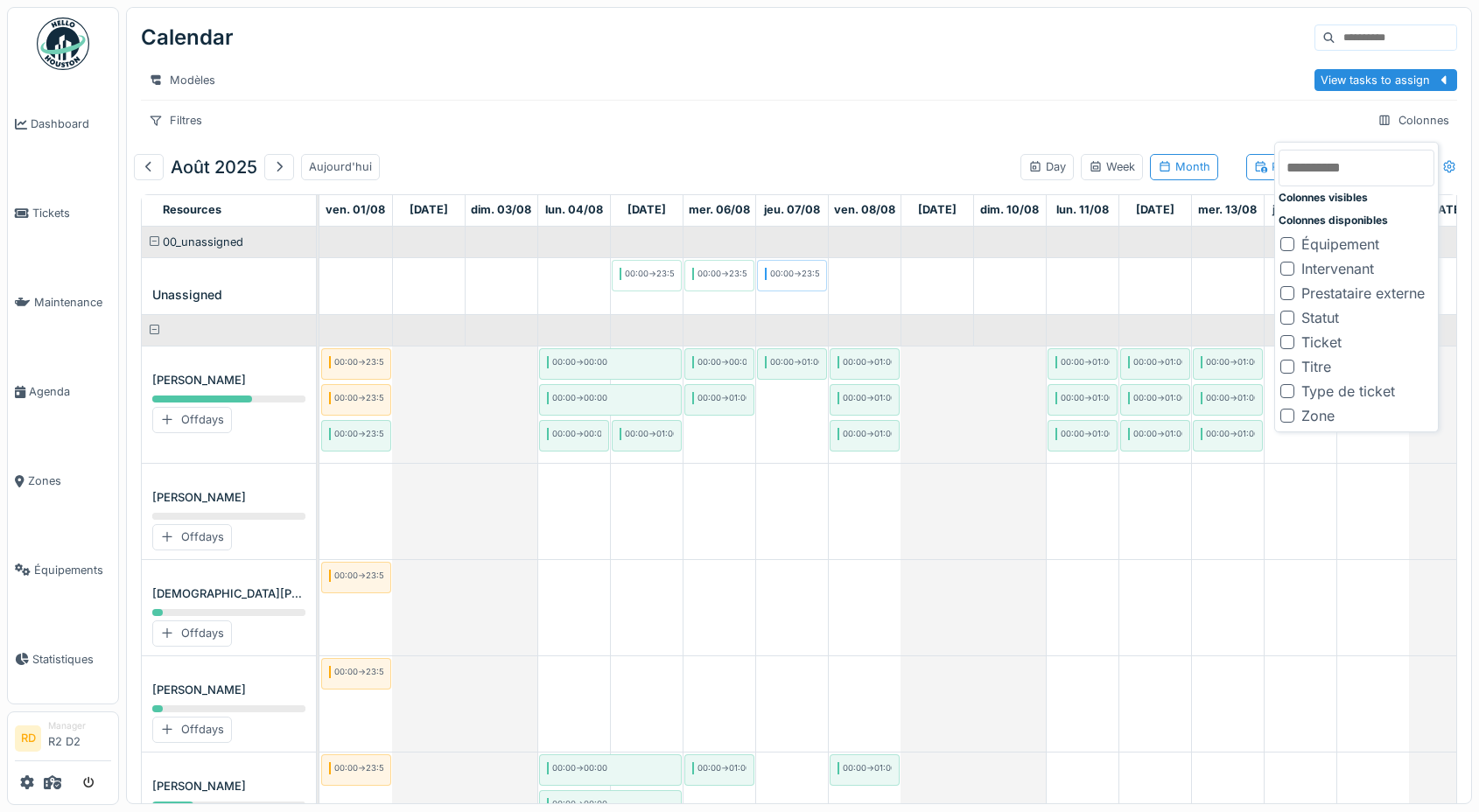
click at [1057, 368] on div "Titre" at bounding box center [1316, 366] width 30 height 21
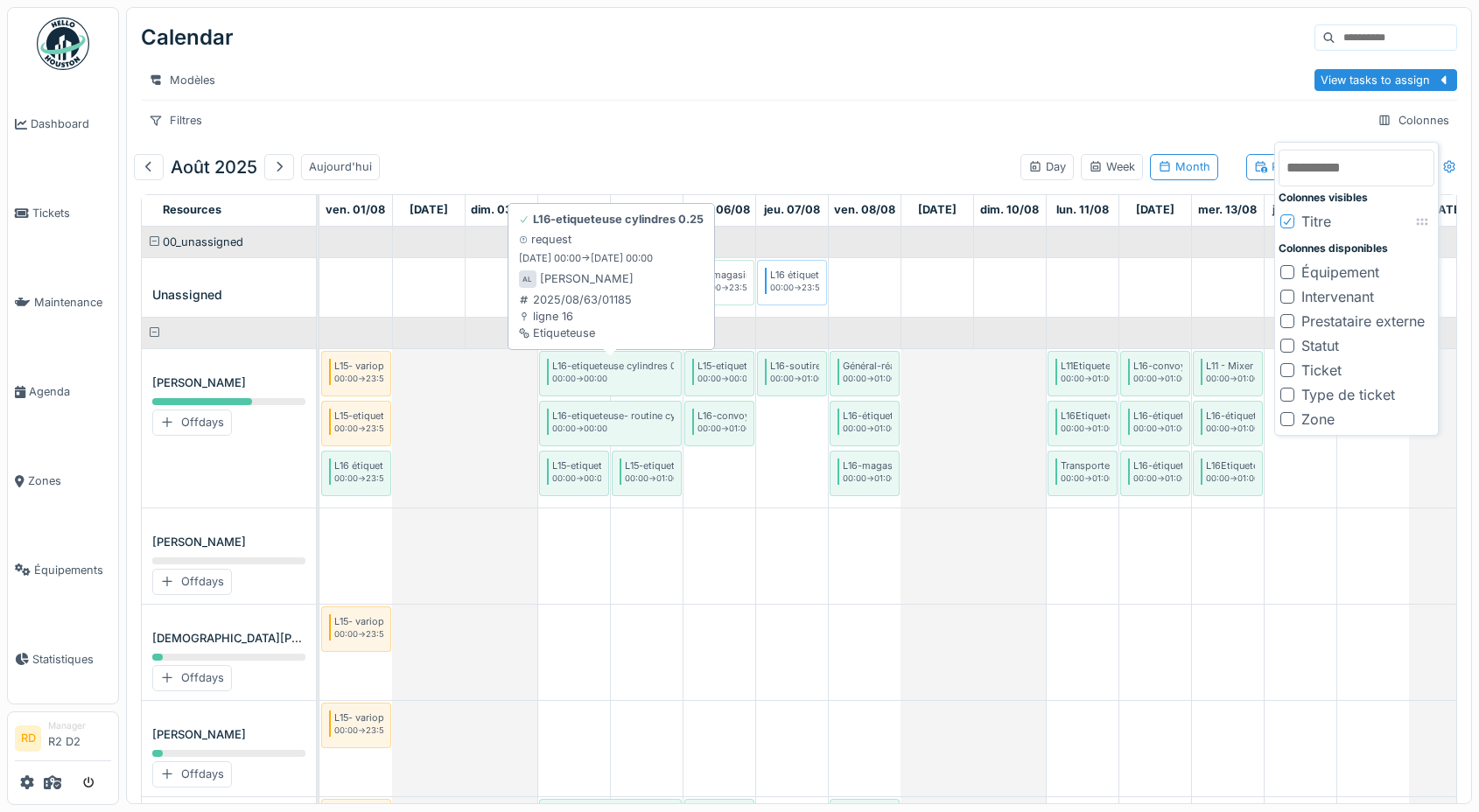
click at [606, 374] on div "00:00 -> 00:00" at bounding box center [613, 378] width 121 height 12
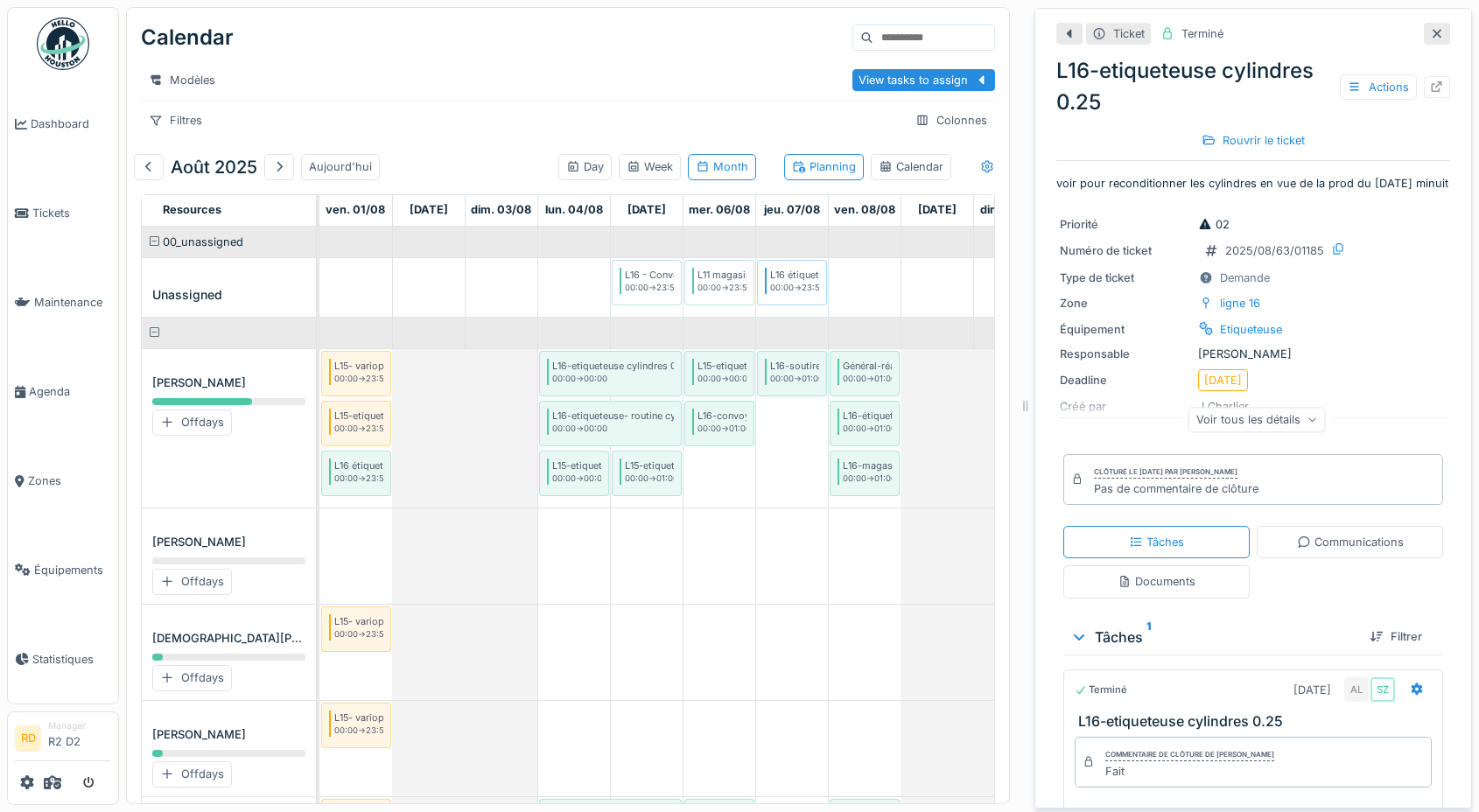
click at [1057, 30] on icon at bounding box center [1436, 33] width 14 height 11
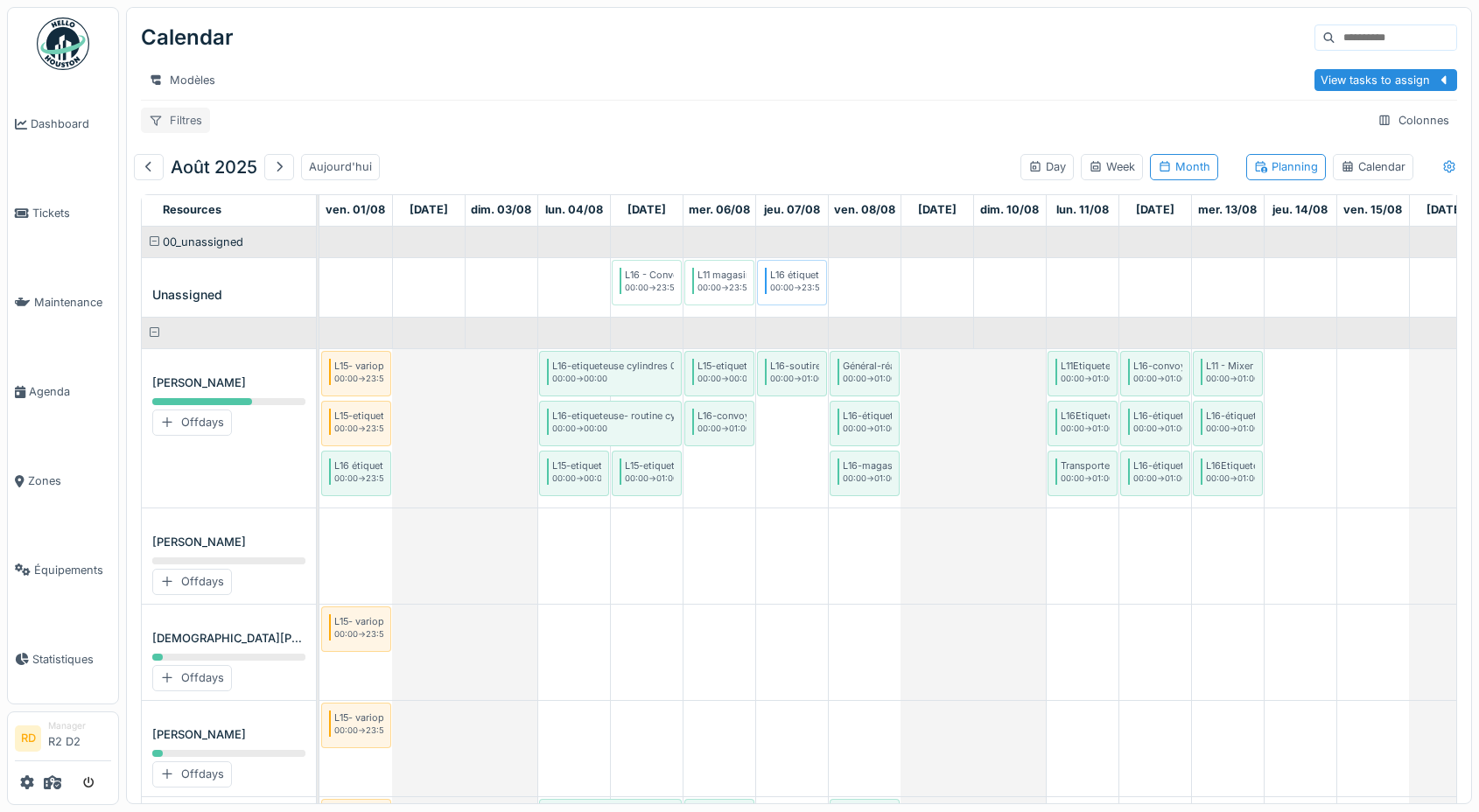
click at [162, 120] on div "Filtres" at bounding box center [175, 119] width 69 height 25
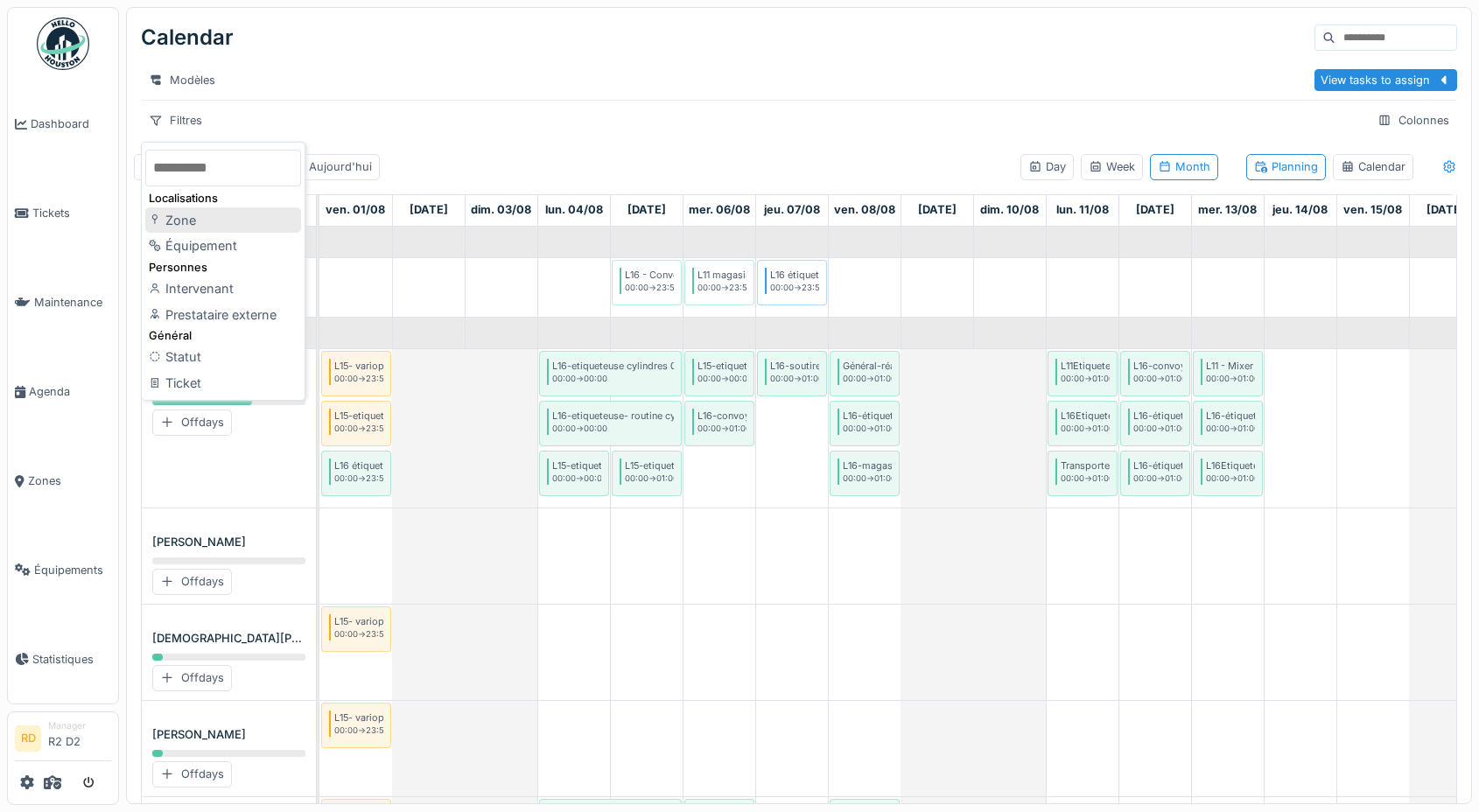
click at [182, 210] on div "Zone" at bounding box center [223, 220] width 155 height 26
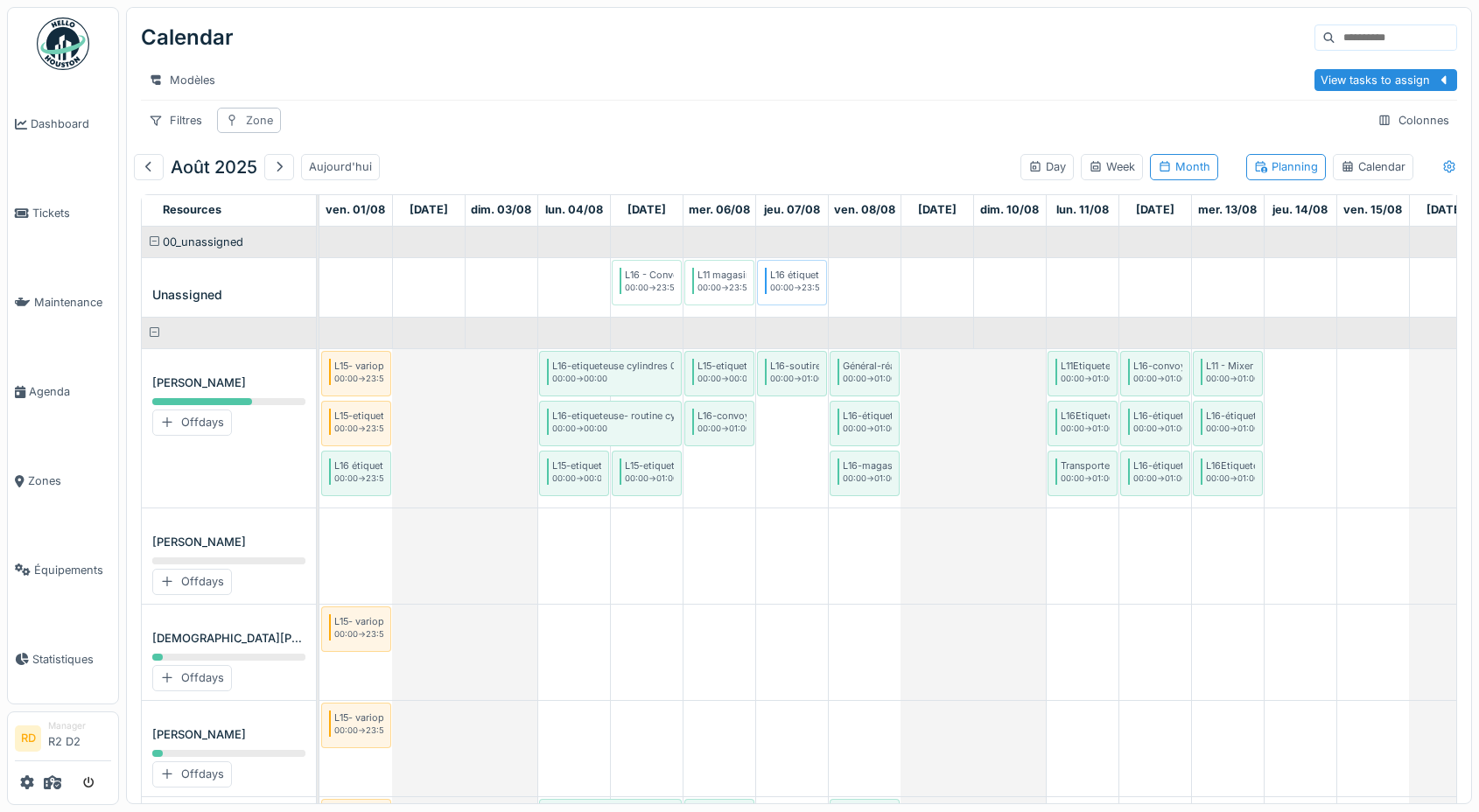
click at [254, 119] on div "Zone" at bounding box center [259, 120] width 27 height 17
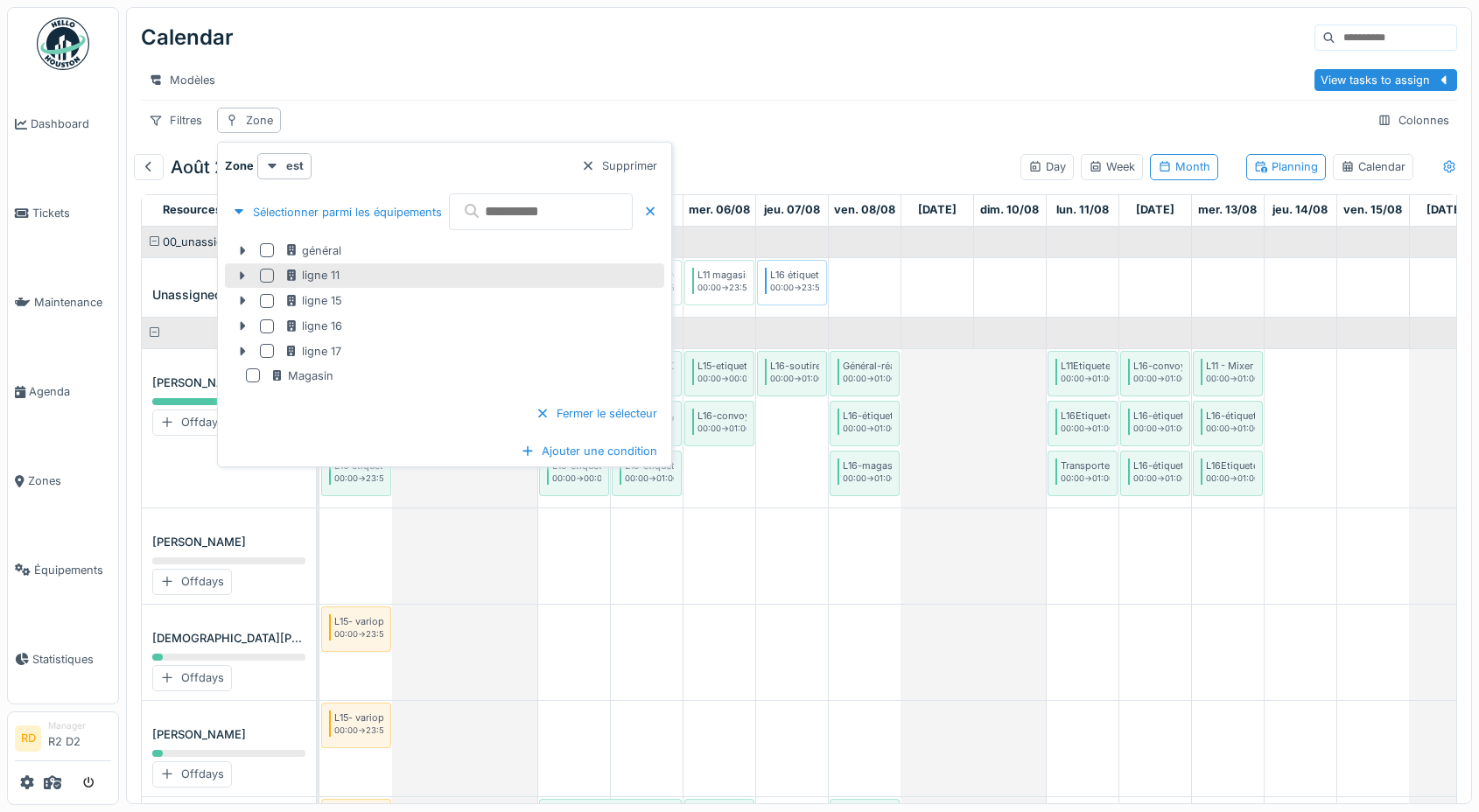
click at [267, 275] on div at bounding box center [267, 276] width 14 height 14
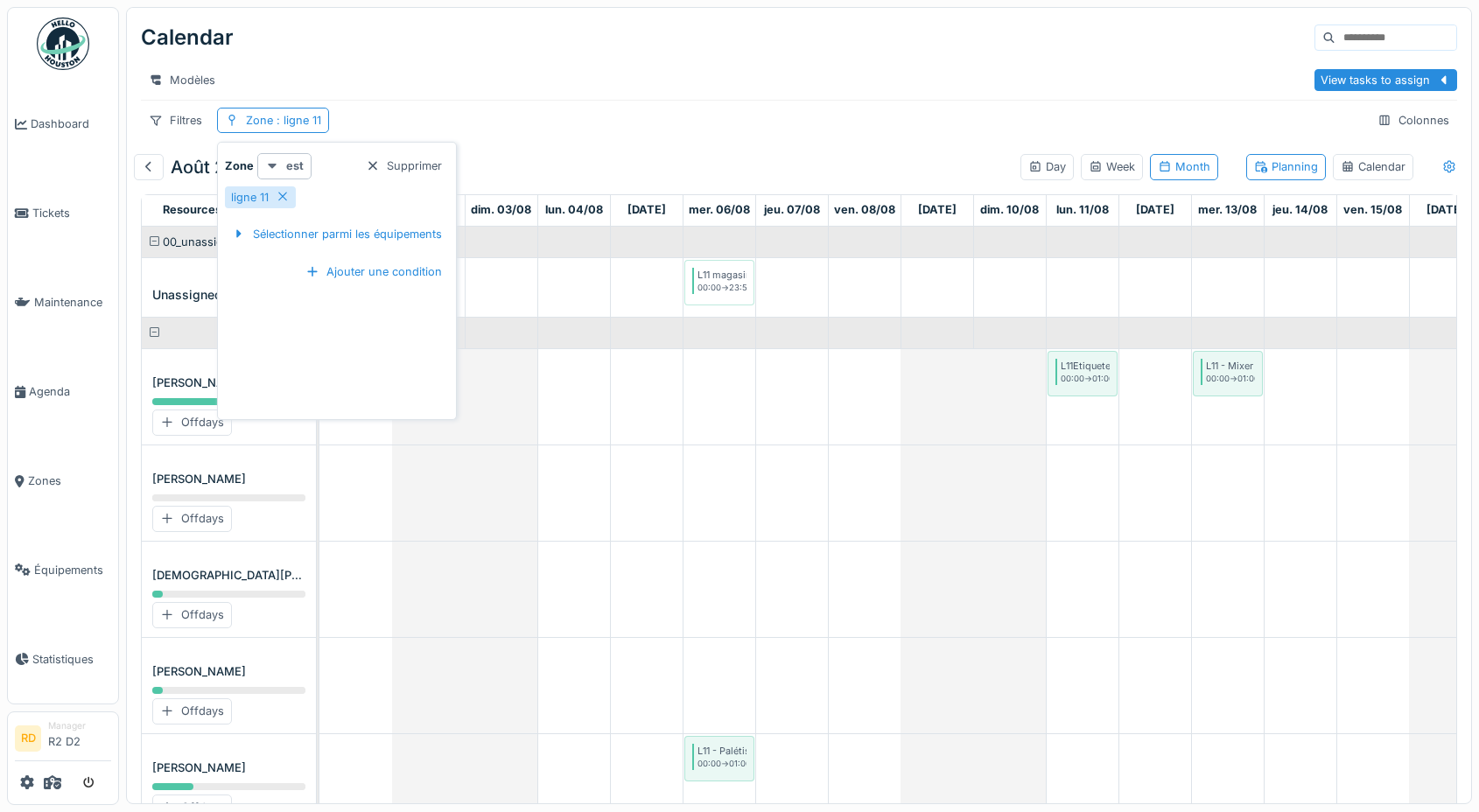
click at [293, 166] on strong "est" at bounding box center [295, 165] width 18 height 17
click at [344, 233] on div "est (ou un des enfants)" at bounding box center [334, 231] width 147 height 26
click at [337, 171] on strong "est (ou un des enfants)" at bounding box center [348, 165] width 126 height 17
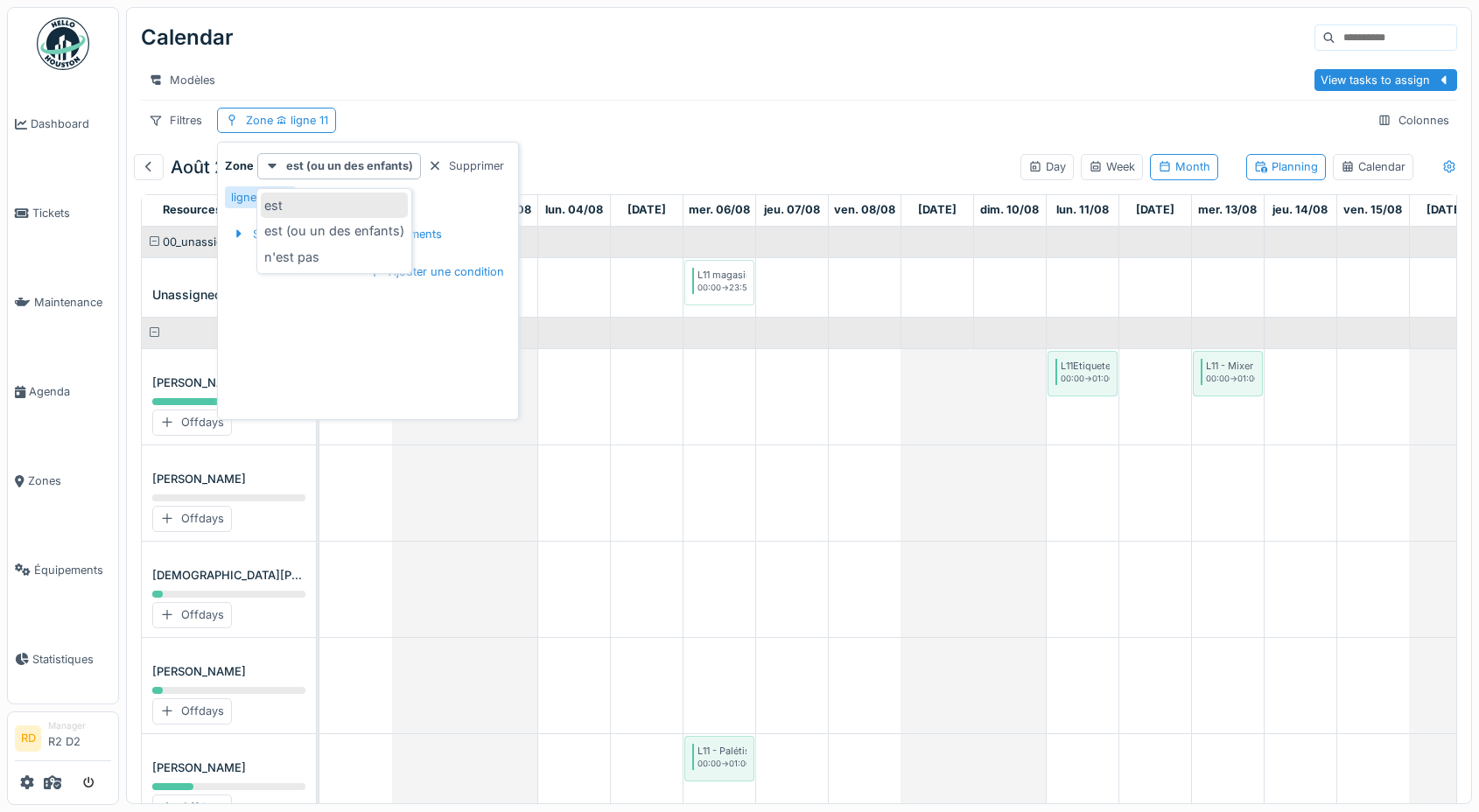
click at [298, 209] on div "est" at bounding box center [334, 205] width 147 height 26
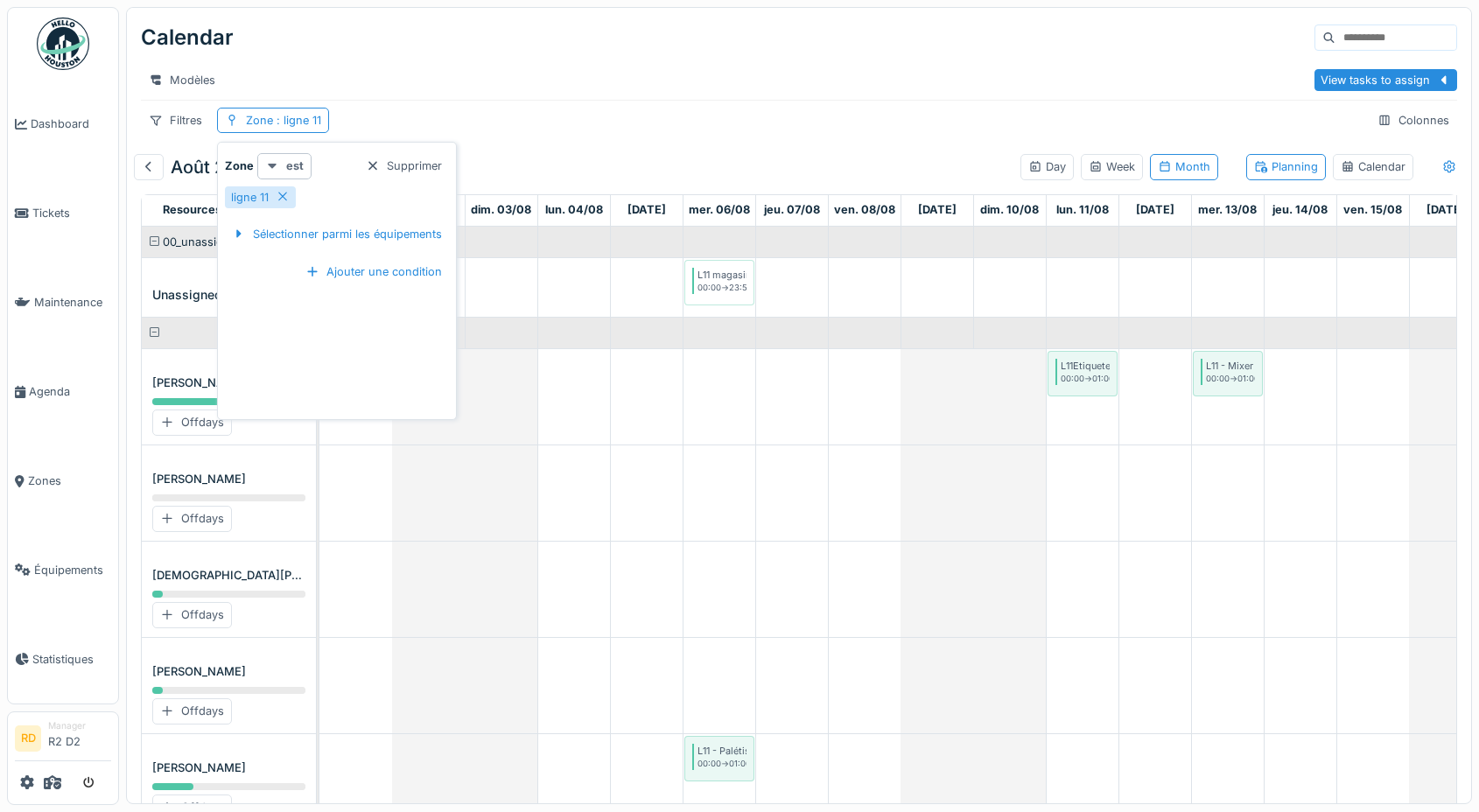
click at [293, 169] on strong "est" at bounding box center [295, 165] width 18 height 17
click at [338, 224] on div "est (ou un des enfants)" at bounding box center [334, 231] width 147 height 26
click at [475, 50] on div "Calendar" at bounding box center [799, 38] width 1316 height 46
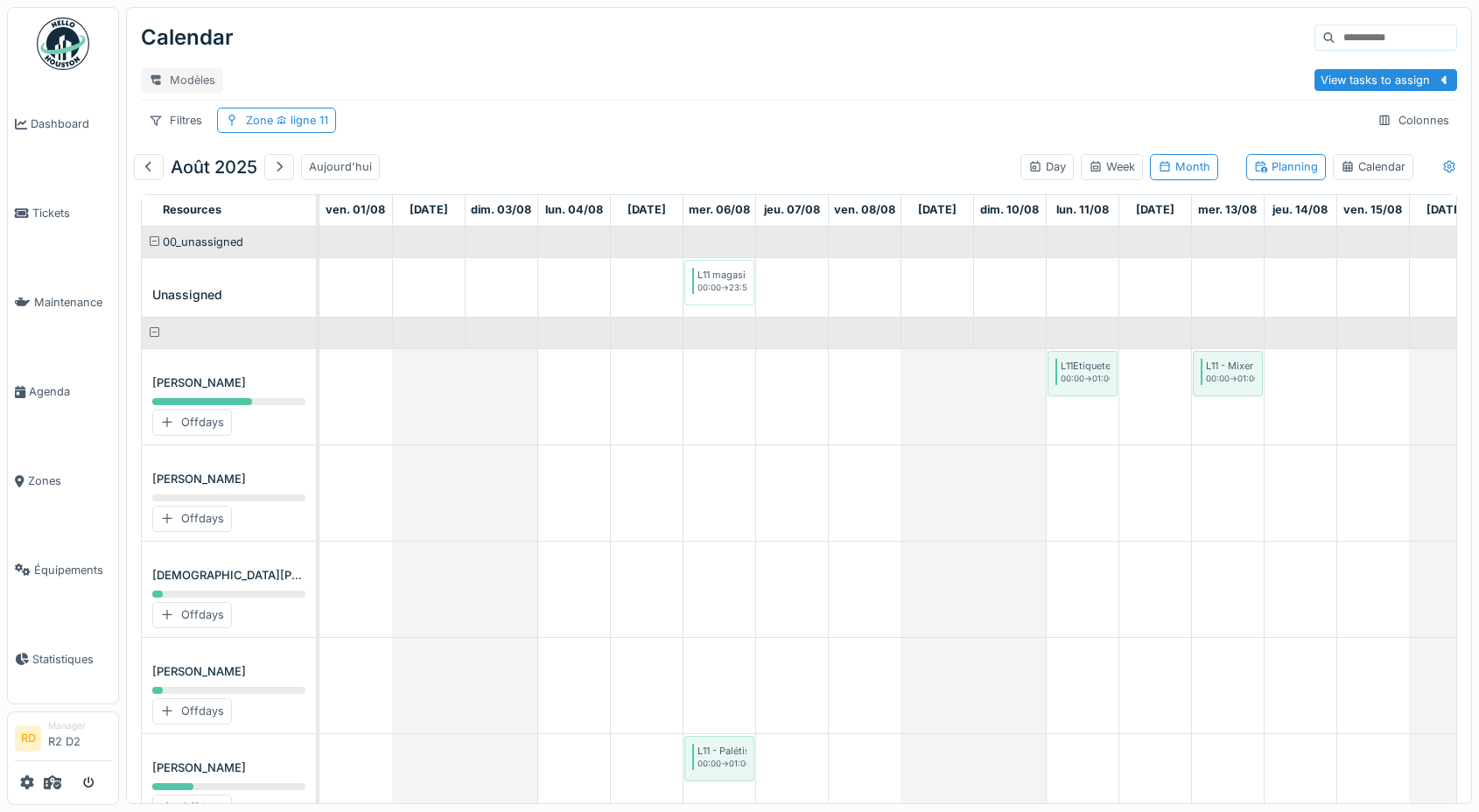
click at [172, 76] on div "Modèles" at bounding box center [182, 80] width 83 height 25
click at [213, 120] on div "Nouvelle vue" at bounding box center [218, 118] width 146 height 26
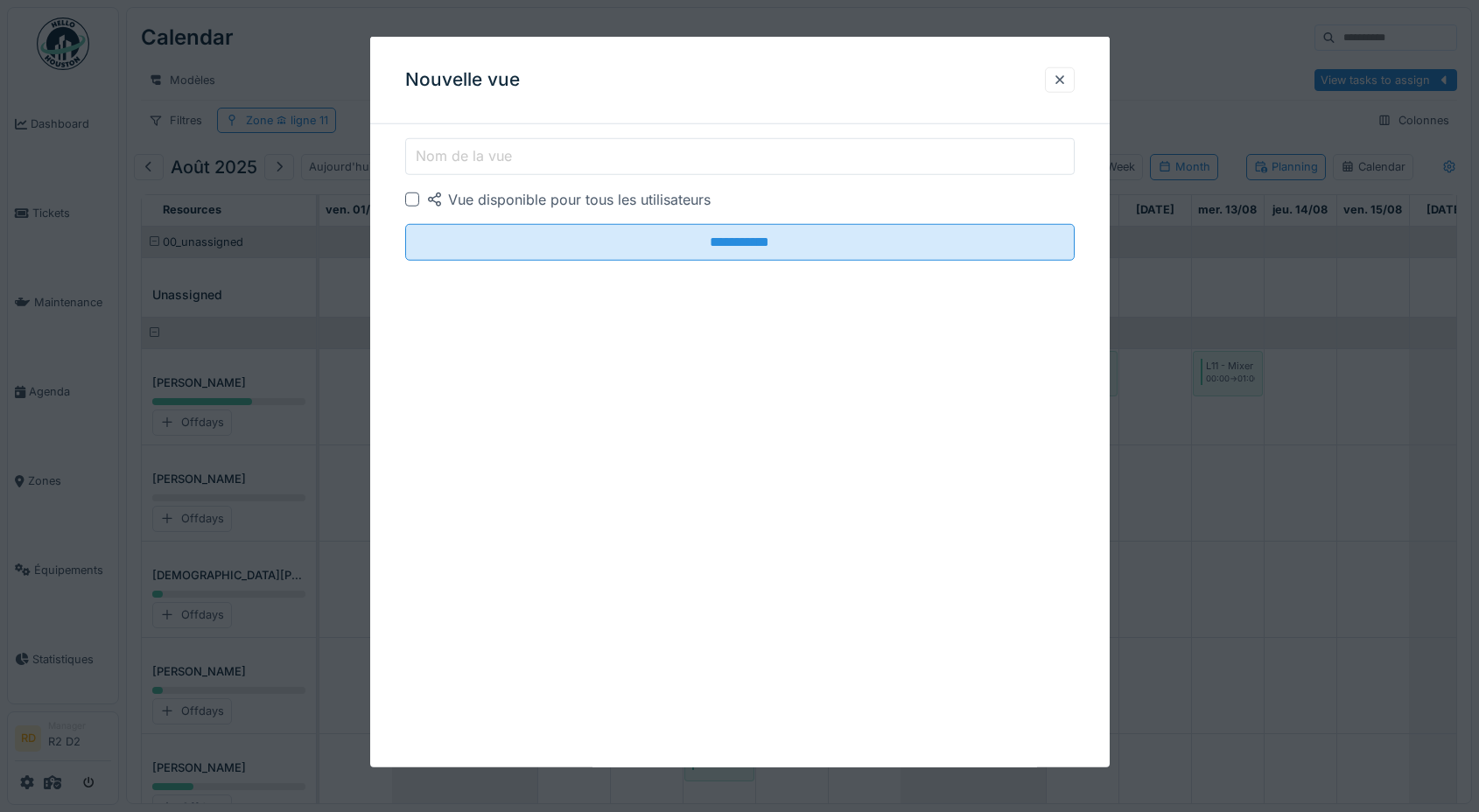
click at [503, 149] on label "Nom de la vue" at bounding box center [464, 155] width 104 height 21
click at [503, 149] on input "Nom de la vue" at bounding box center [740, 156] width 669 height 37
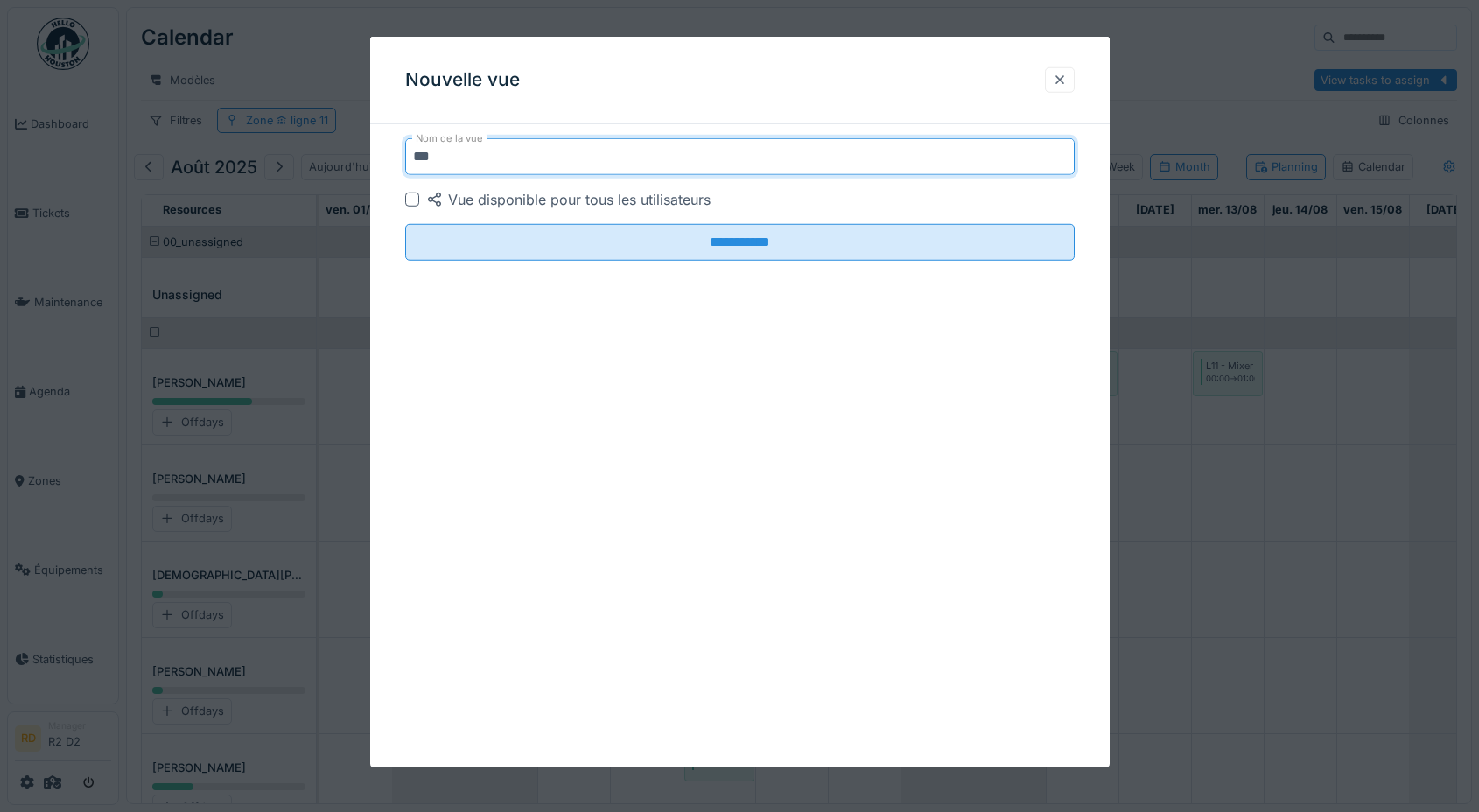
type input "***"
click at [1057, 79] on div at bounding box center [1059, 80] width 14 height 17
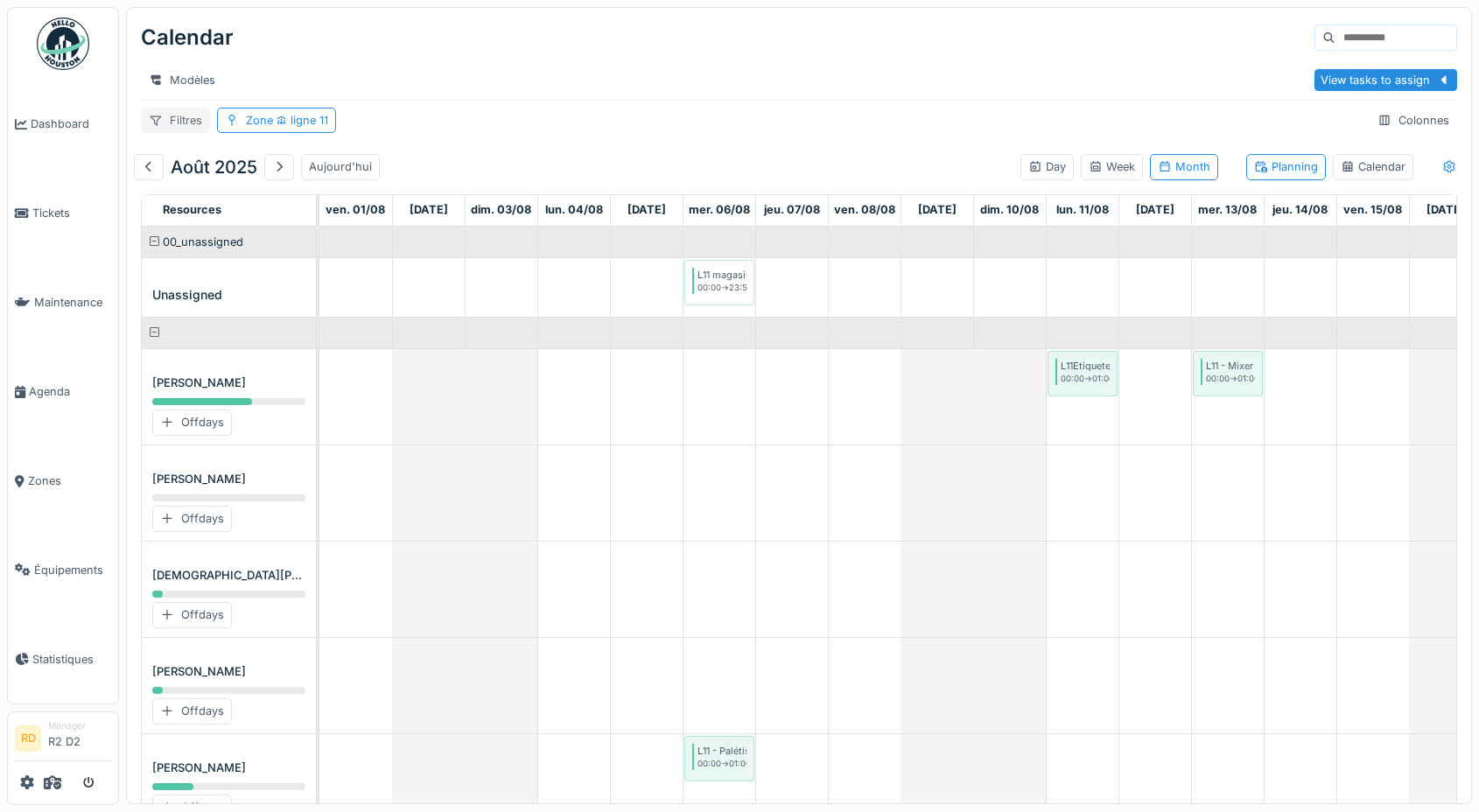
click at [183, 111] on div "Filtres" at bounding box center [175, 119] width 69 height 25
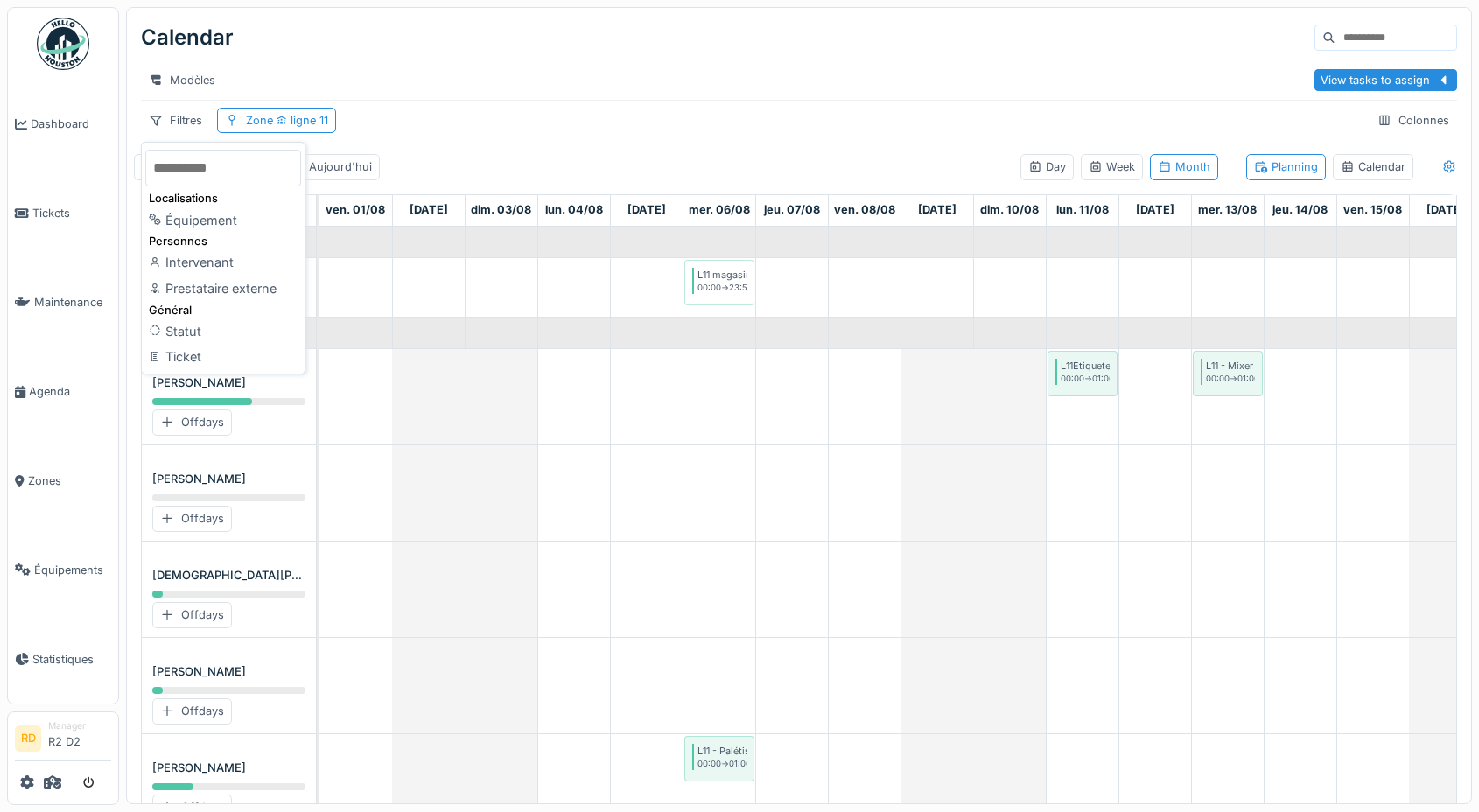
click at [768, 88] on div "Modèles" at bounding box center [725, 80] width 1166 height 25
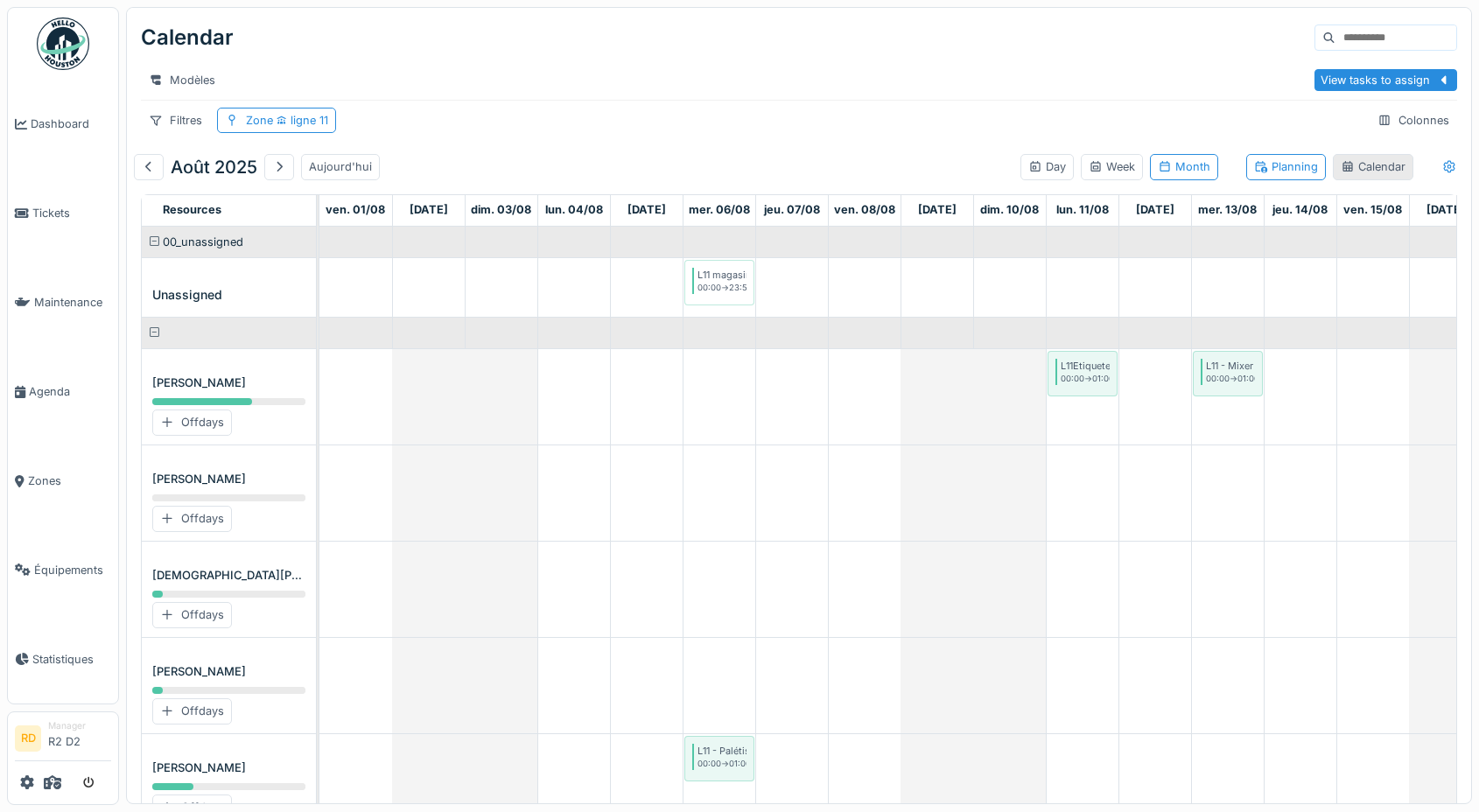
click at [1057, 174] on div "Calendar" at bounding box center [1373, 166] width 65 height 17
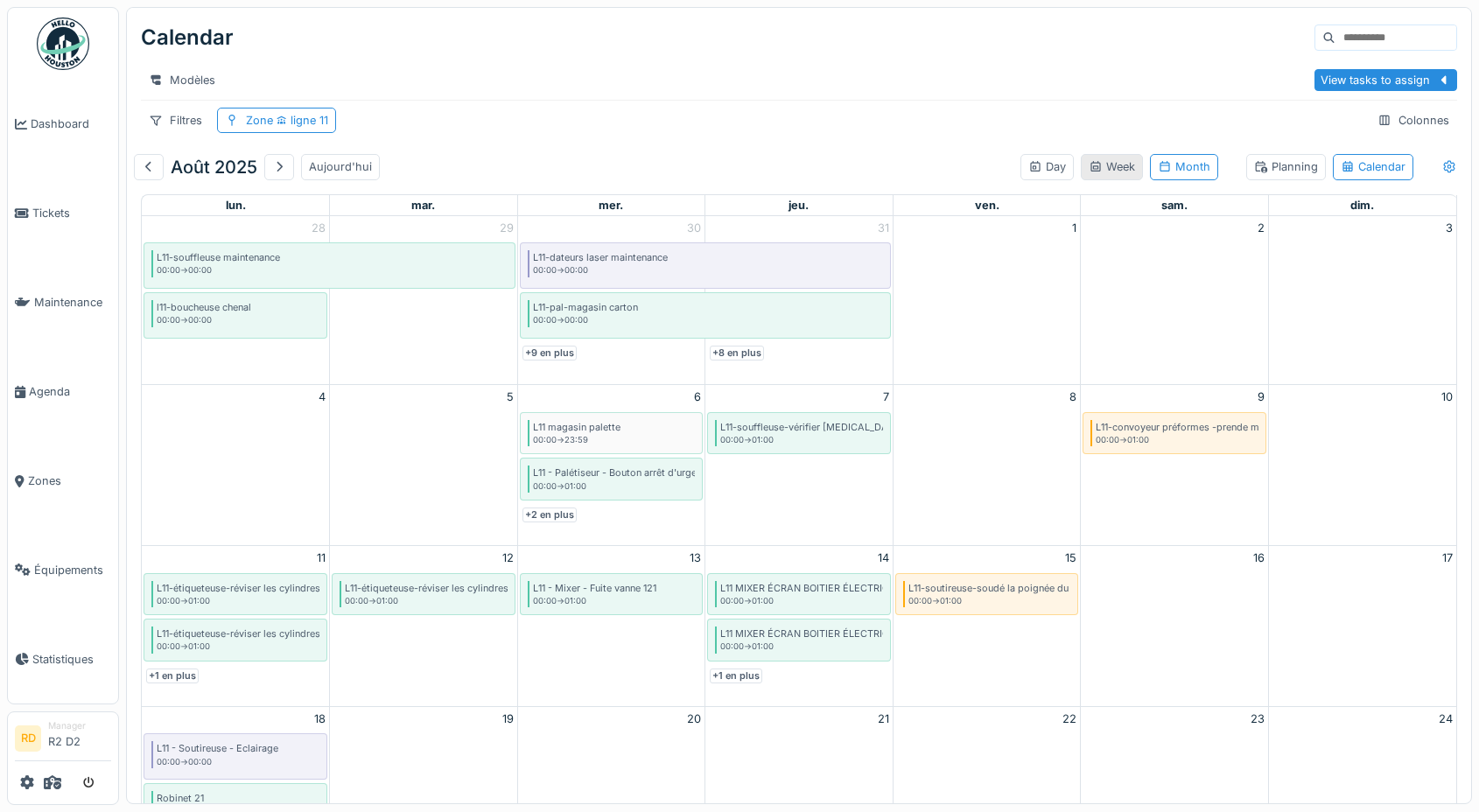
click at [1057, 170] on div "Week" at bounding box center [1111, 166] width 47 height 17
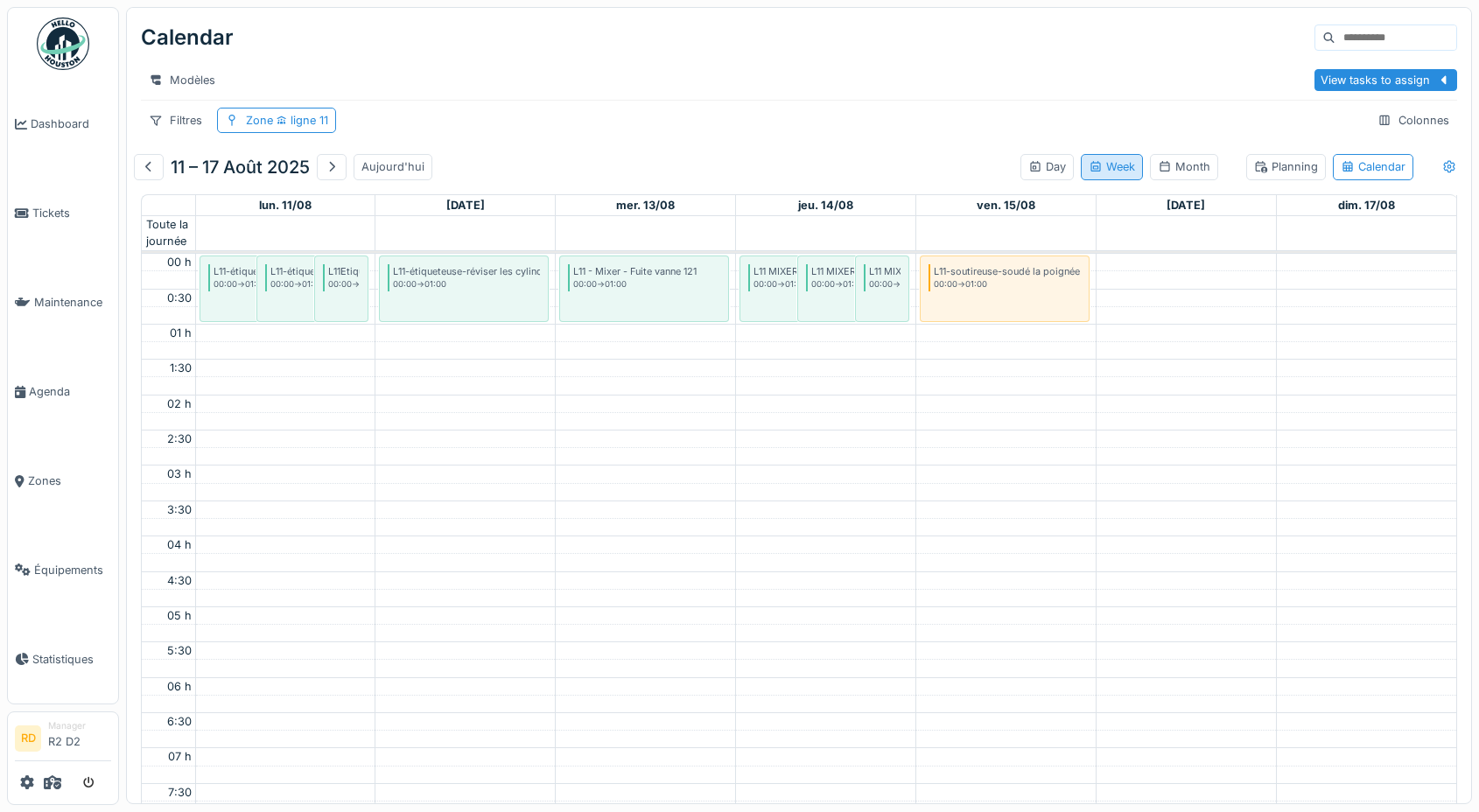
scroll to position [425, 0]
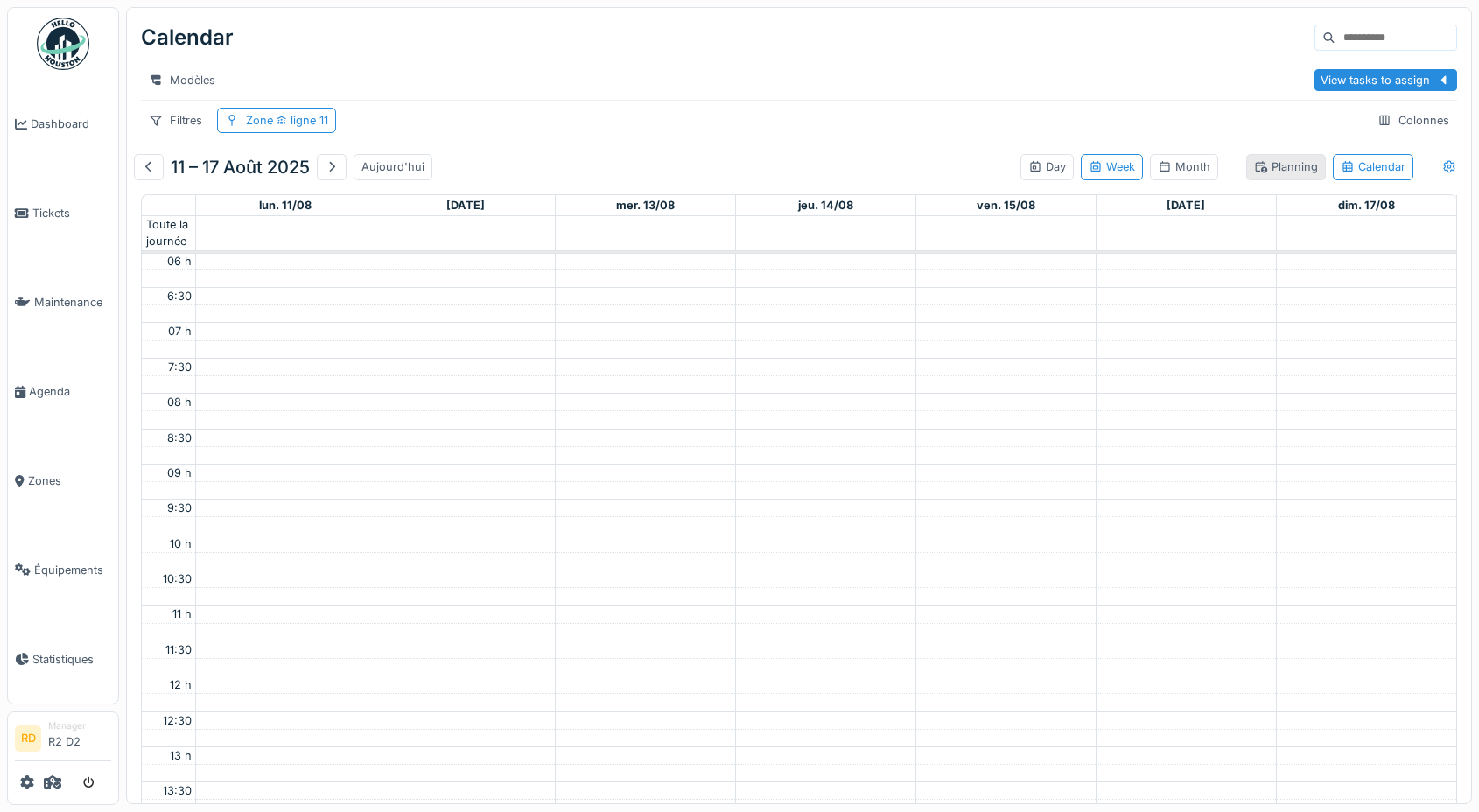
click at [1057, 167] on div "Planning" at bounding box center [1286, 166] width 64 height 17
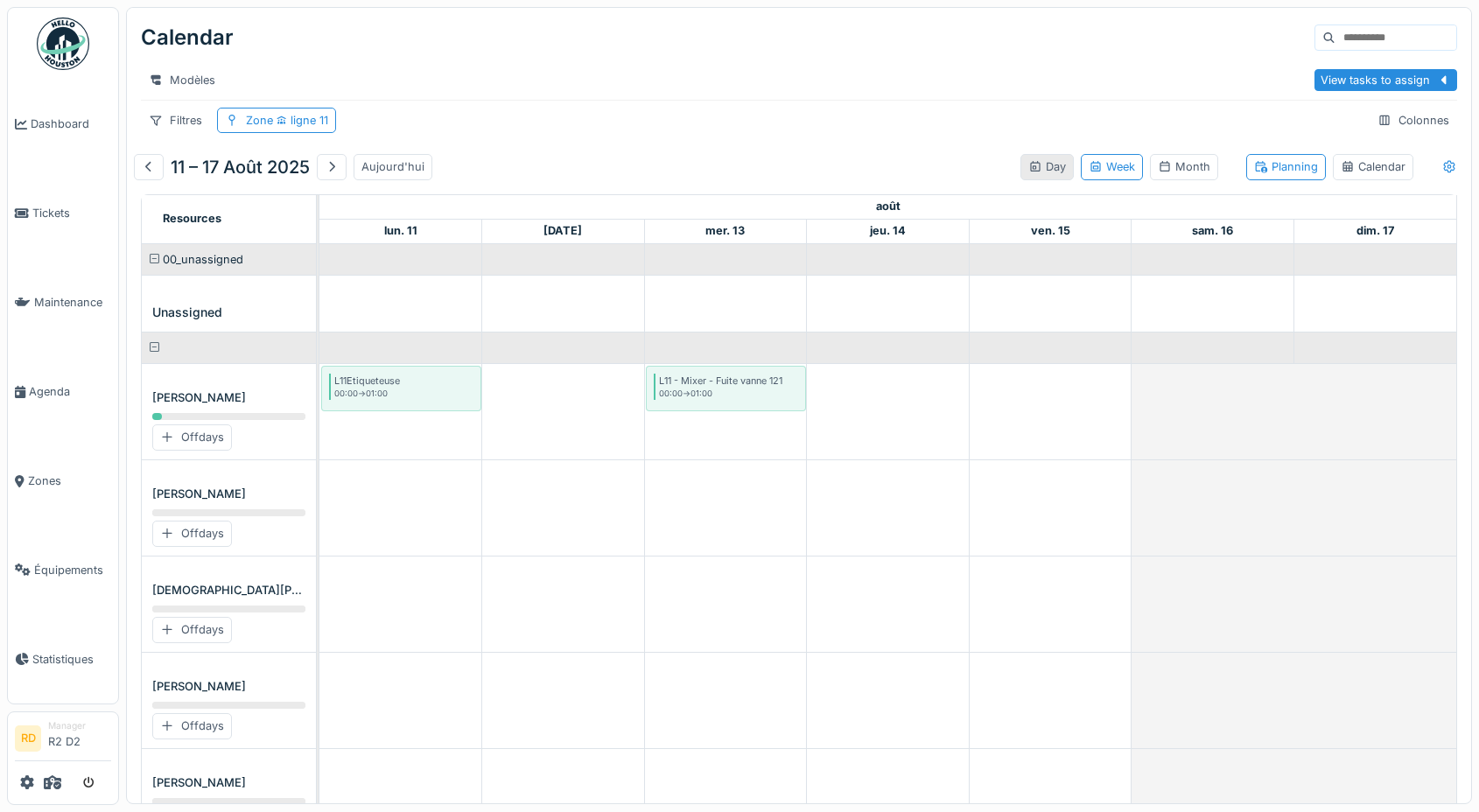
click at [1052, 170] on div "Day" at bounding box center [1047, 166] width 38 height 17
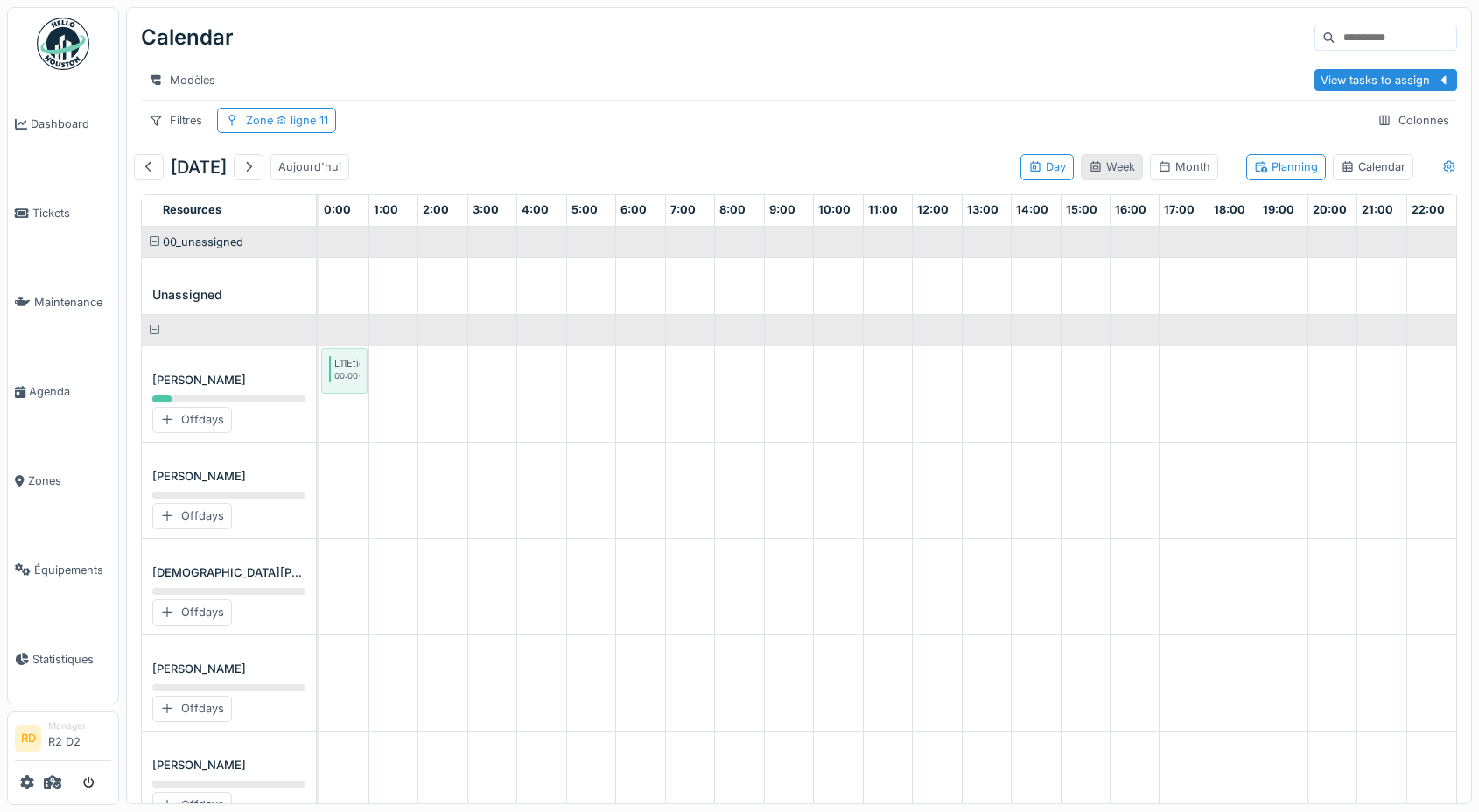
click at [1057, 173] on div "Week" at bounding box center [1111, 166] width 47 height 17
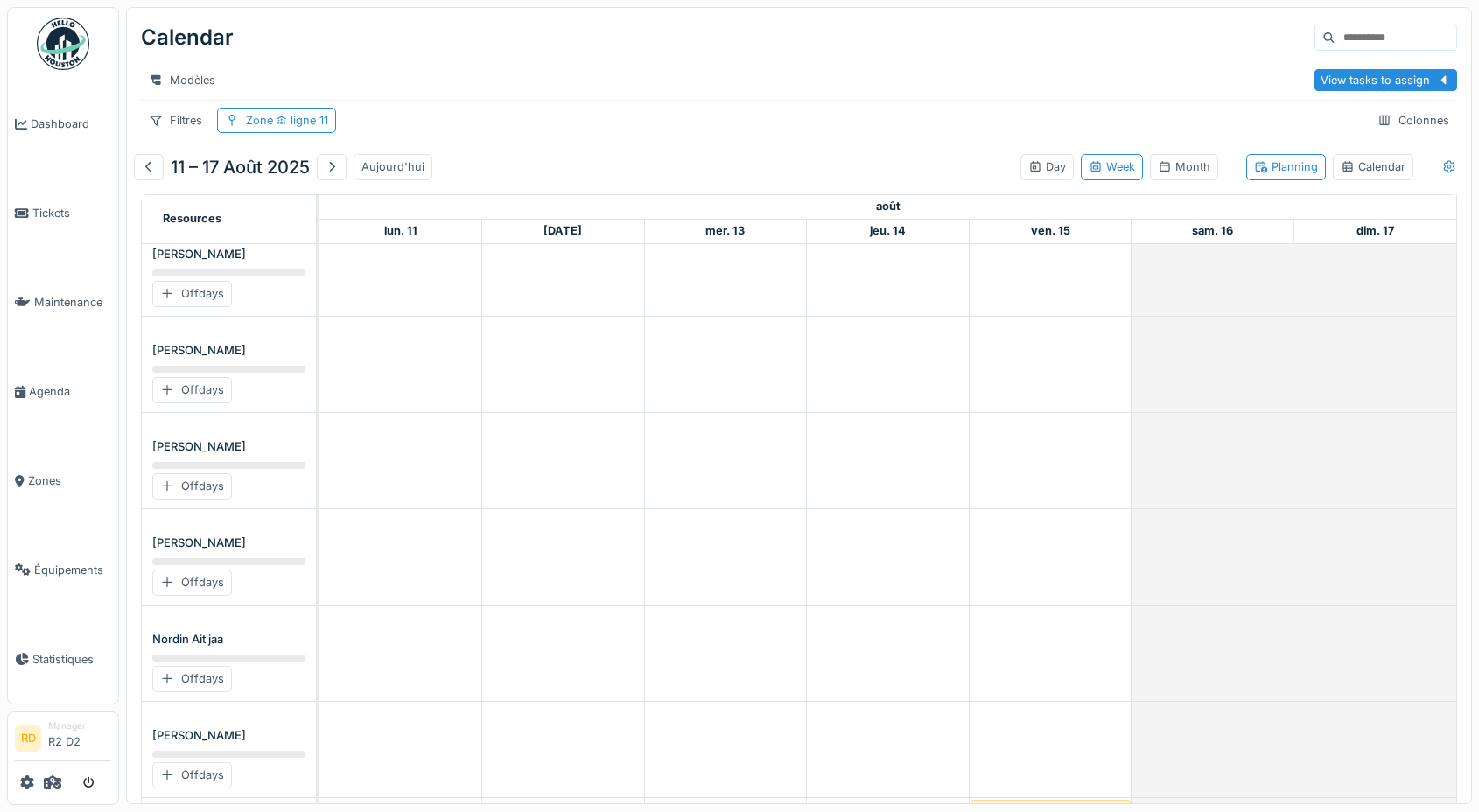
scroll to position [1759, 0]
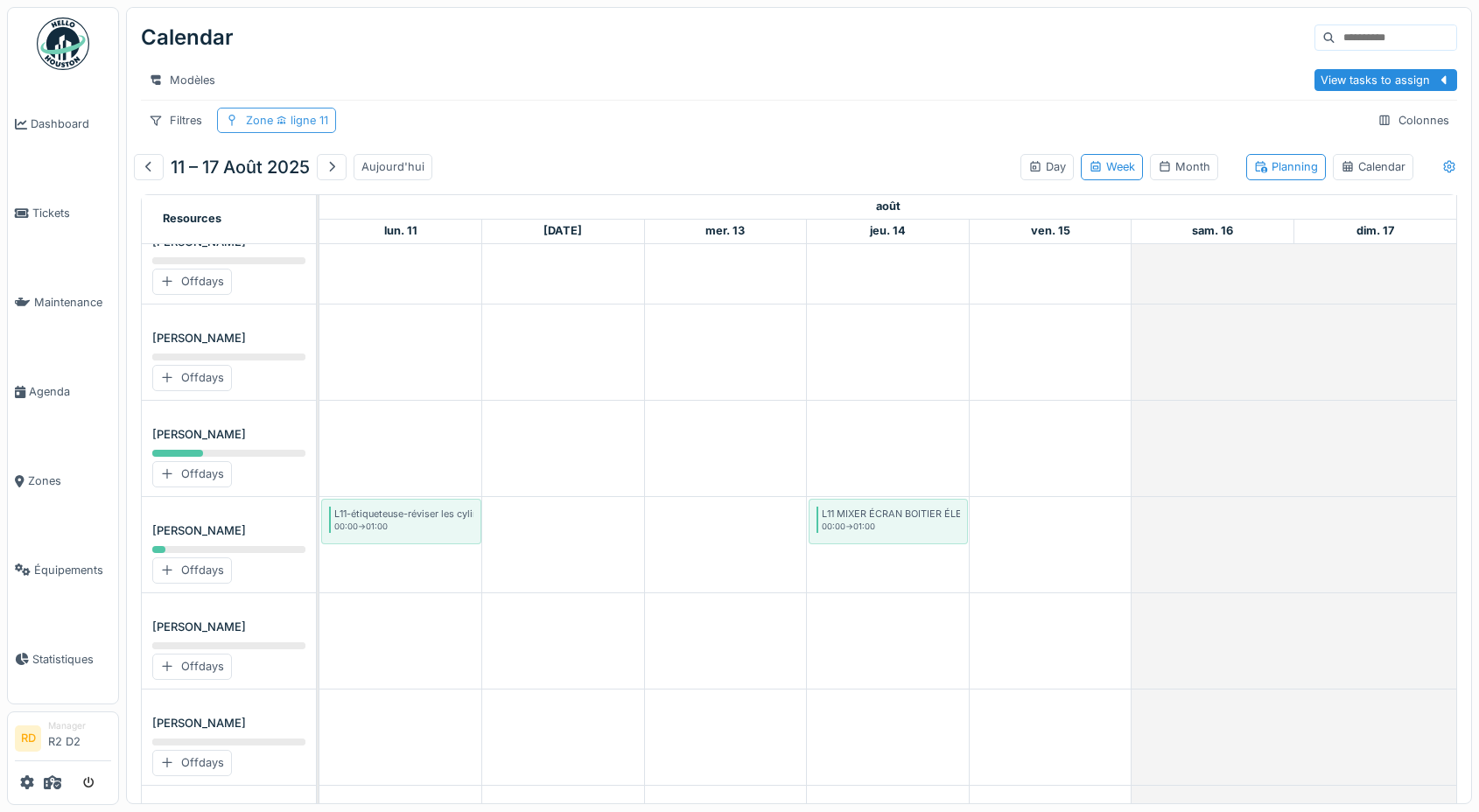
click at [290, 121] on span "ligne 11" at bounding box center [300, 119] width 55 height 13
click at [486, 167] on div "Supprimer" at bounding box center [466, 166] width 91 height 24
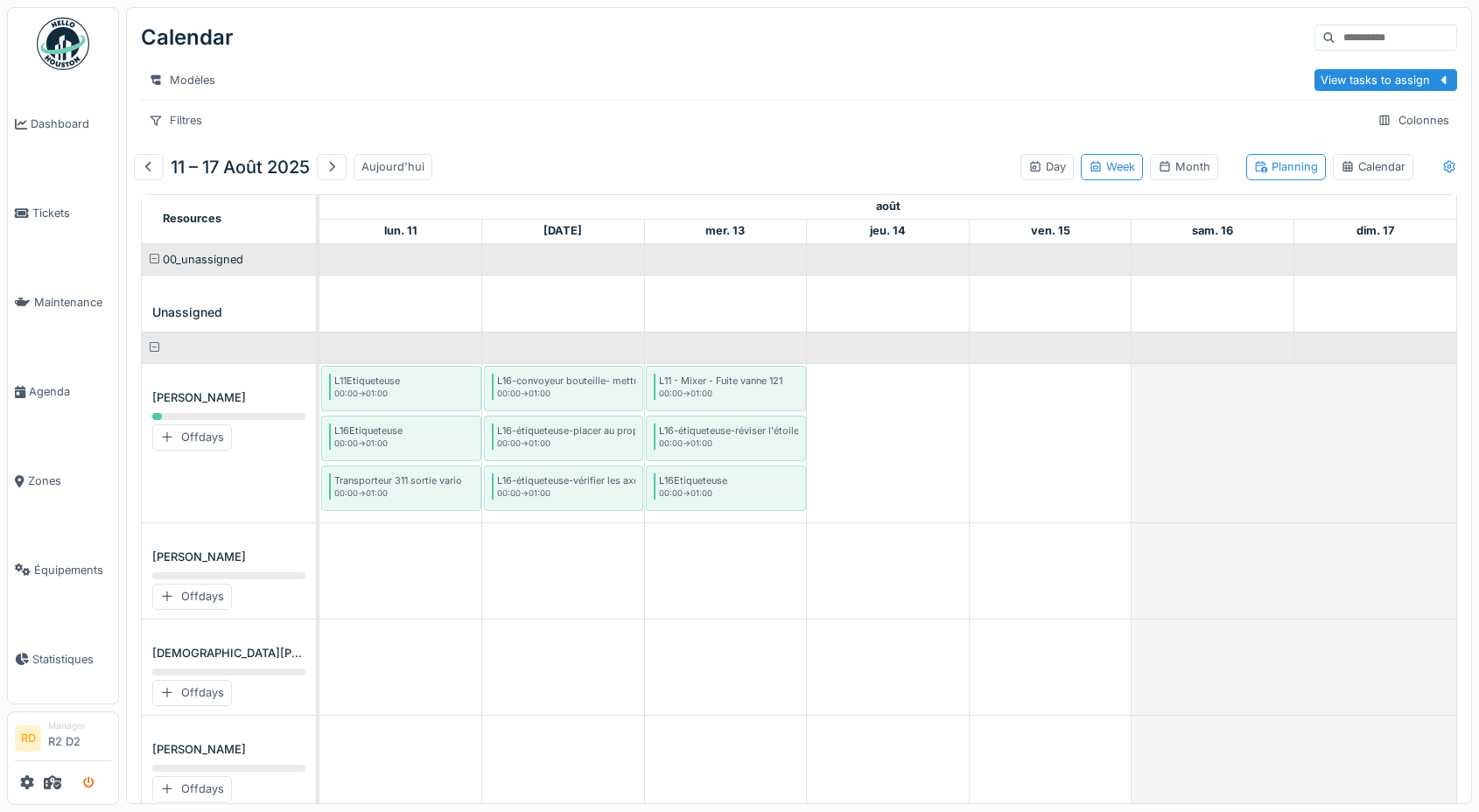
click at [91, 782] on icon "submit" at bounding box center [89, 782] width 11 height 11
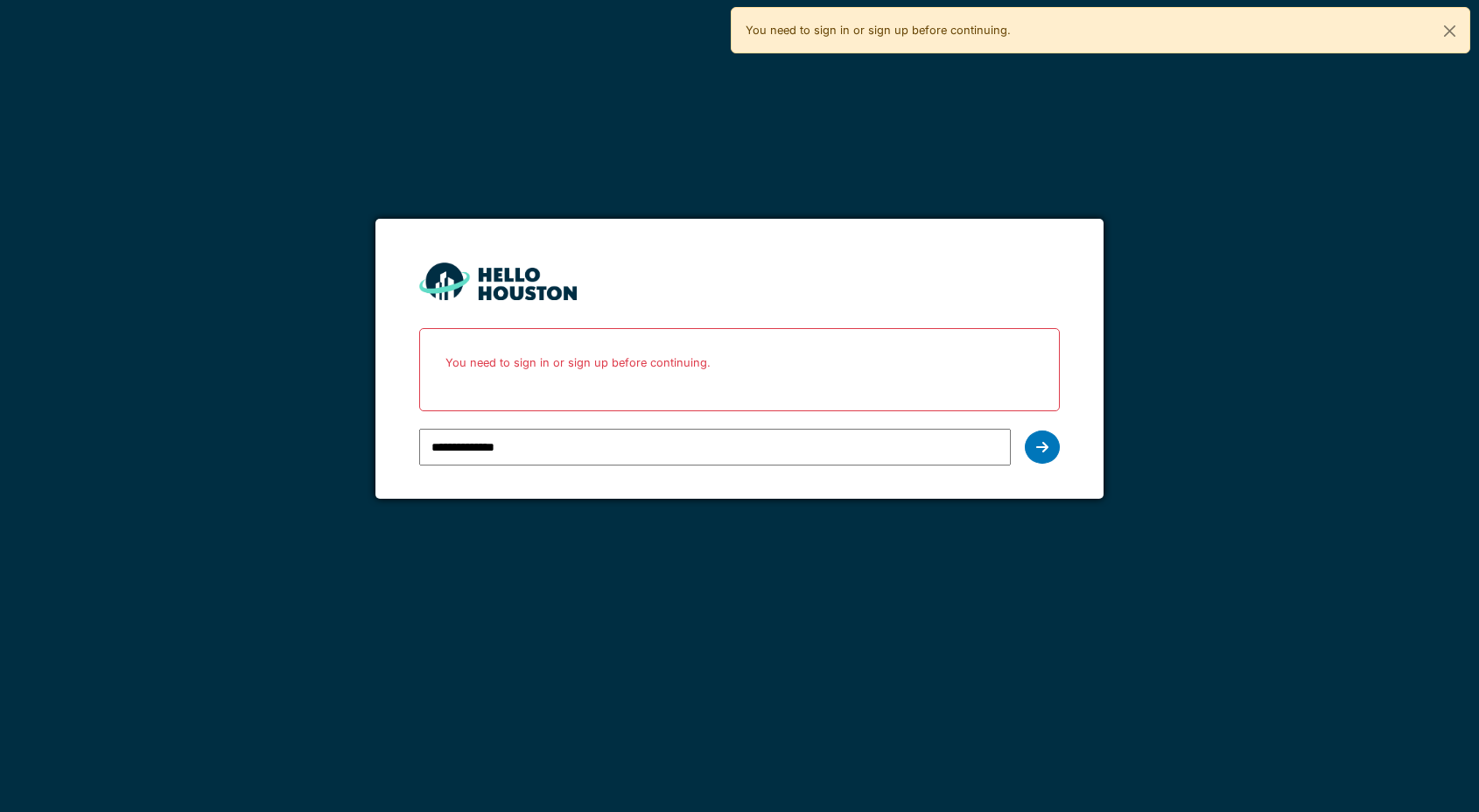
click at [552, 442] on input "**********" at bounding box center [715, 447] width 591 height 37
type input "**********"
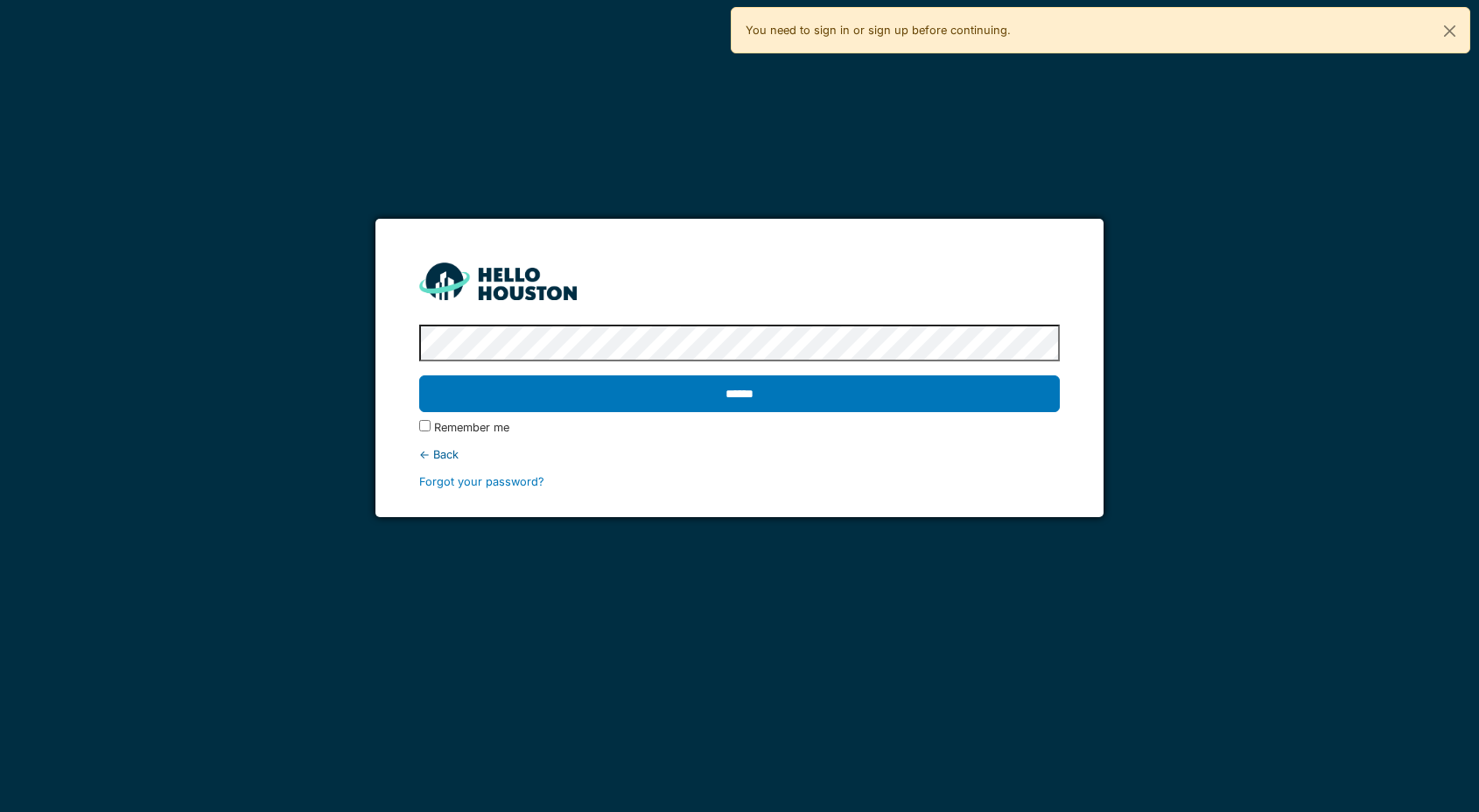
click at [419, 375] on input "******" at bounding box center [739, 393] width 640 height 37
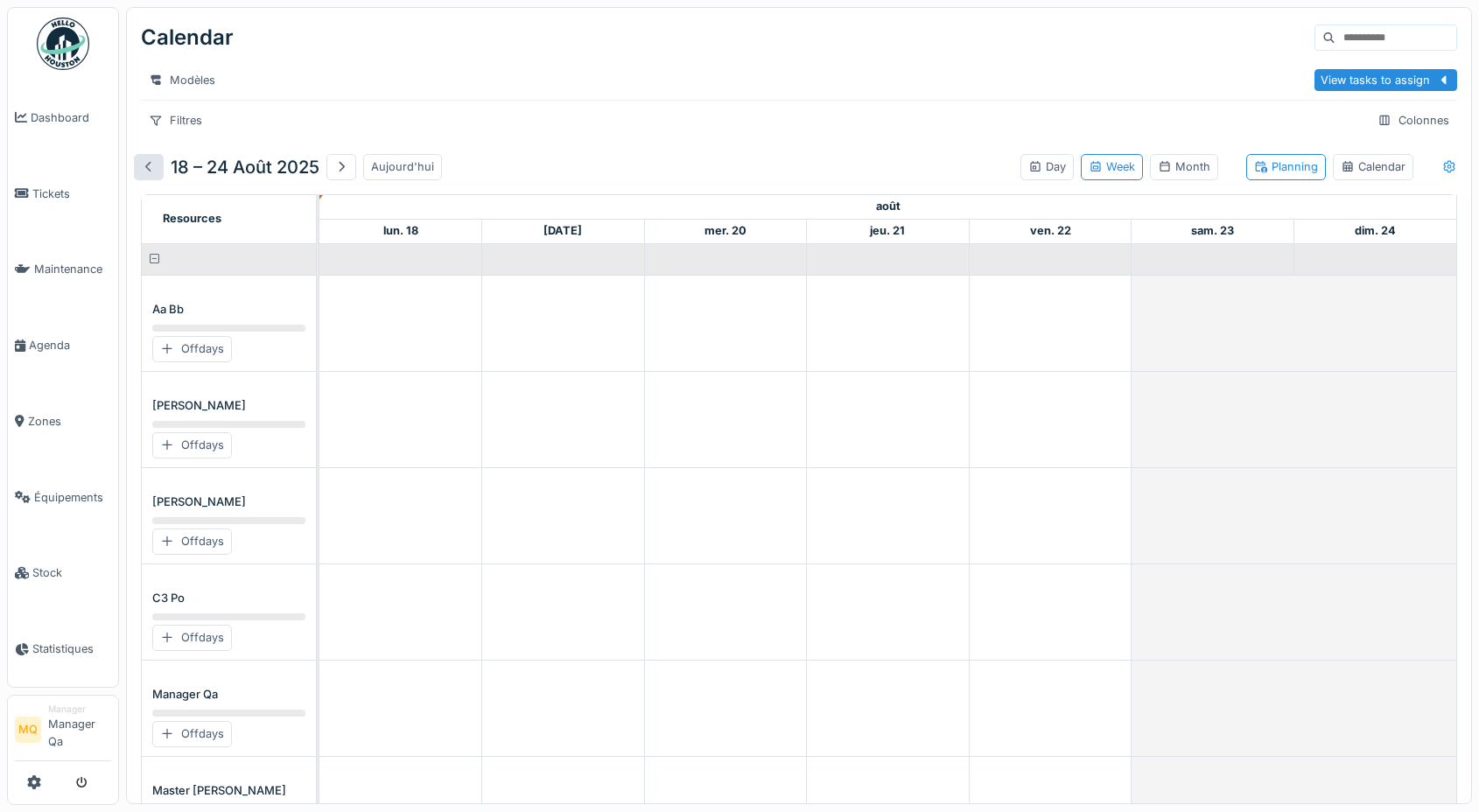
click at [145, 165] on div at bounding box center [148, 166] width 14 height 17
click at [149, 166] on div at bounding box center [148, 166] width 14 height 17
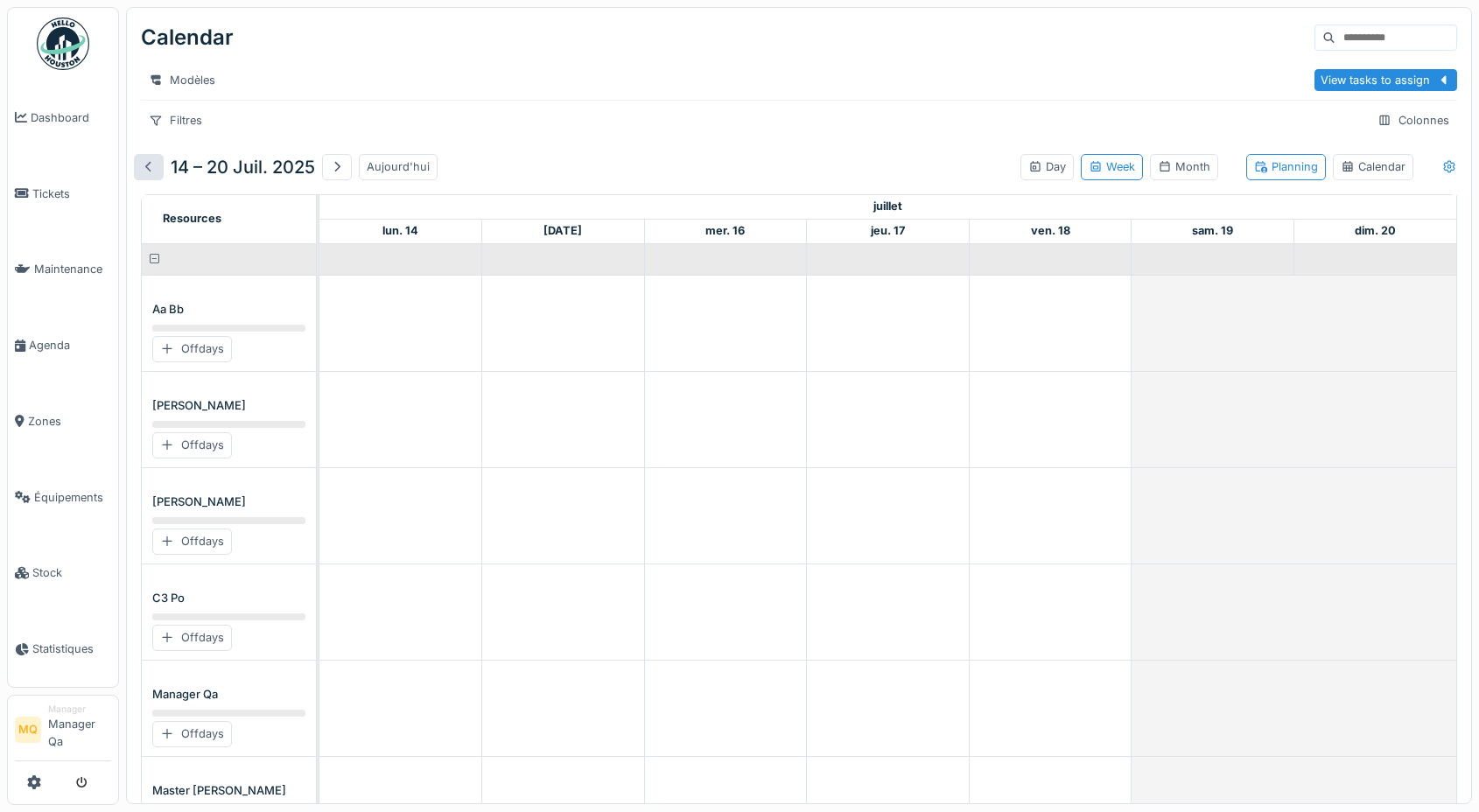
click at [149, 166] on div at bounding box center [148, 166] width 14 height 17
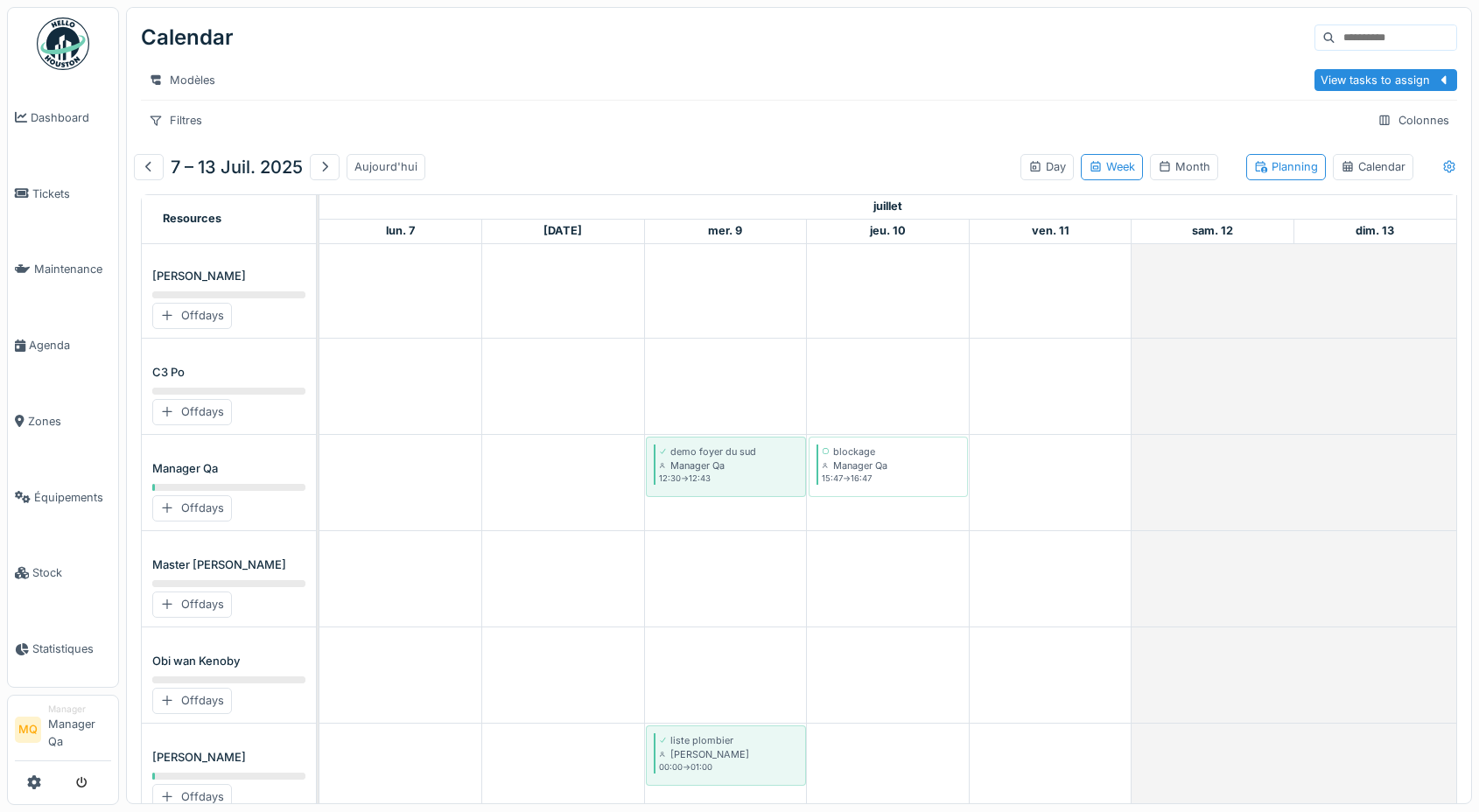
scroll to position [229, 0]
click at [1452, 162] on icon at bounding box center [1447, 167] width 11 height 12
click at [1364, 235] on div "Show worked time" at bounding box center [1388, 231] width 123 height 21
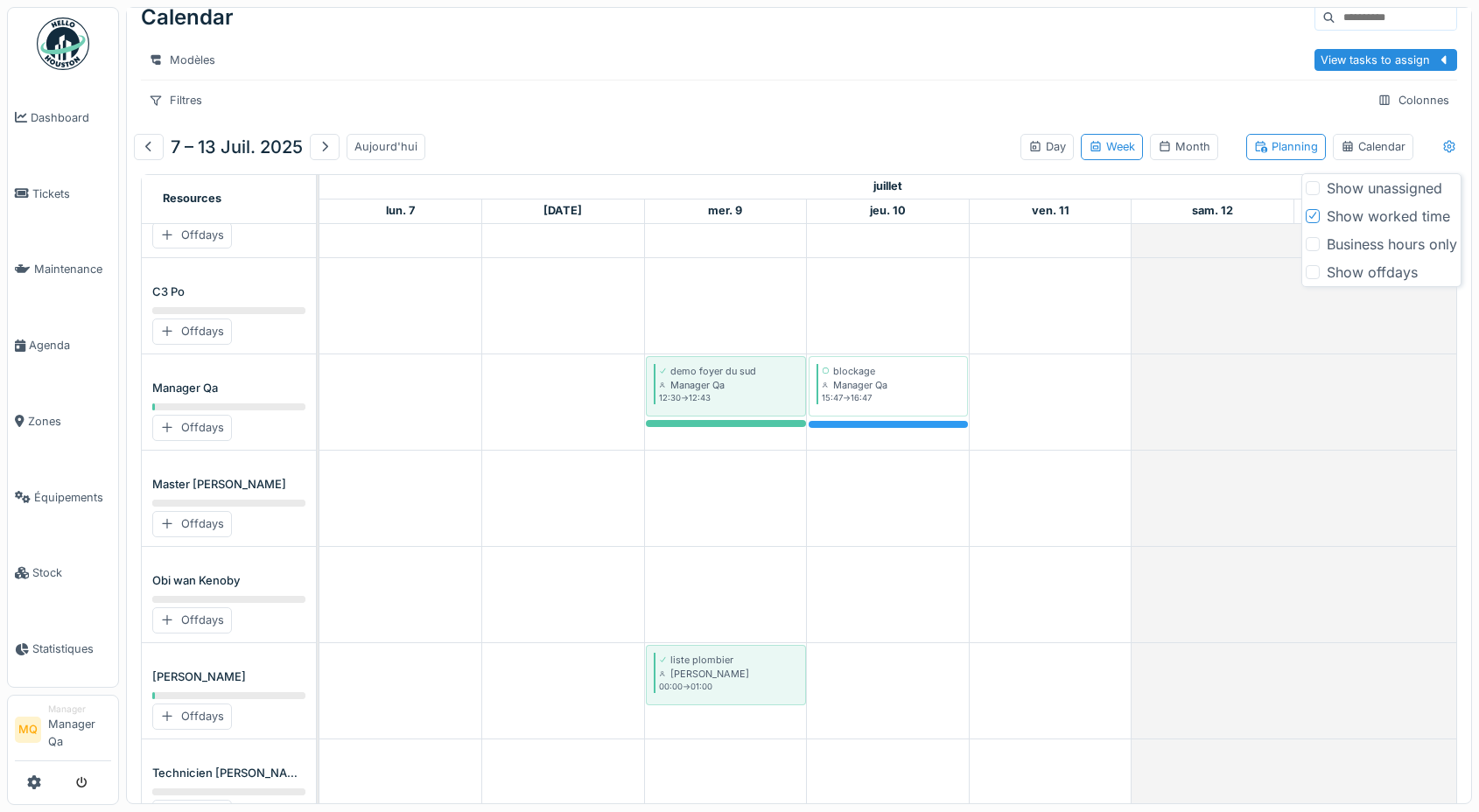
scroll to position [16, 0]
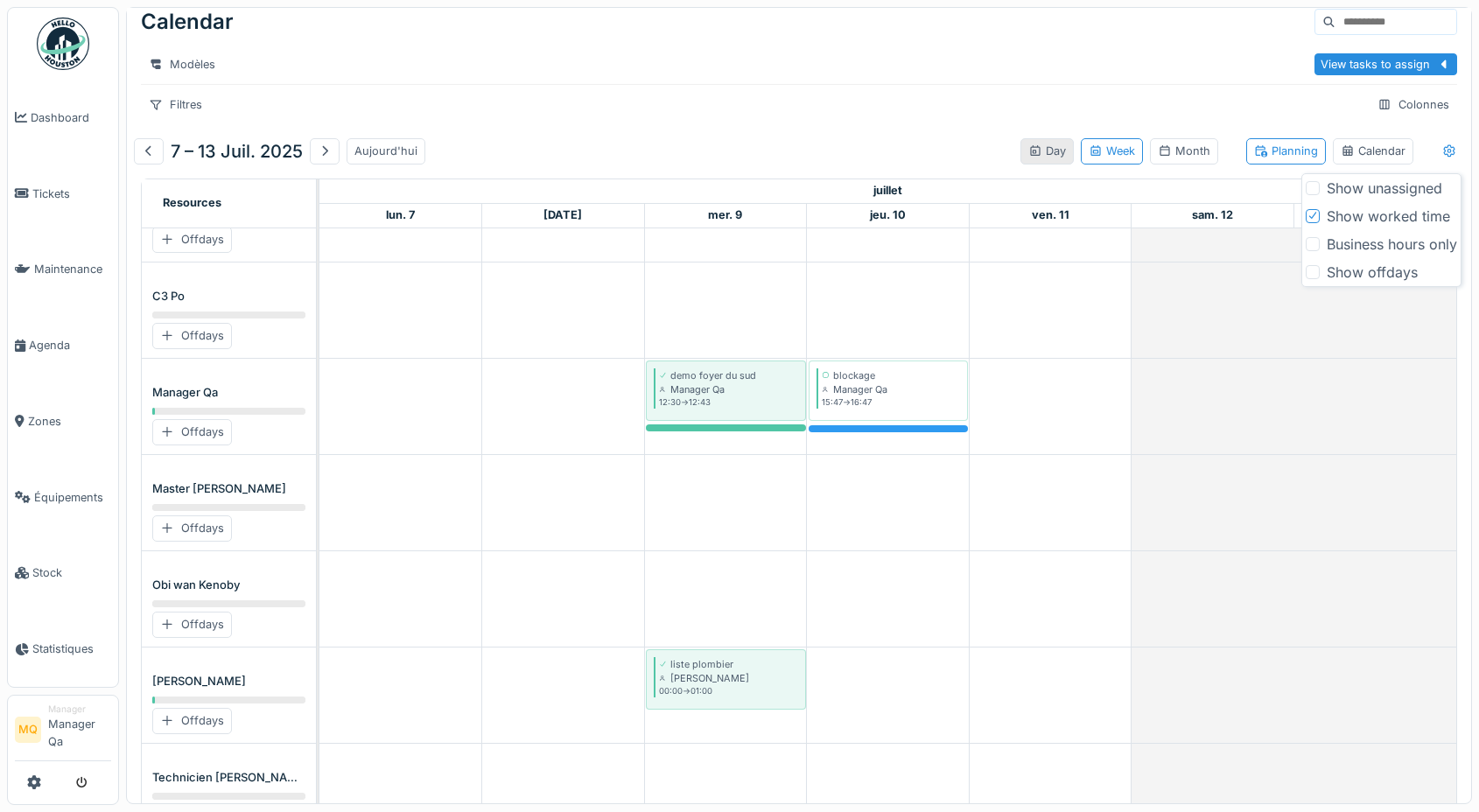
click at [1050, 148] on div "Day" at bounding box center [1047, 150] width 38 height 17
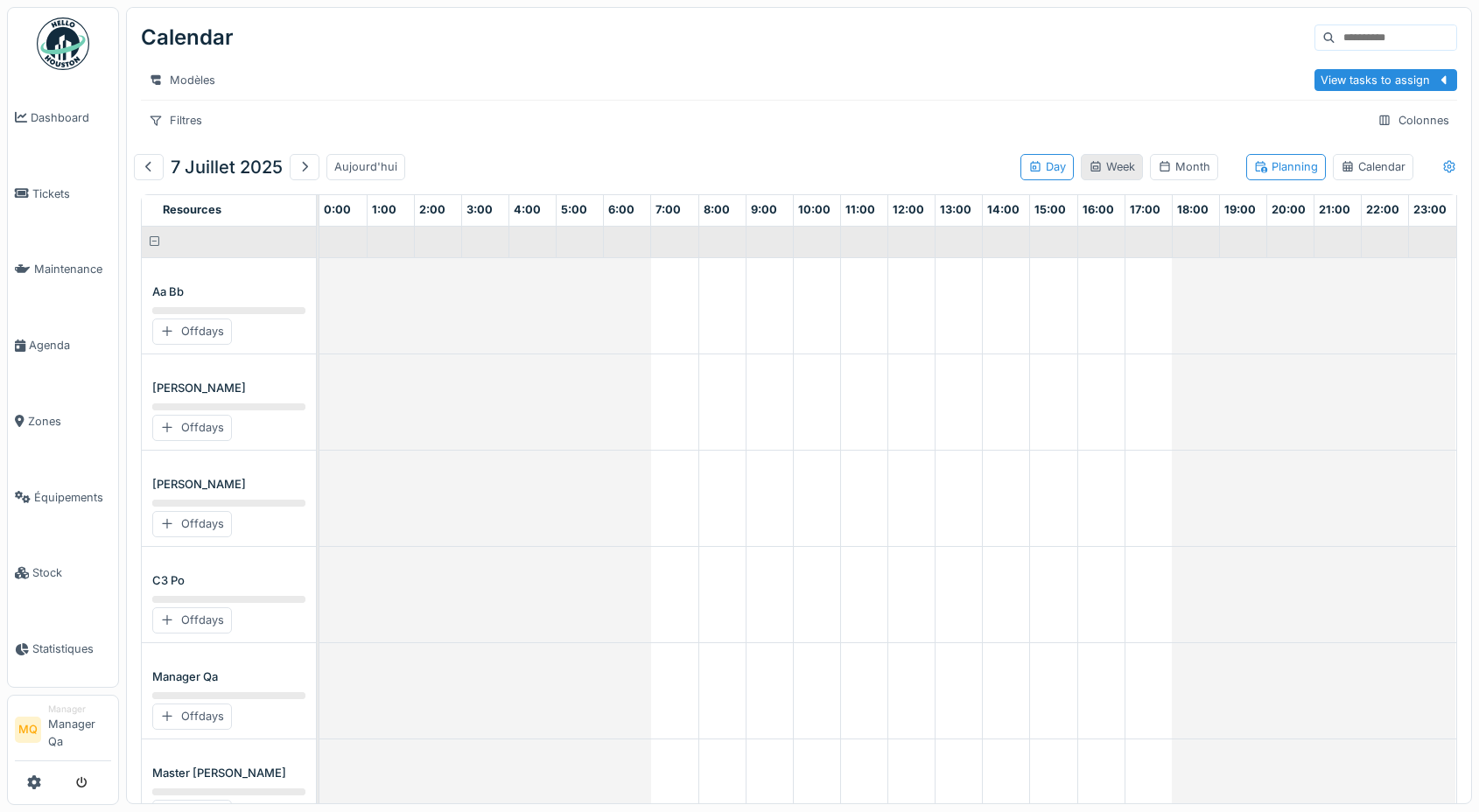
click at [1103, 156] on div "Week" at bounding box center [1112, 166] width 62 height 25
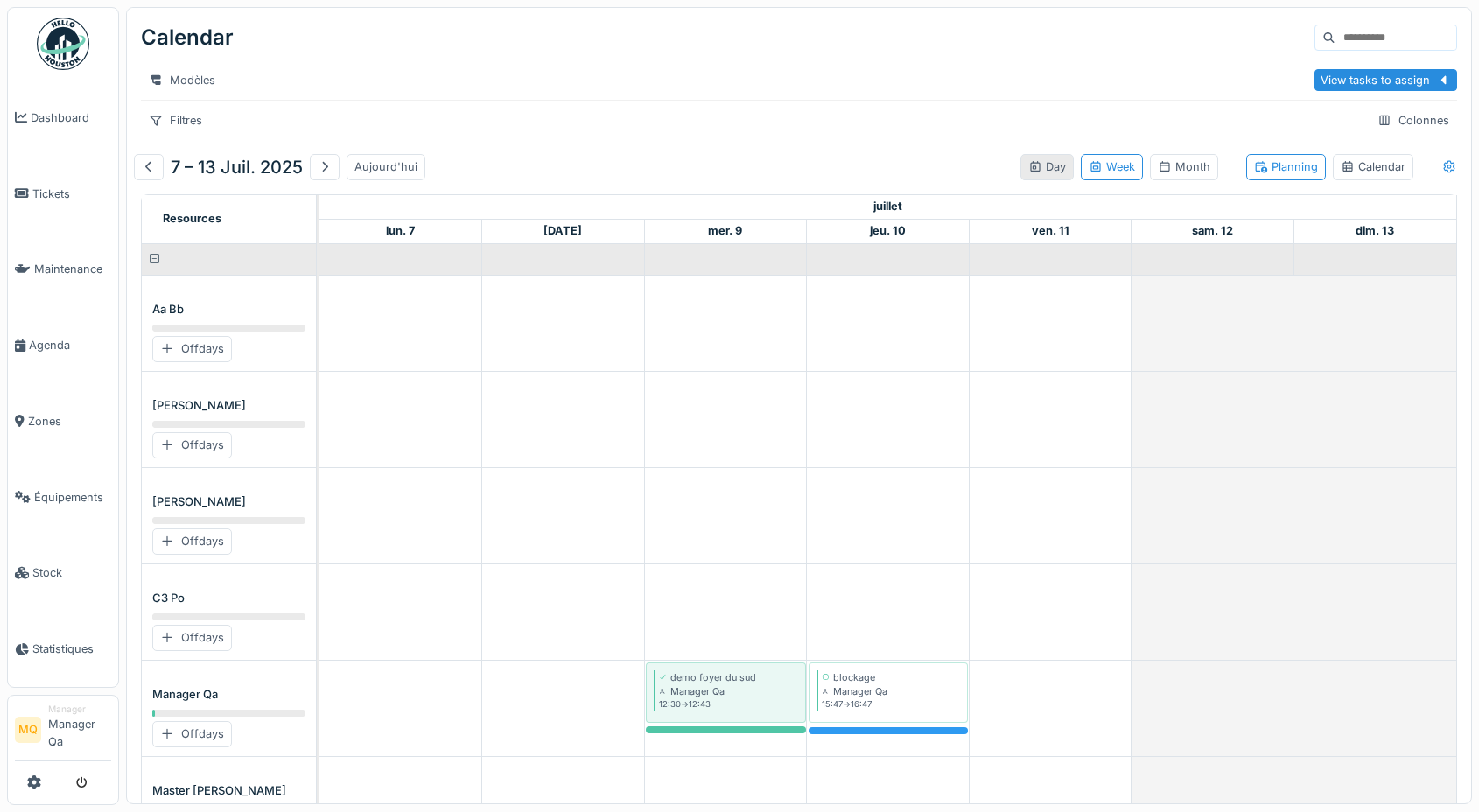
click at [1045, 171] on div "Day" at bounding box center [1047, 166] width 38 height 17
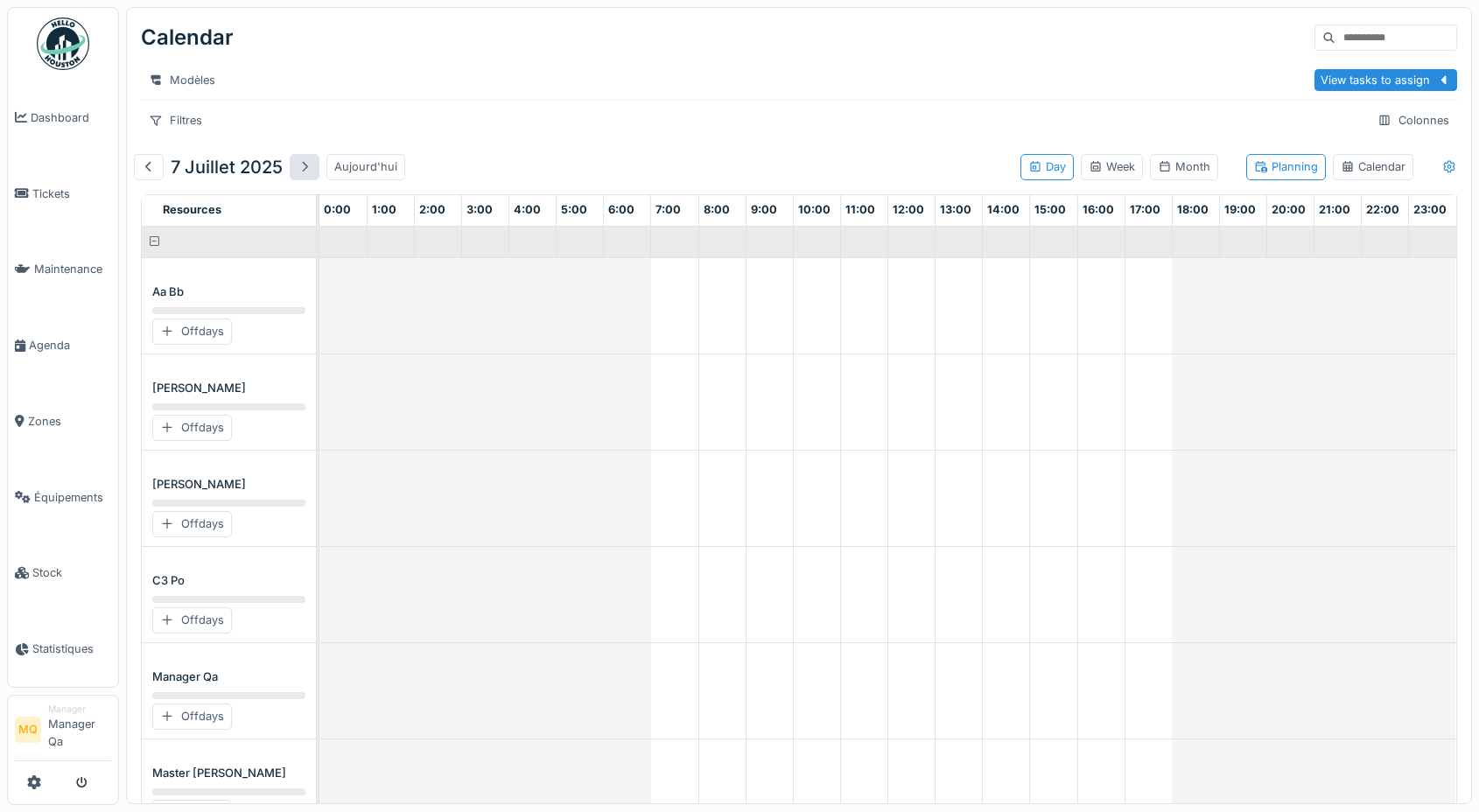
click at [300, 167] on div at bounding box center [305, 166] width 14 height 17
click at [300, 167] on div at bounding box center [307, 166] width 14 height 17
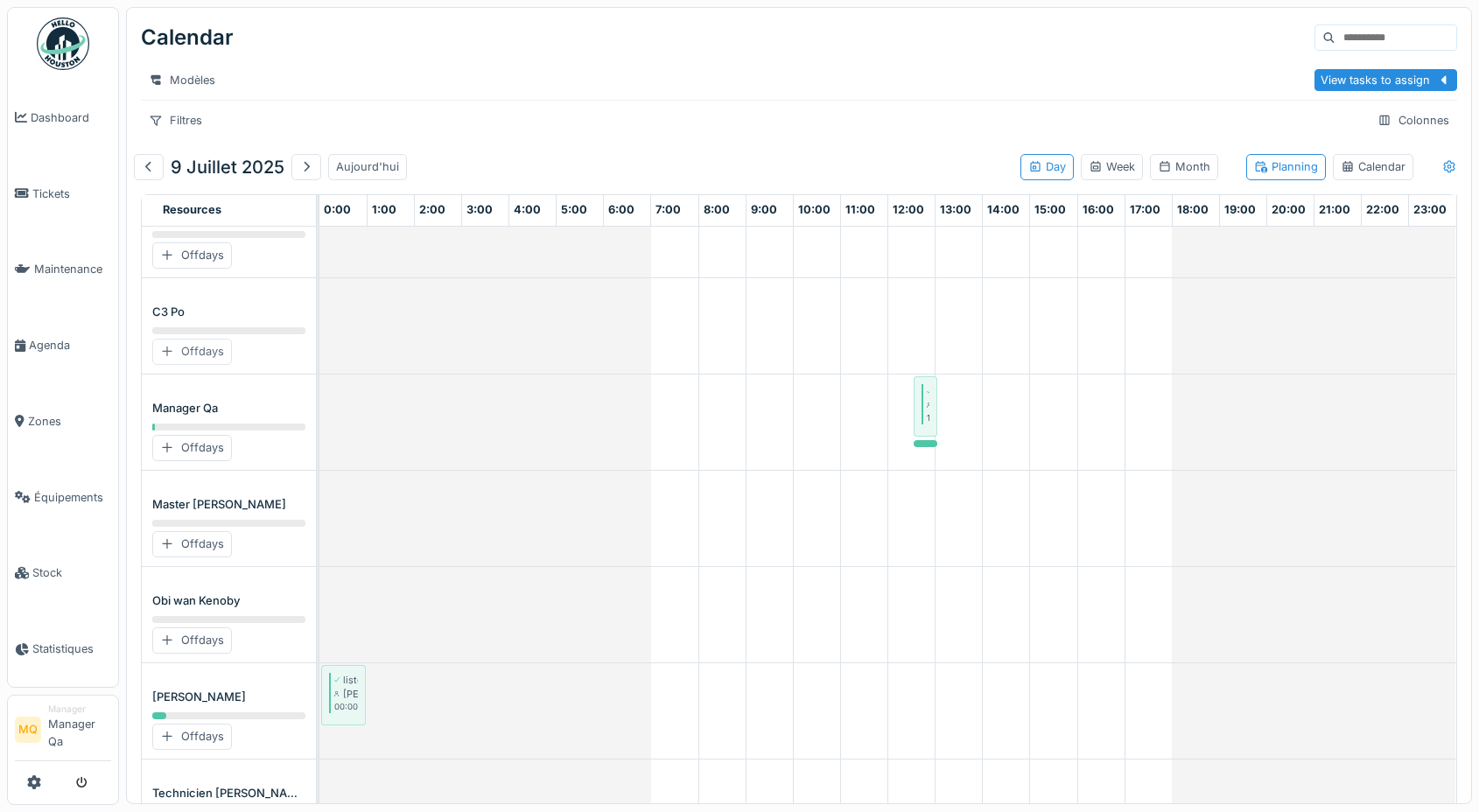
click at [194, 349] on div "Offdays" at bounding box center [192, 350] width 80 height 25
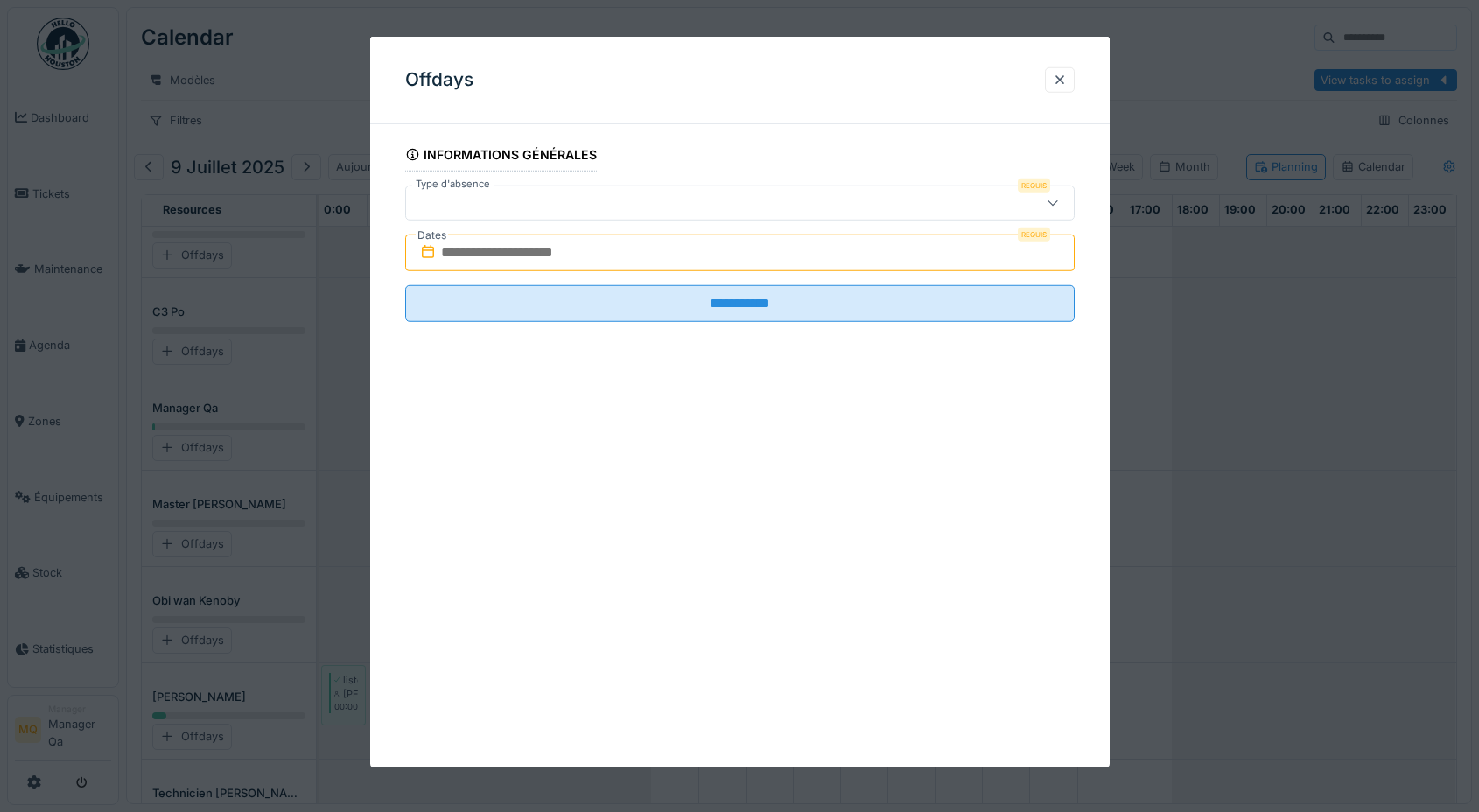
click at [559, 208] on div at bounding box center [700, 202] width 574 height 19
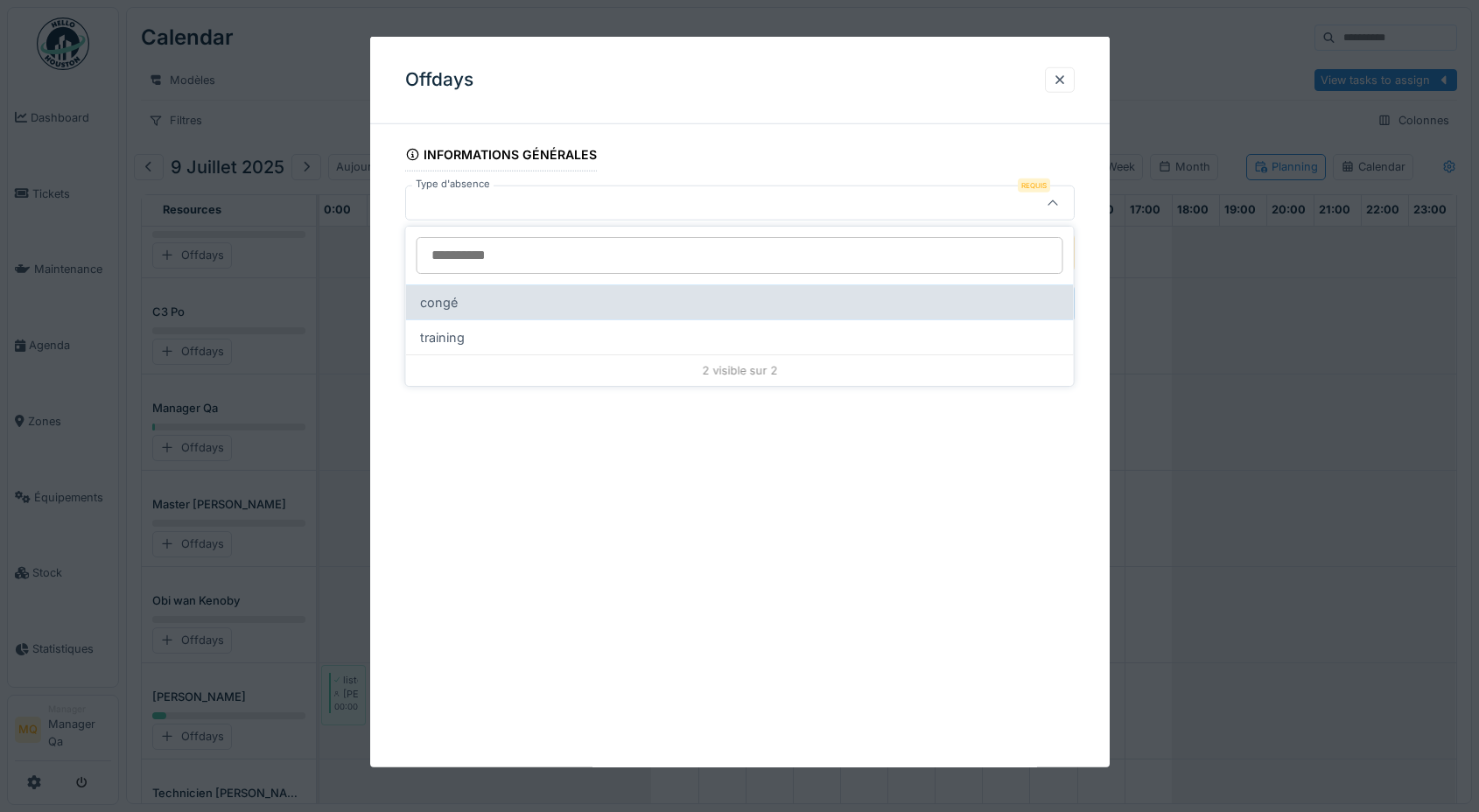
click at [540, 307] on div "congé" at bounding box center [740, 302] width 668 height 35
type input "*"
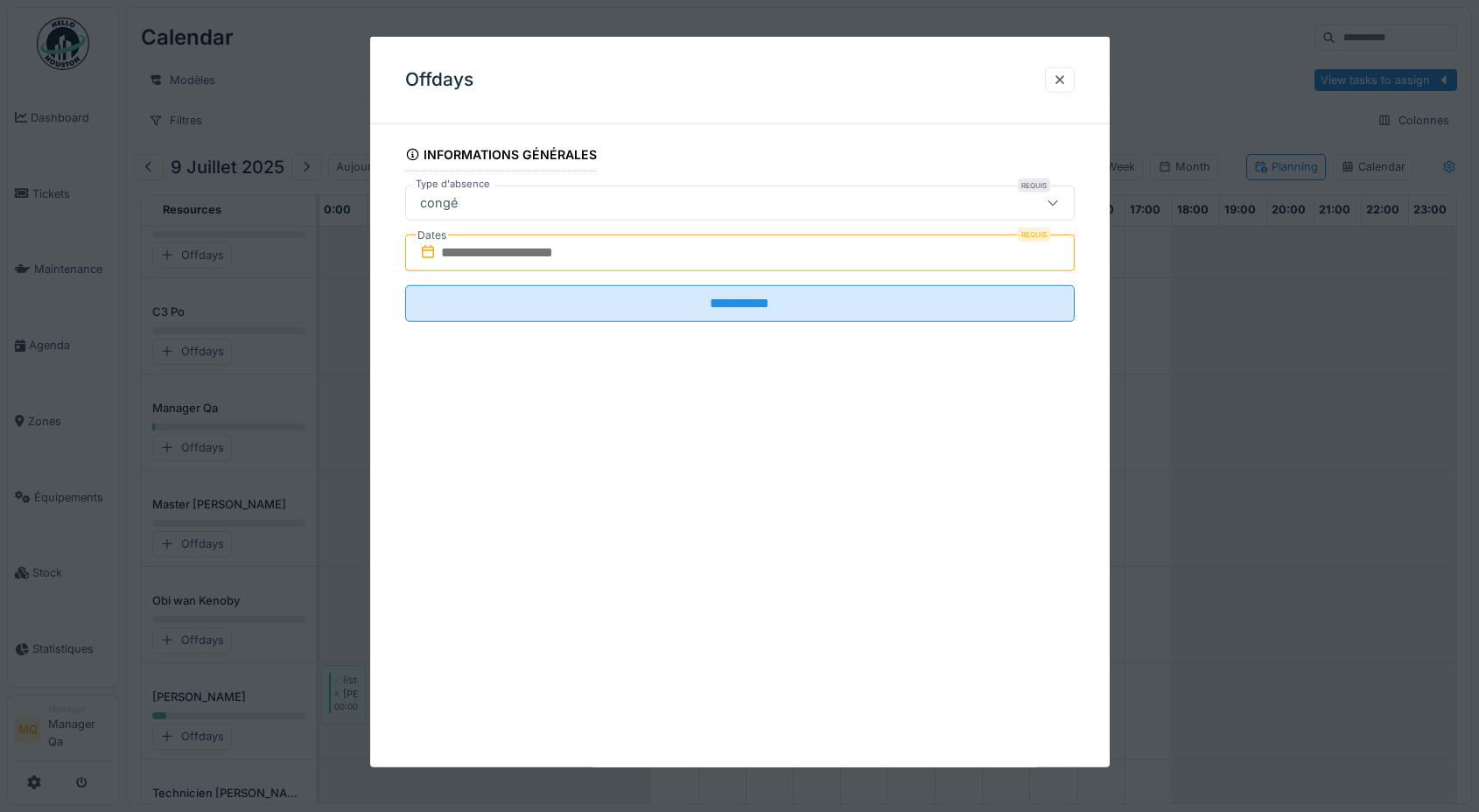
click at [528, 261] on input "text" at bounding box center [740, 253] width 669 height 37
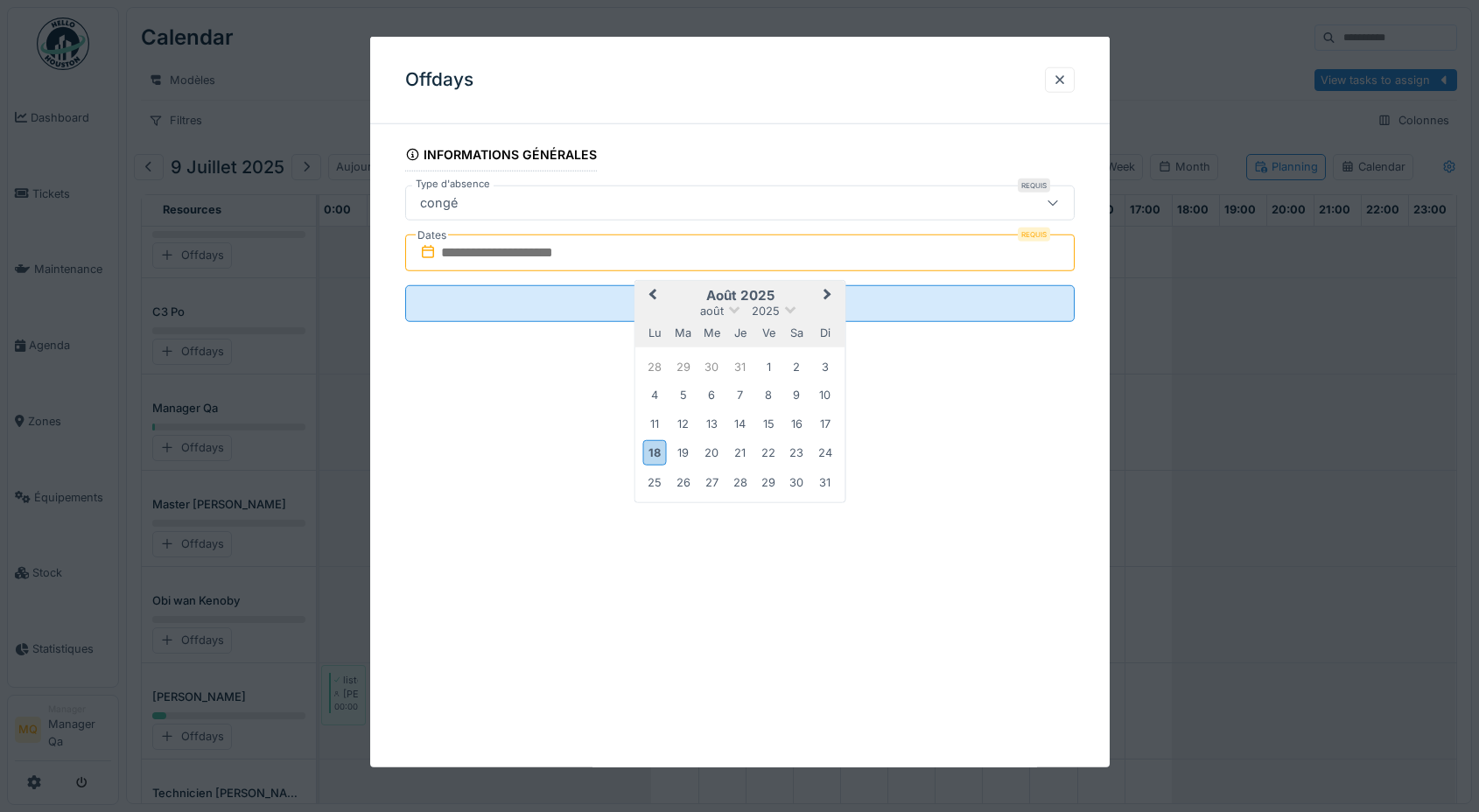
click at [652, 293] on span "Previous Month" at bounding box center [652, 296] width 0 height 21
click at [832, 295] on button "Next Month" at bounding box center [828, 297] width 28 height 28
click at [710, 392] on div "9" at bounding box center [711, 395] width 24 height 24
click at [713, 393] on div "9" at bounding box center [711, 395] width 24 height 24
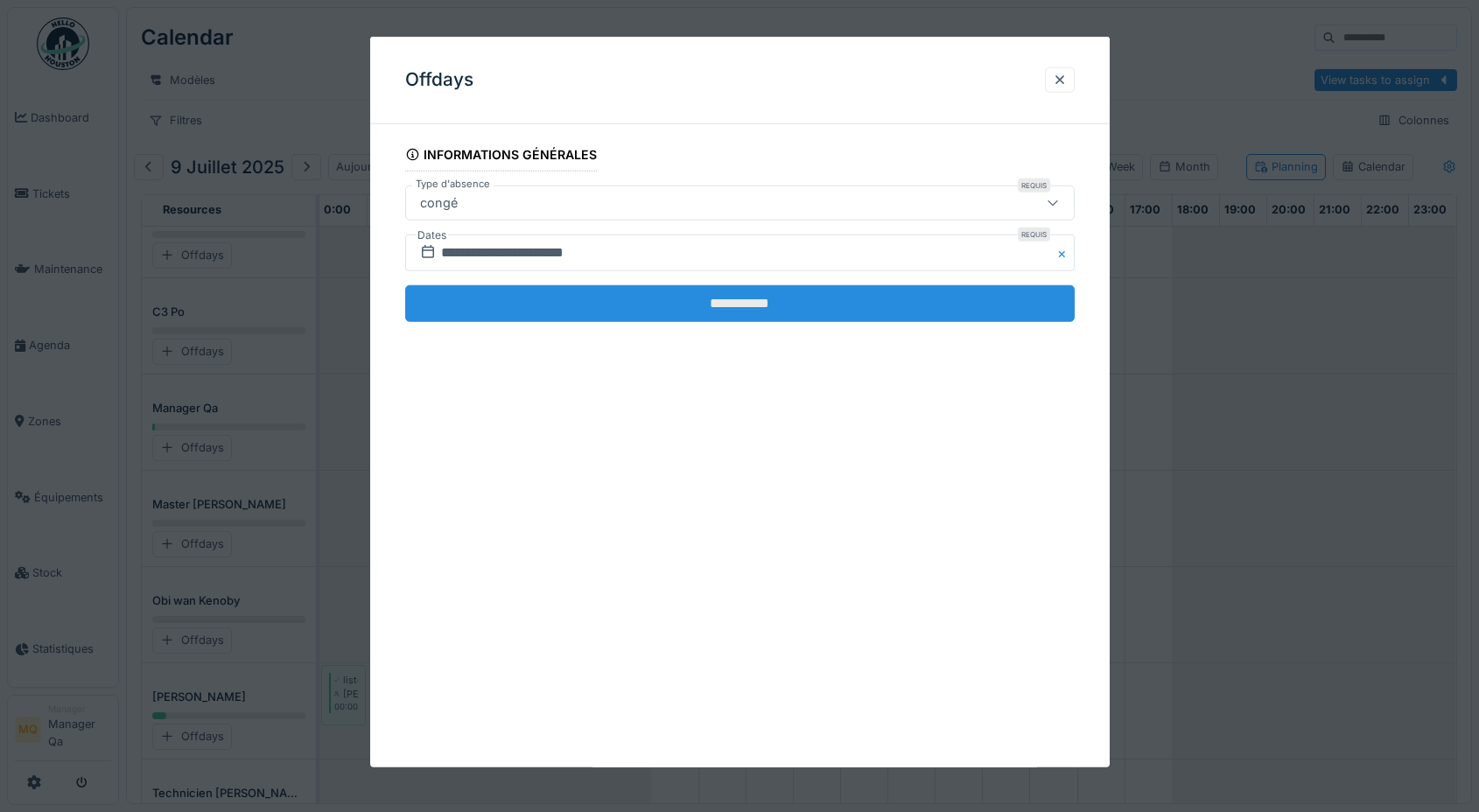
click at [842, 304] on input "**********" at bounding box center [740, 304] width 669 height 37
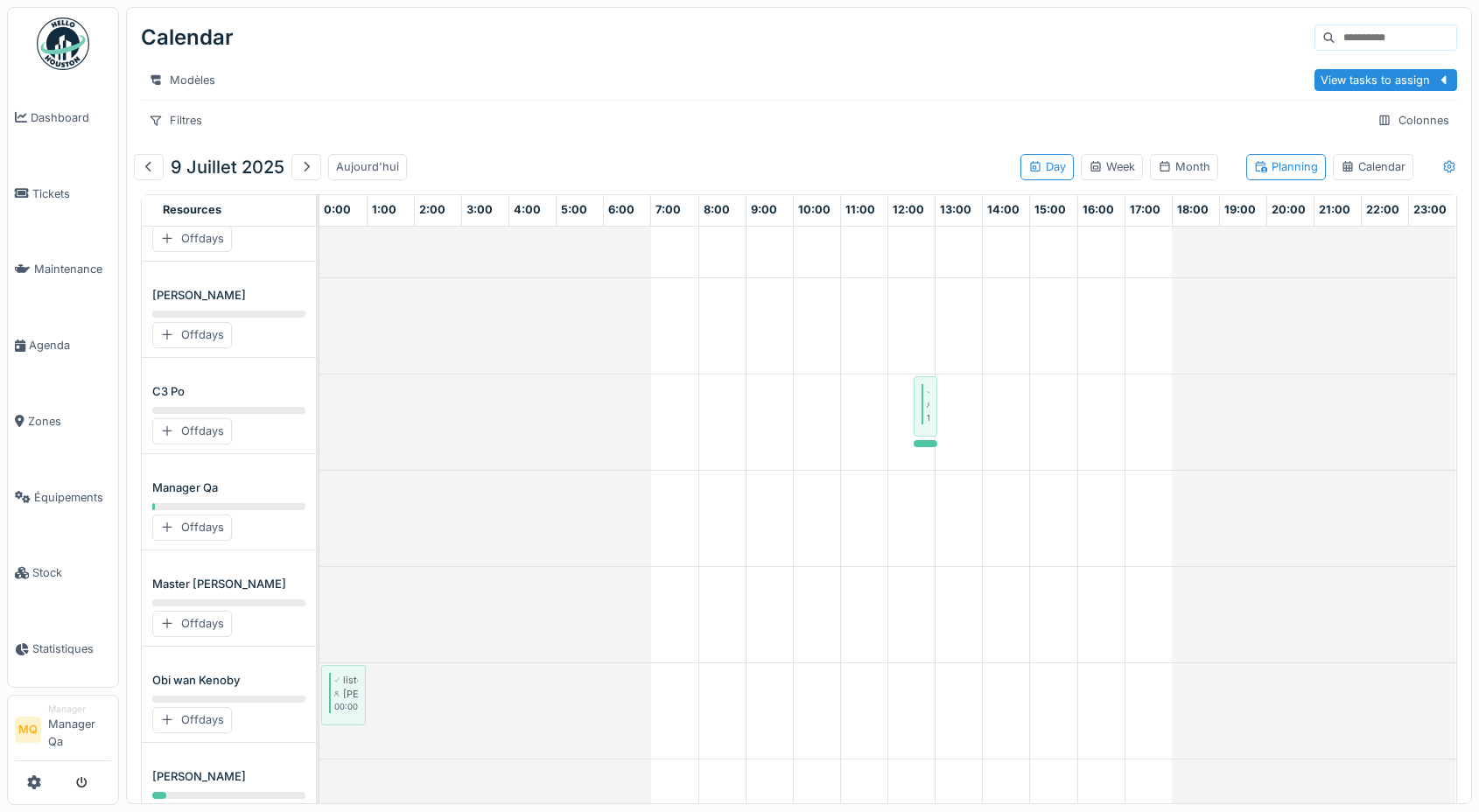
scroll to position [269, 0]
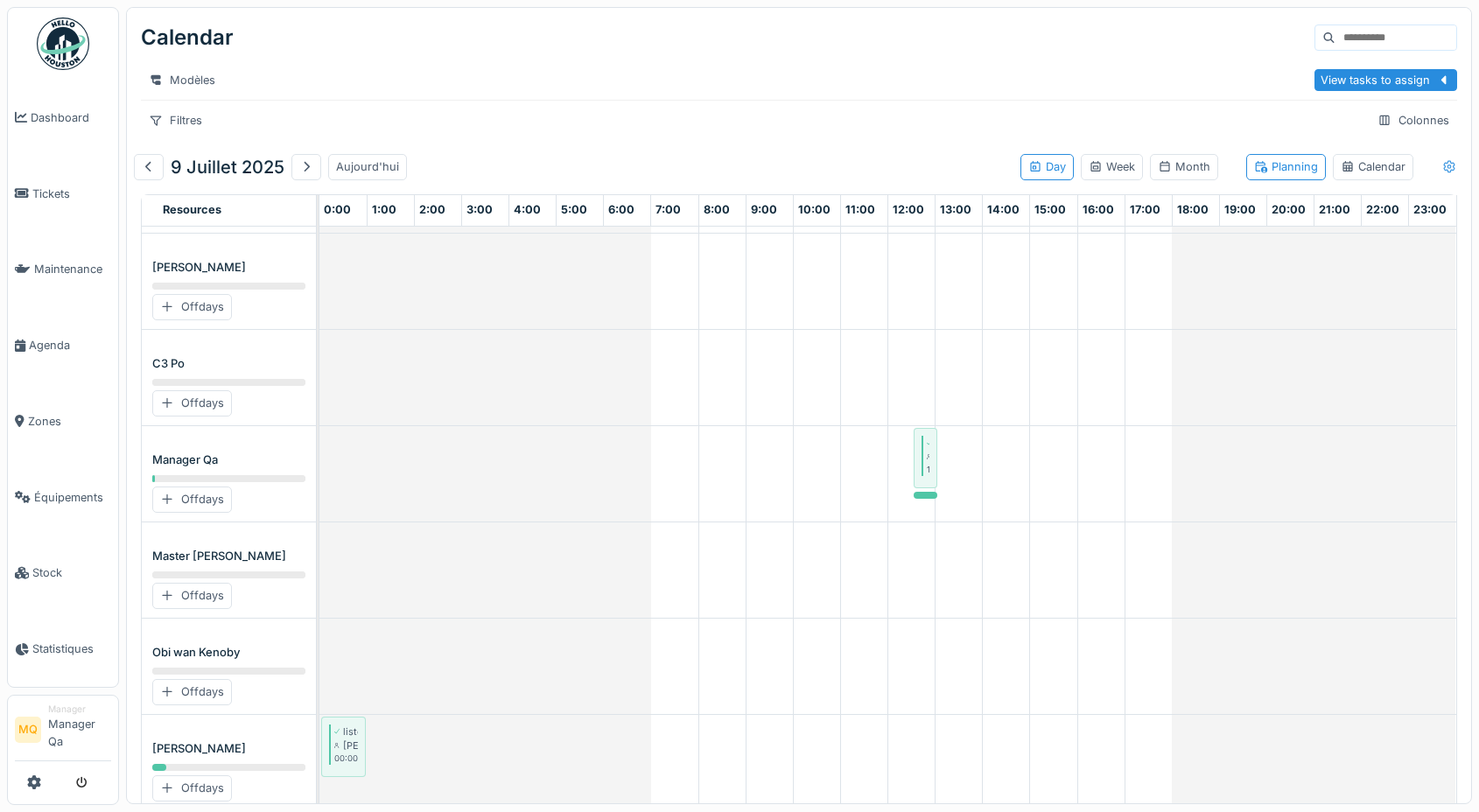
click at [1442, 163] on icon at bounding box center [1449, 166] width 14 height 11
click at [1373, 287] on div "Show offdays" at bounding box center [1372, 288] width 91 height 21
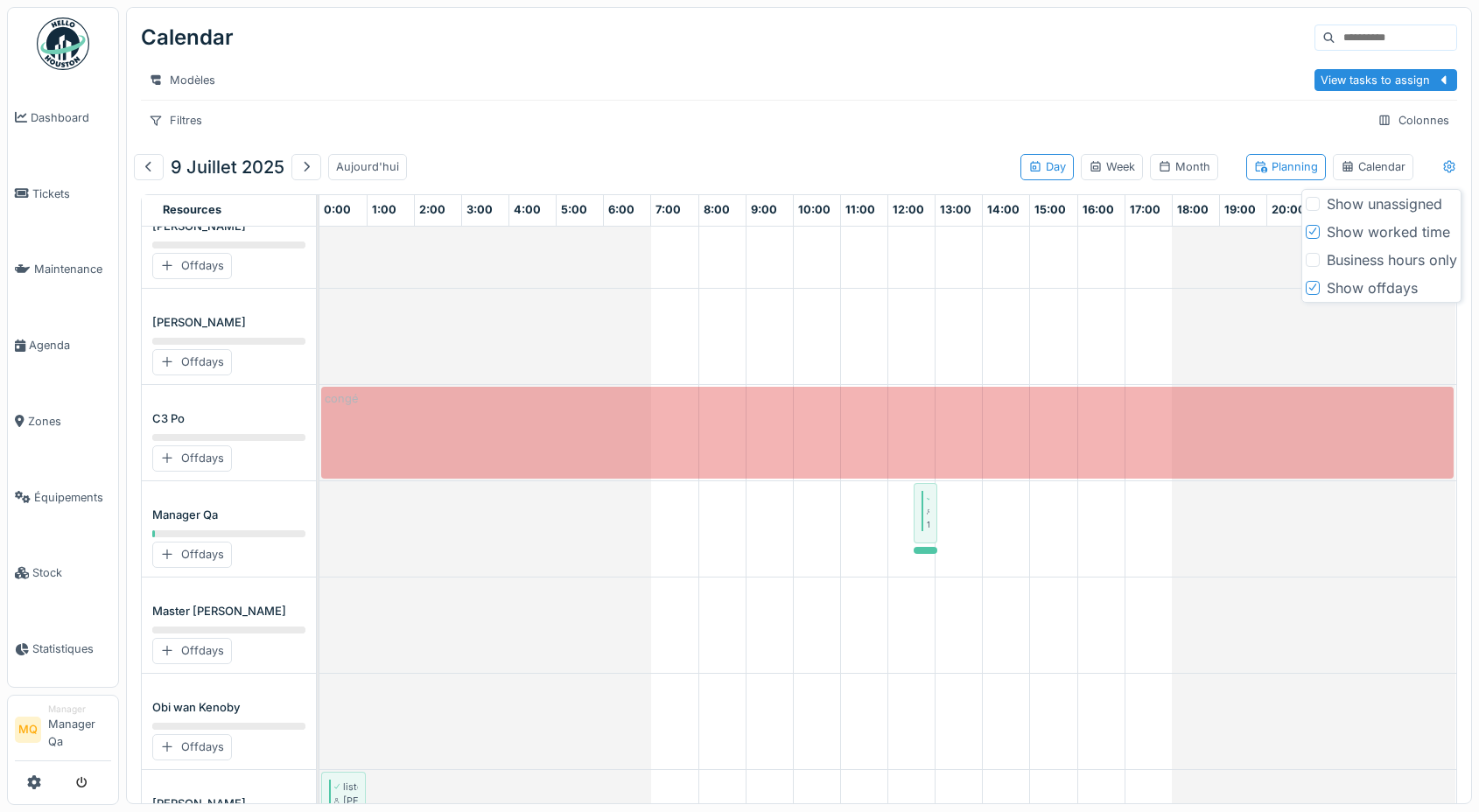
scroll to position [170, 0]
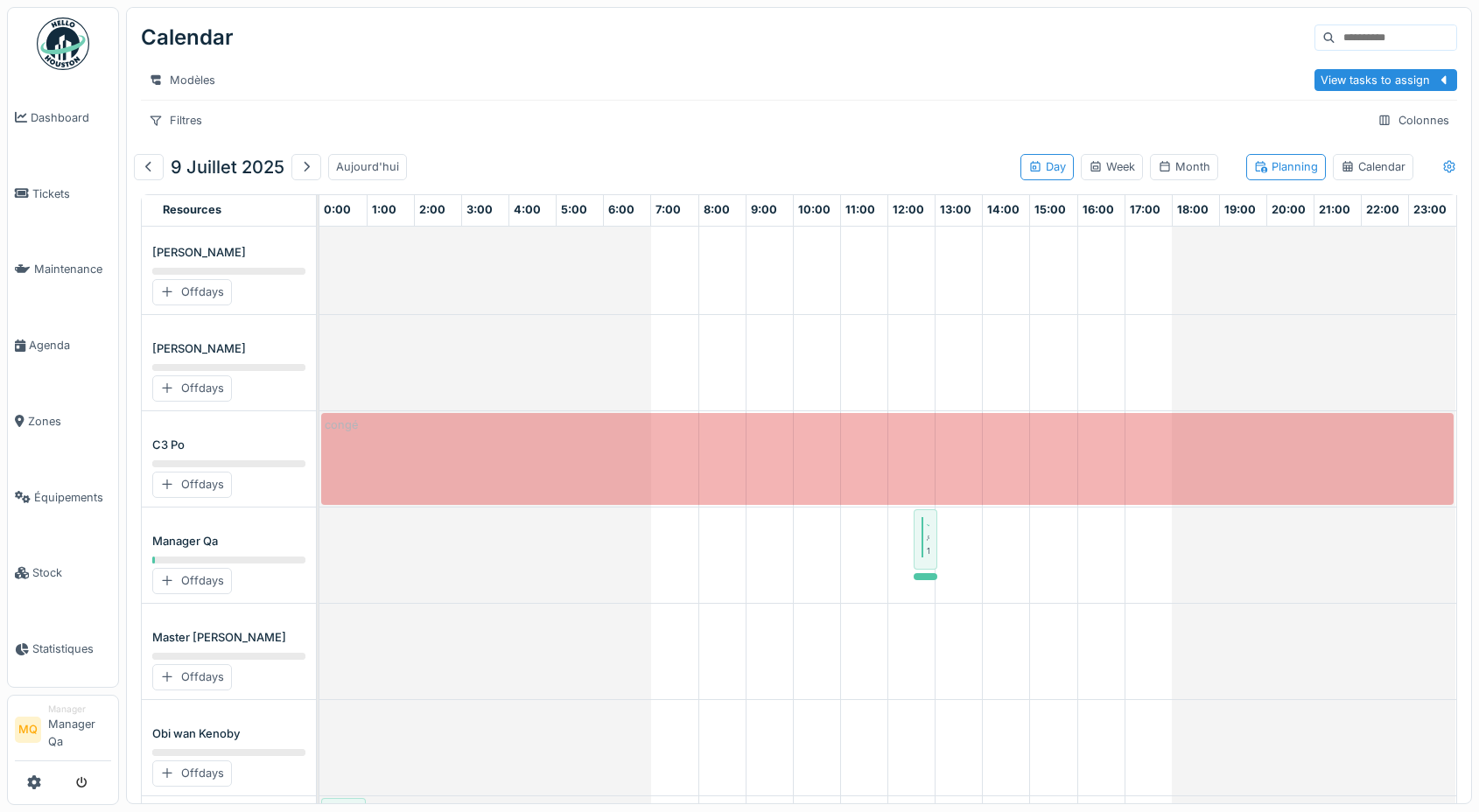
click at [855, 125] on div "Filtres Colonnes" at bounding box center [799, 119] width 1316 height 25
click at [772, 155] on div "9 juillet 2025 Aujourd'hui Day Week Month Planning Calendar" at bounding box center [798, 167] width 1330 height 40
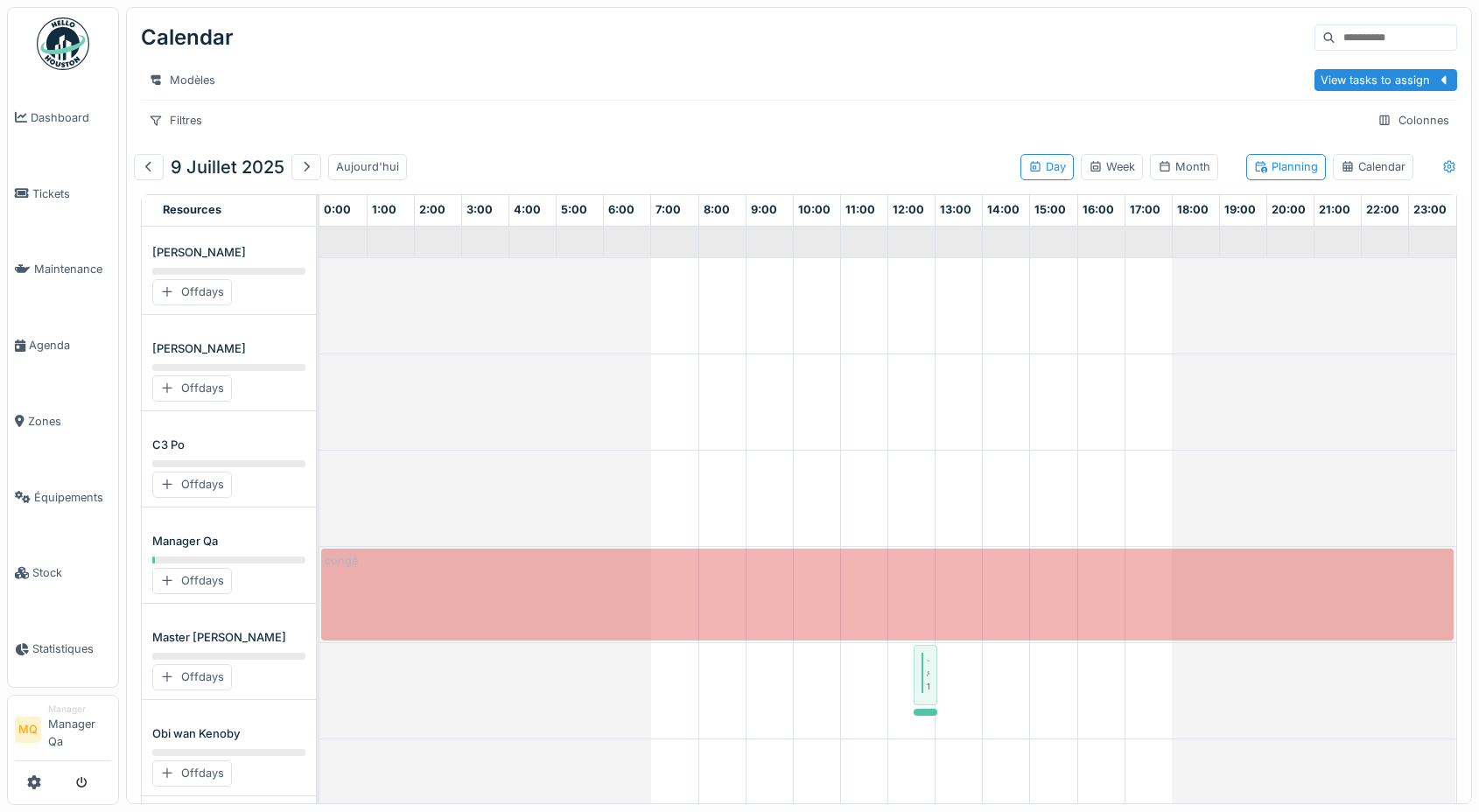
scroll to position [0, 0]
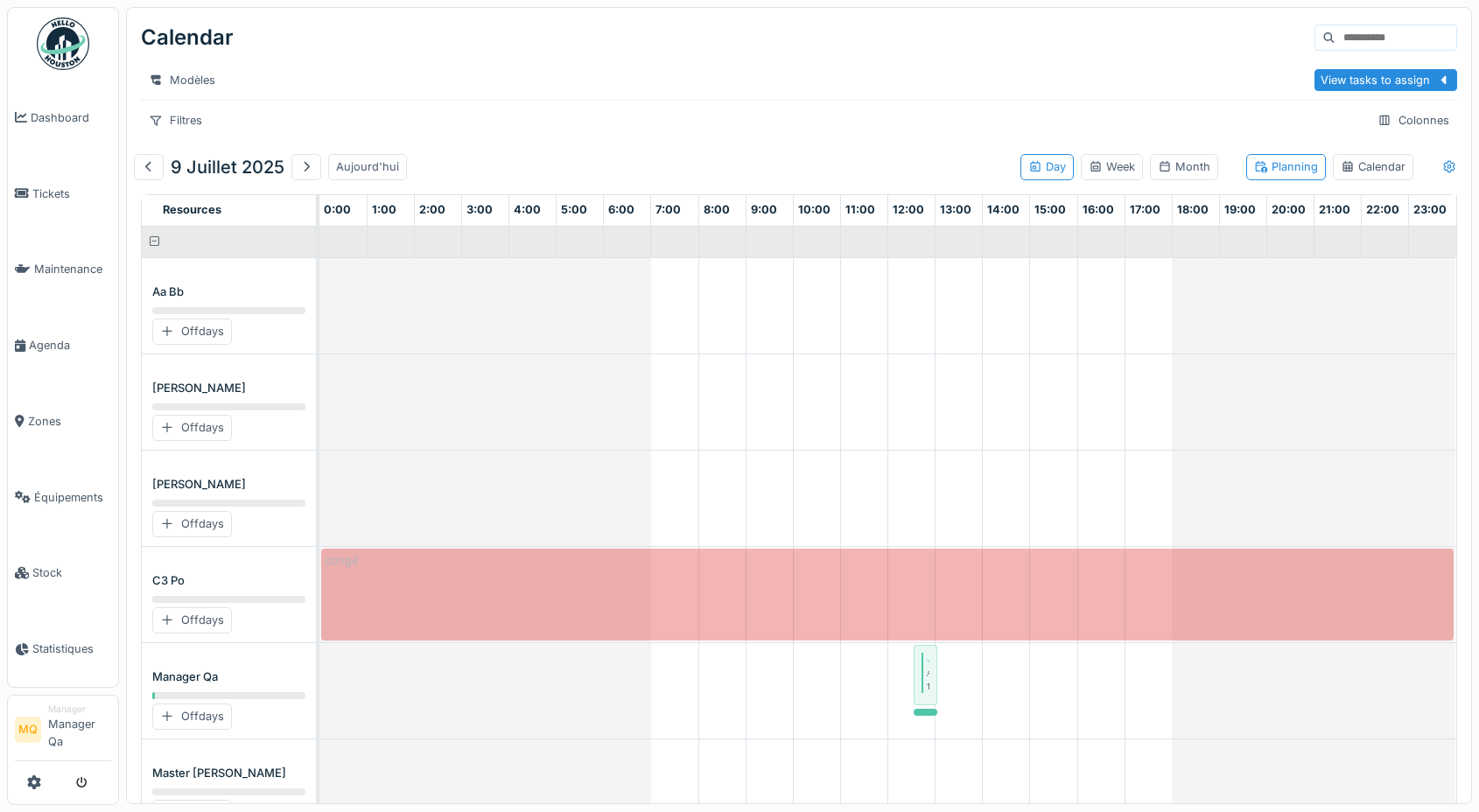
click at [1131, 123] on div "Filtres Colonnes" at bounding box center [799, 119] width 1316 height 25
click at [1104, 171] on div "Week" at bounding box center [1111, 166] width 47 height 17
